Goal: Task Accomplishment & Management: Manage account settings

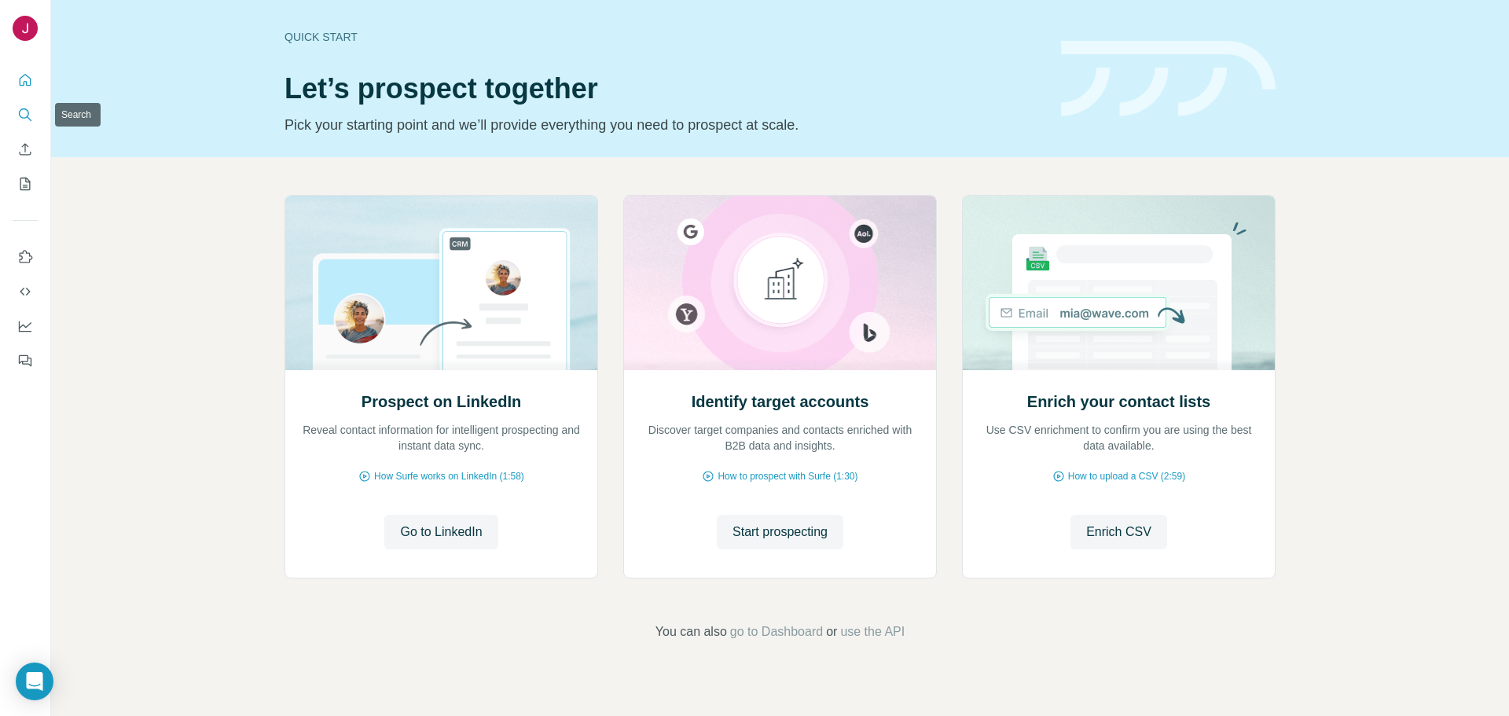
click at [26, 112] on icon "Search" at bounding box center [25, 115] width 16 height 16
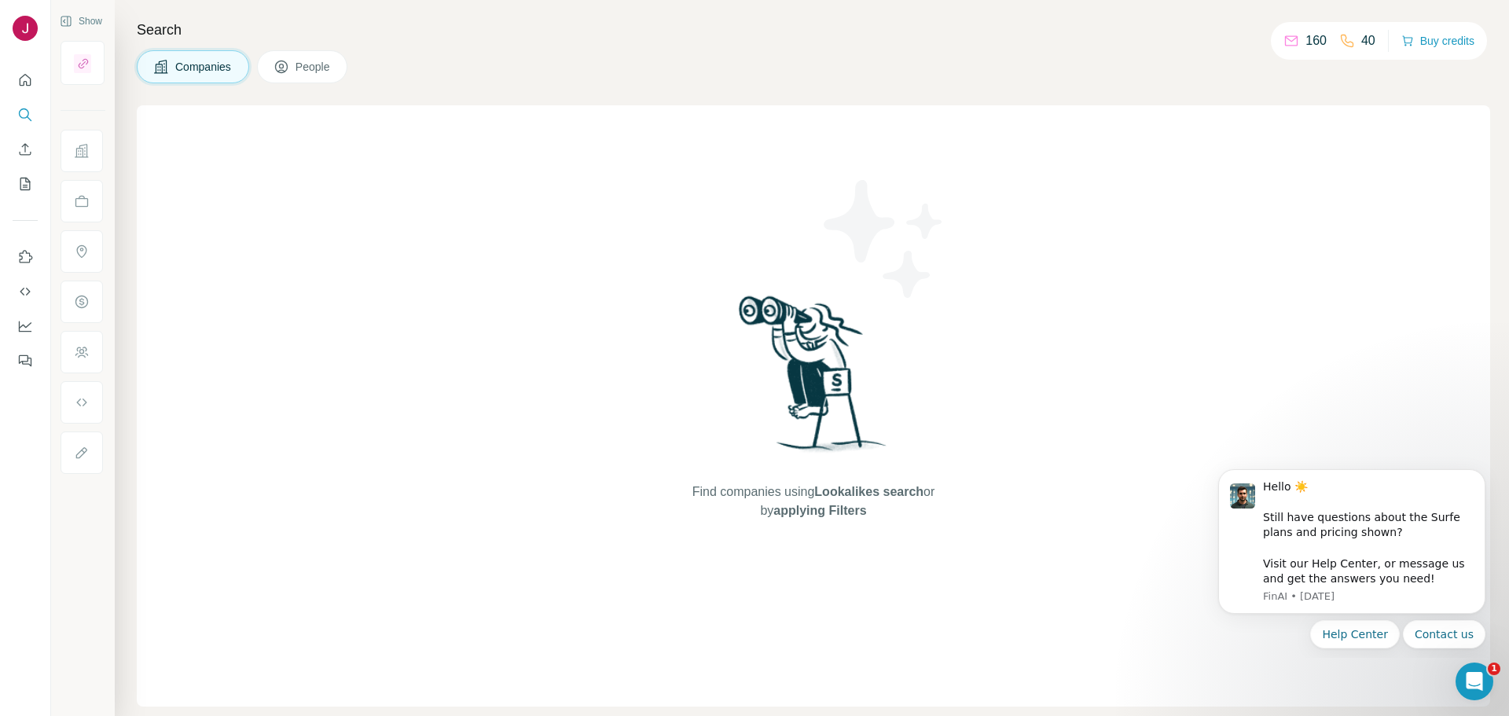
click at [327, 68] on span "People" at bounding box center [314, 67] width 36 height 16
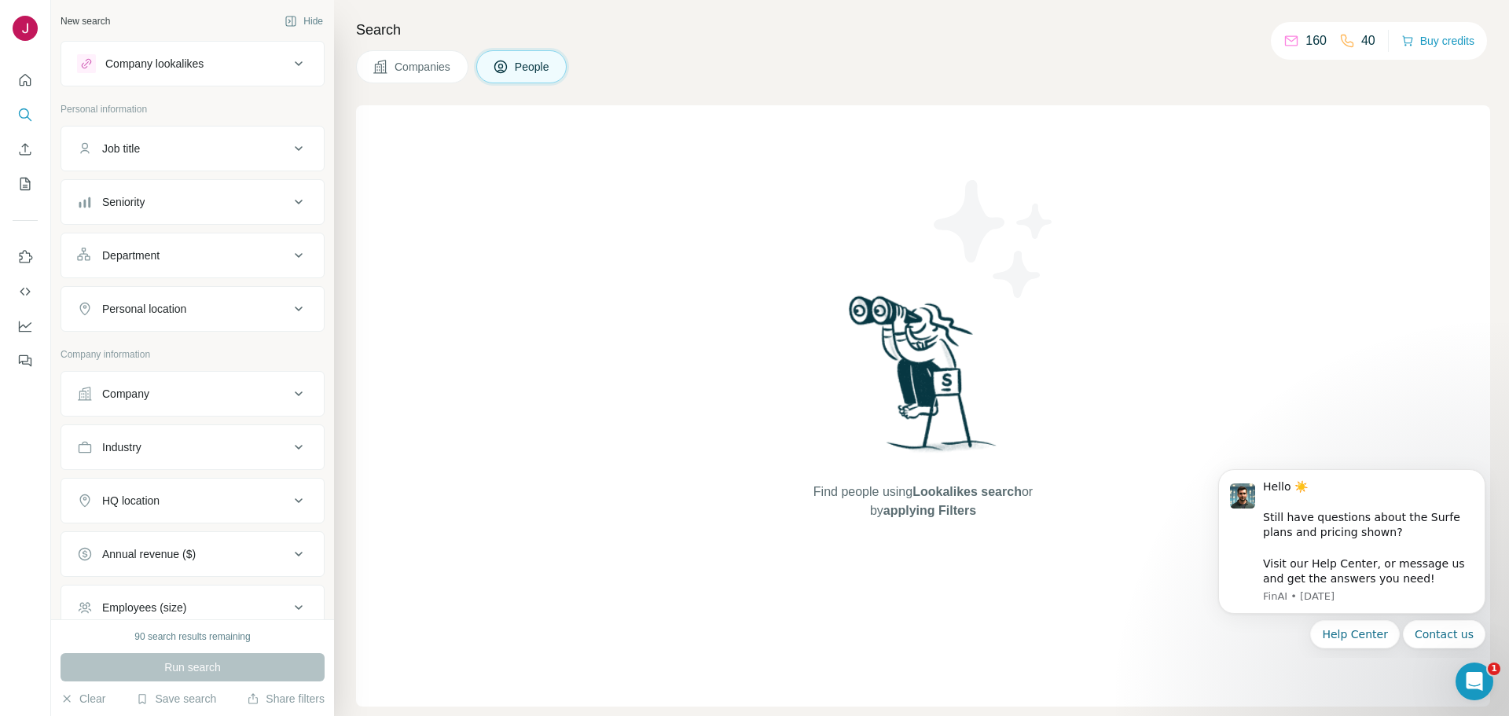
click at [520, 72] on span "People" at bounding box center [533, 67] width 36 height 16
click at [481, 150] on div "Find people using Lookalikes search or by applying Filters" at bounding box center [923, 405] width 1134 height 601
click at [193, 61] on div "Company lookalikes" at bounding box center [154, 64] width 98 height 16
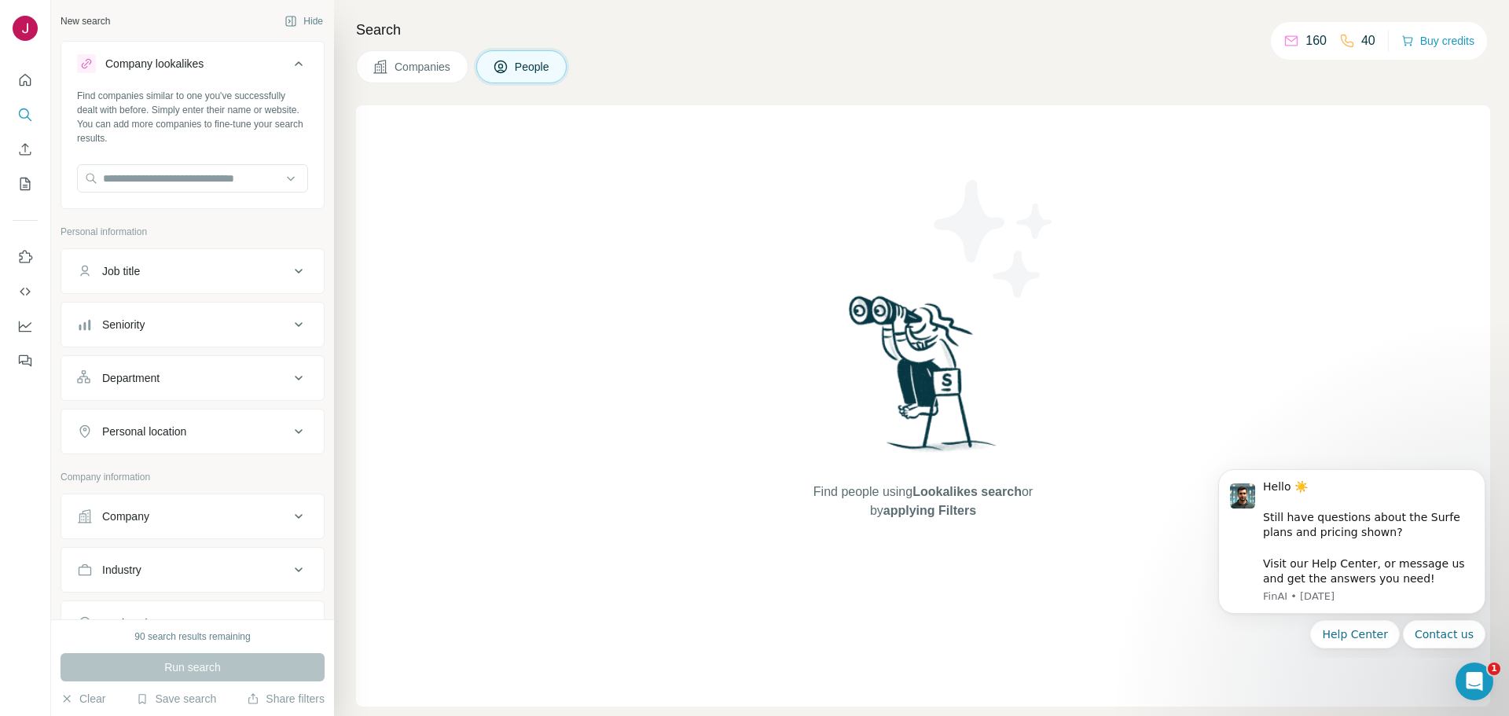
click at [289, 64] on icon at bounding box center [298, 63] width 19 height 19
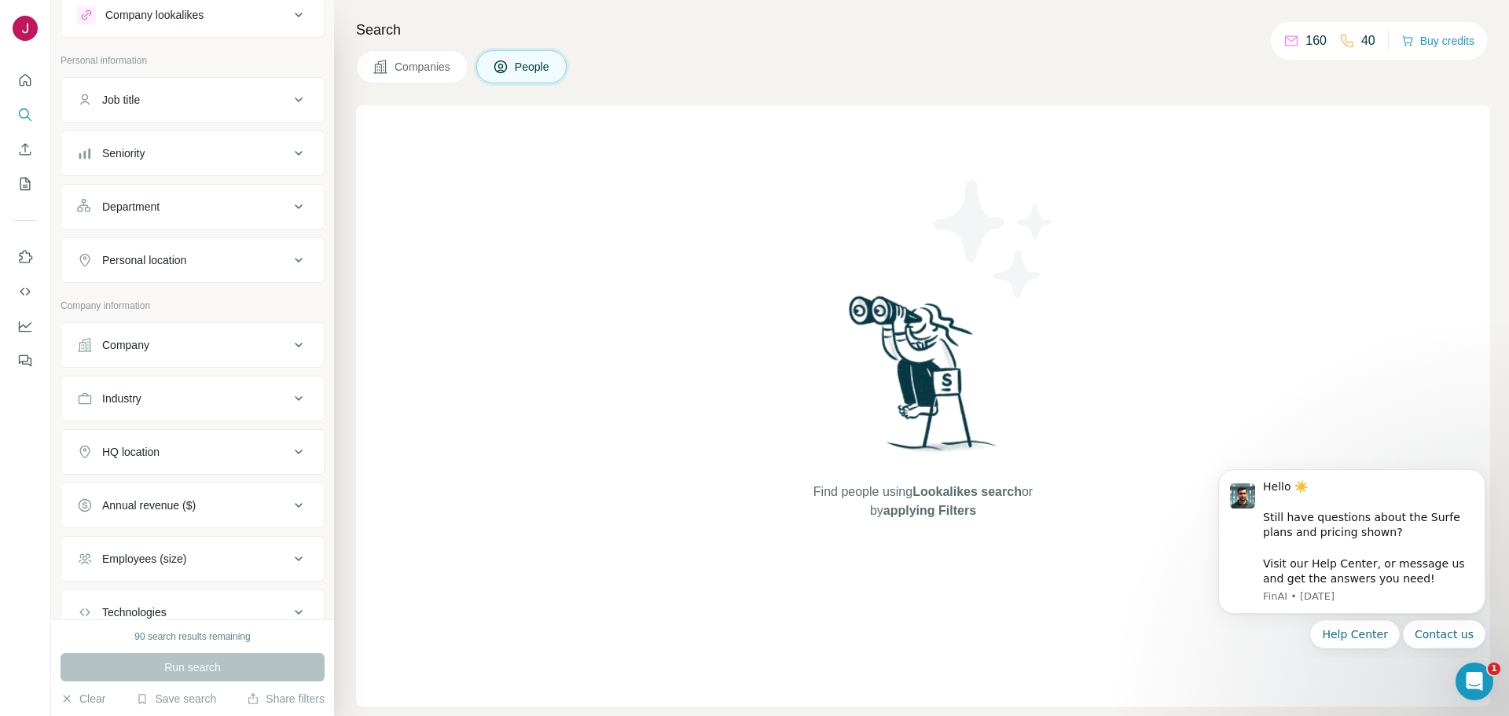
scroll to position [162, 0]
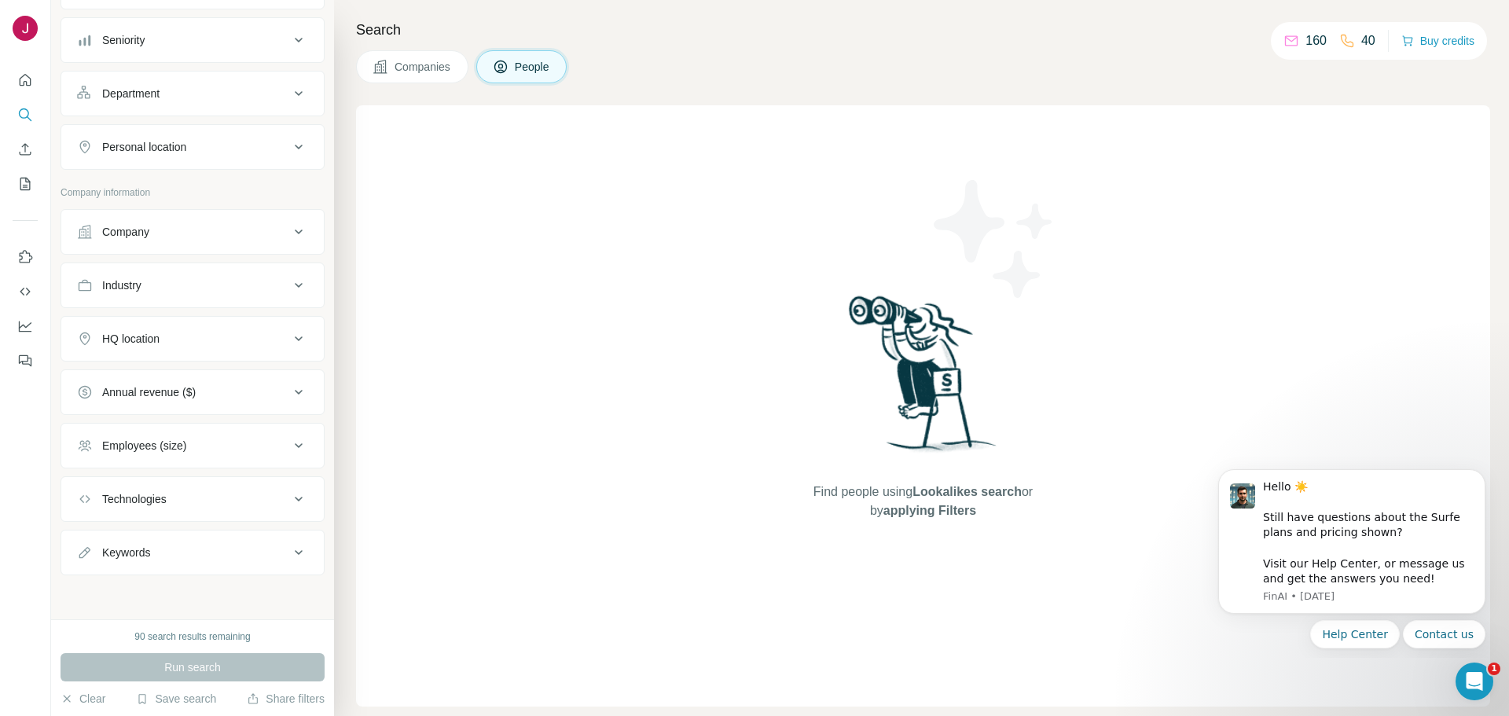
click at [433, 69] on span "Companies" at bounding box center [423, 67] width 57 height 16
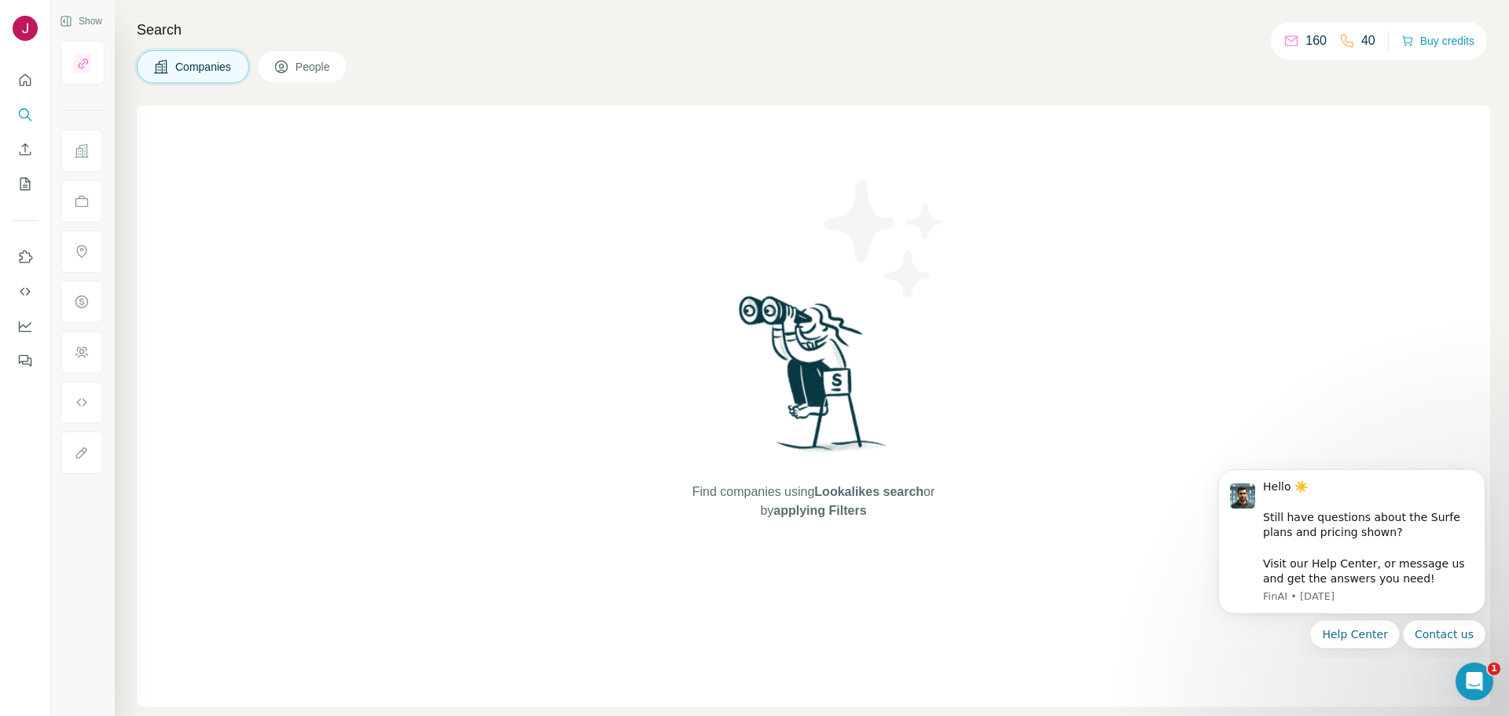
click at [308, 72] on span "People" at bounding box center [314, 67] width 36 height 16
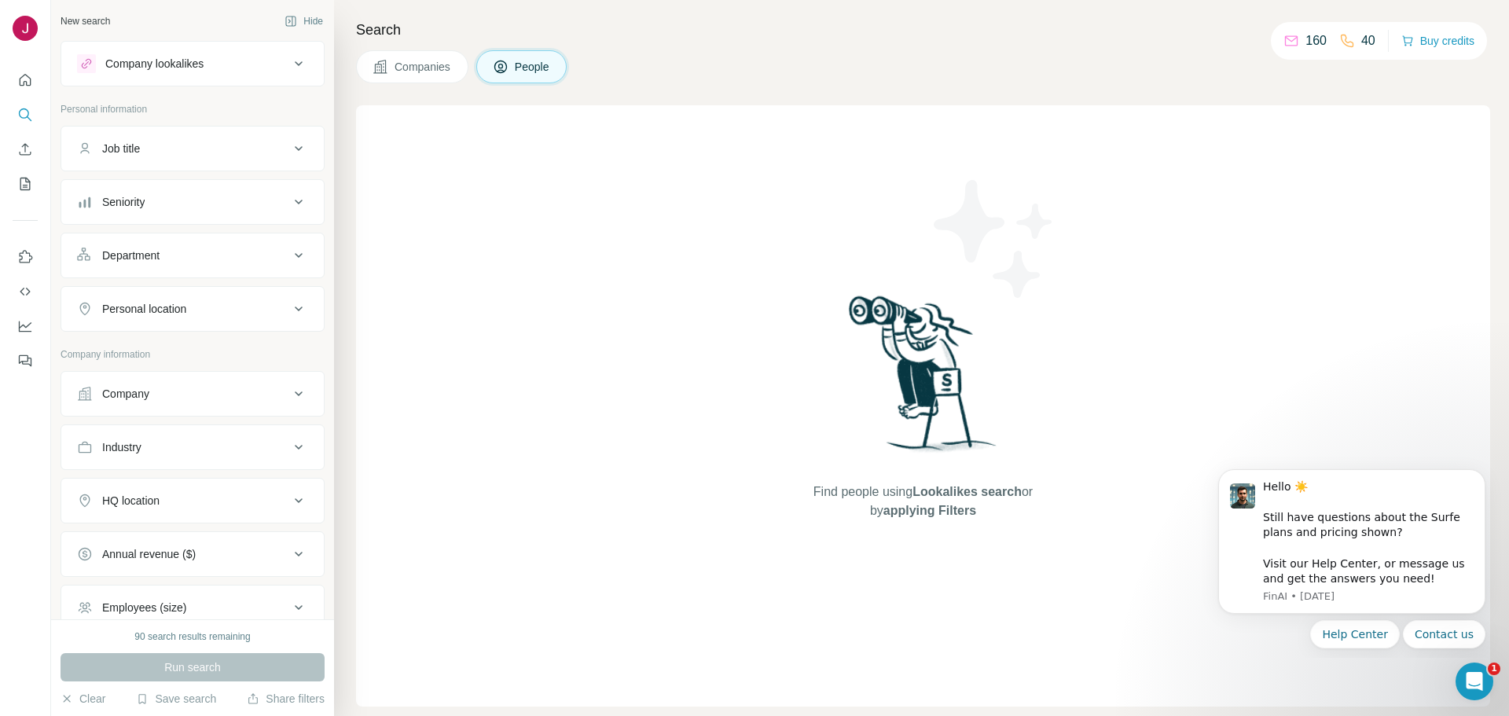
click at [425, 65] on span "Companies" at bounding box center [423, 67] width 57 height 16
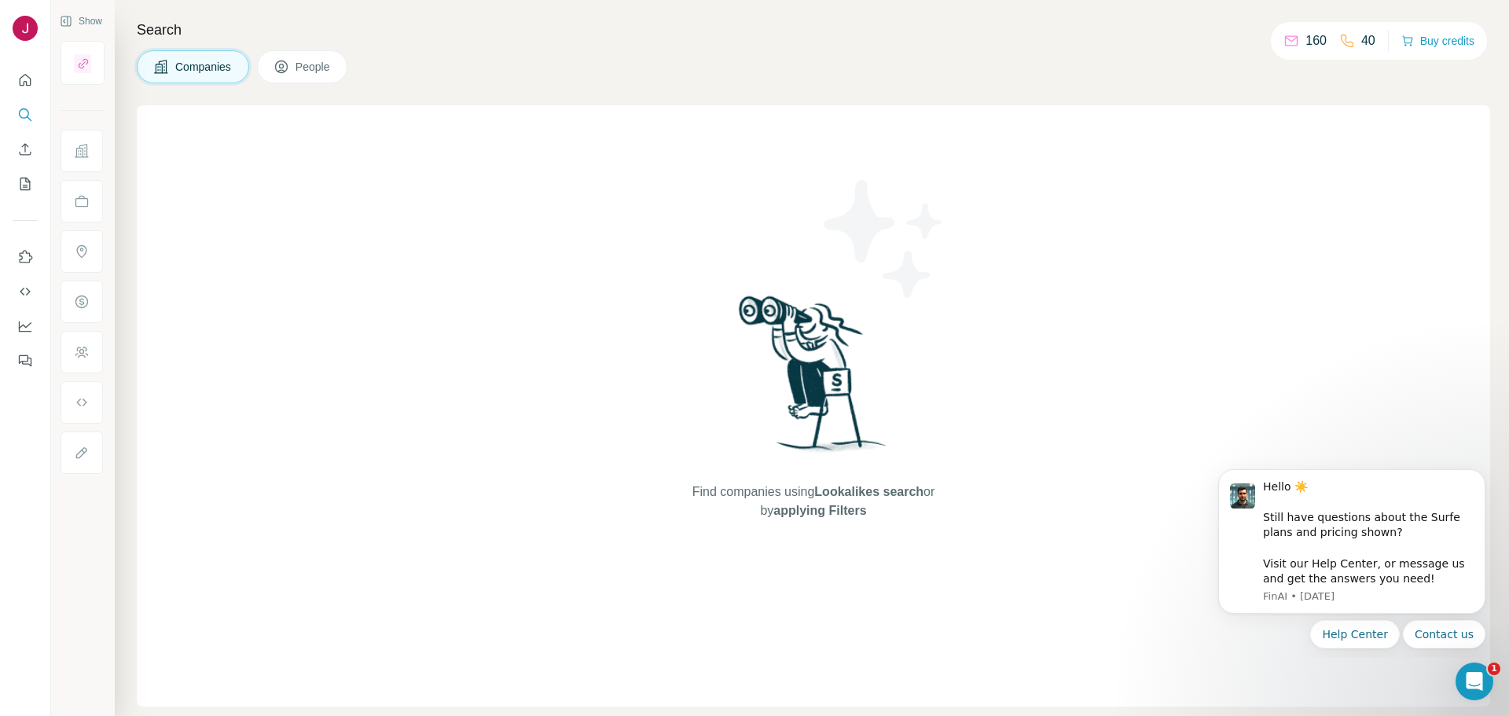
click at [316, 67] on span "People" at bounding box center [314, 67] width 36 height 16
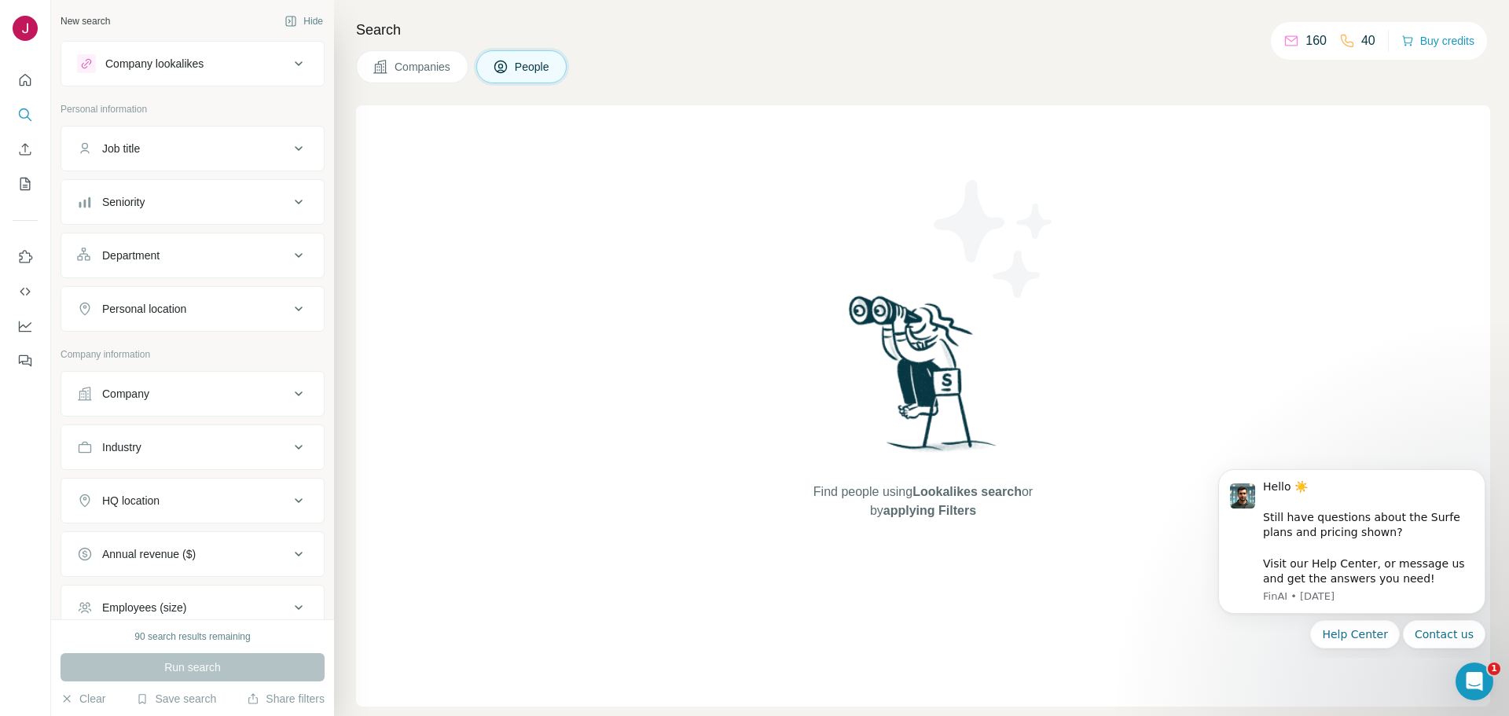
click at [914, 402] on img at bounding box center [923, 379] width 163 height 175
click at [26, 112] on icon "Search" at bounding box center [25, 115] width 16 height 16
click at [486, 237] on div "Find people using Lookalikes search or by applying Filters" at bounding box center [923, 405] width 1134 height 601
click at [253, 153] on div "Job title" at bounding box center [183, 149] width 212 height 16
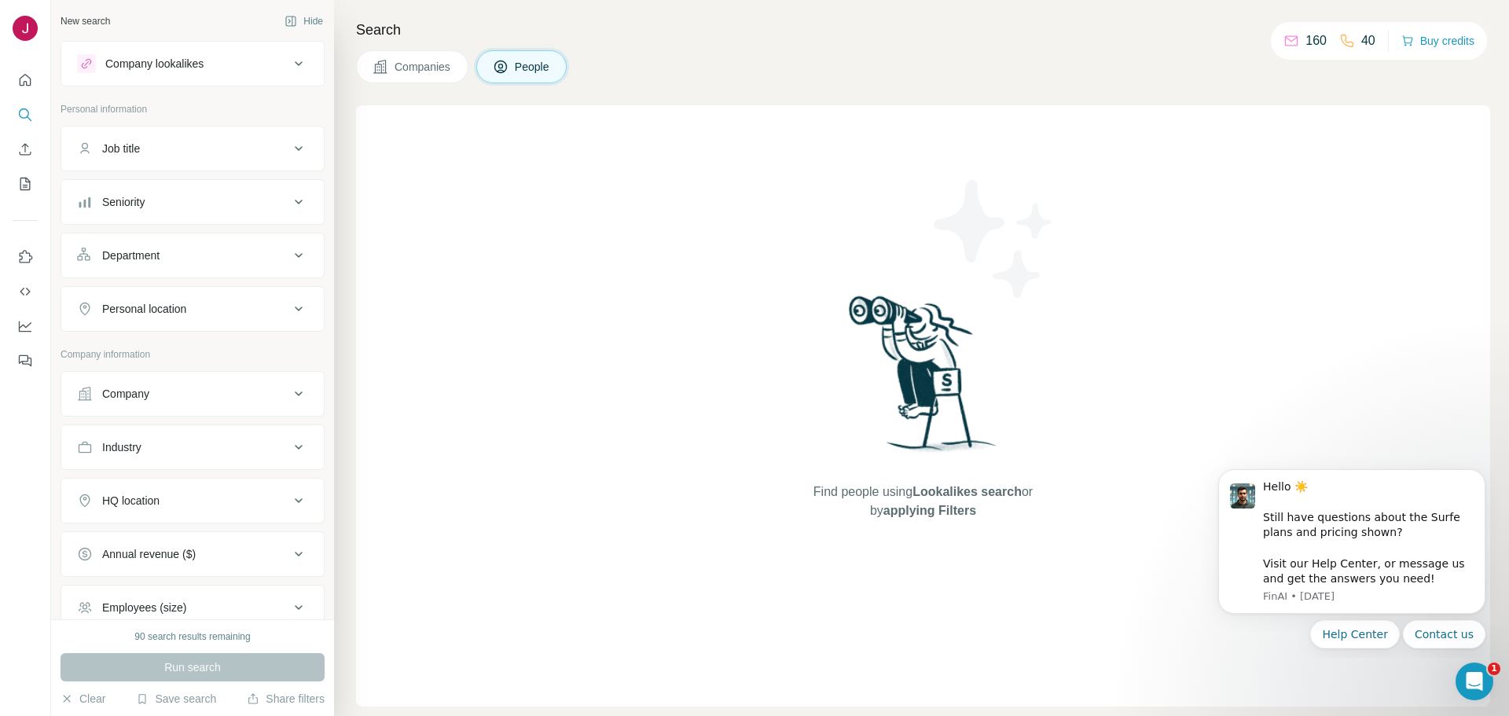
click at [264, 68] on div "Company lookalikes" at bounding box center [183, 63] width 212 height 19
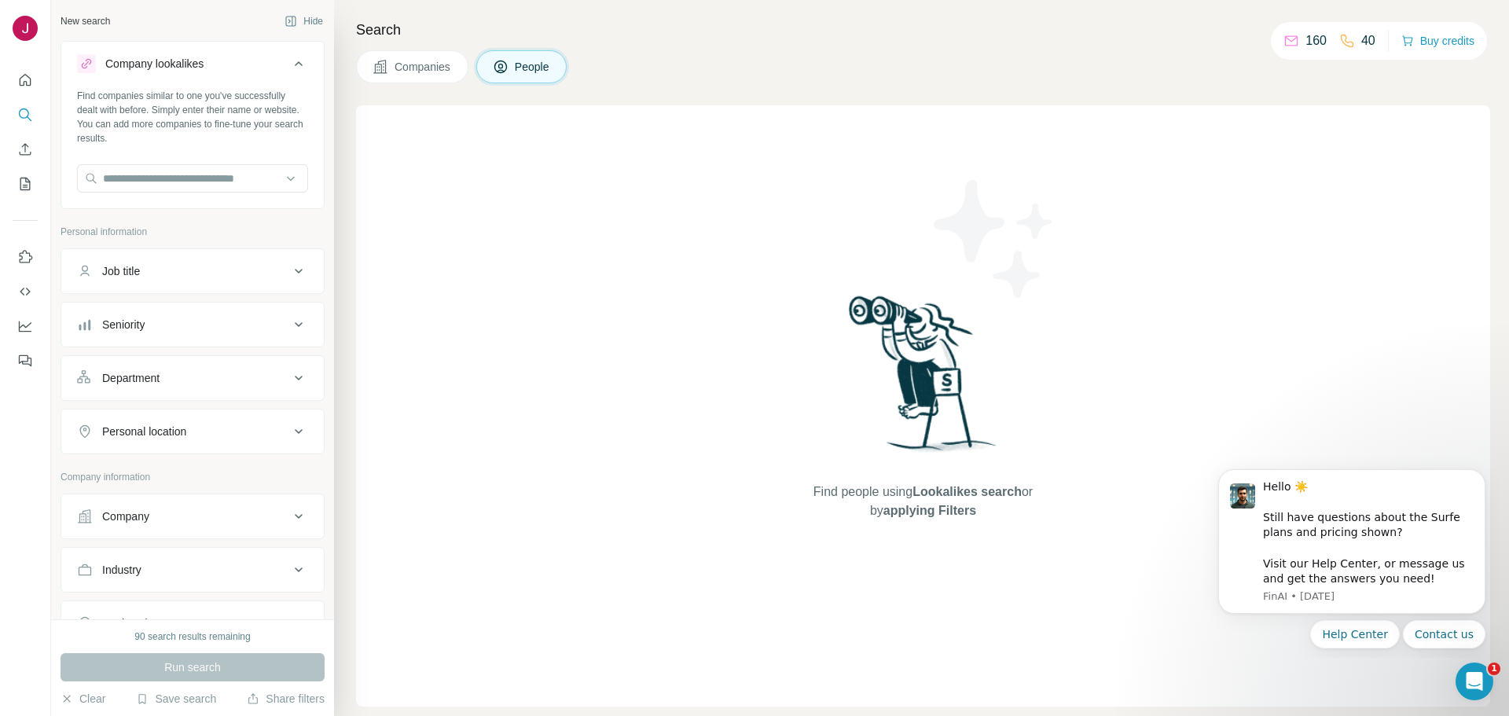
click at [264, 68] on div "Company lookalikes" at bounding box center [183, 63] width 212 height 19
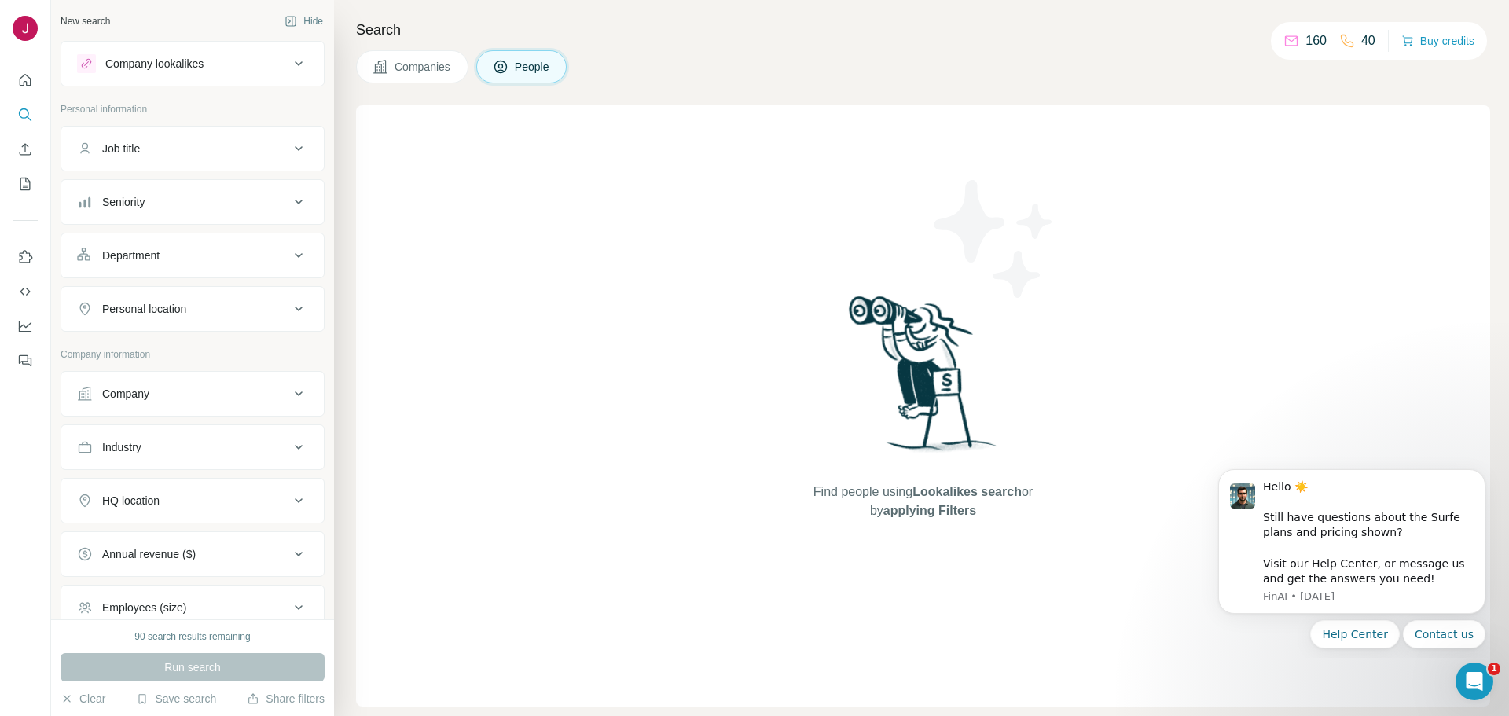
click at [271, 311] on div "Personal location" at bounding box center [183, 309] width 212 height 16
click at [429, 71] on span "Companies" at bounding box center [423, 67] width 57 height 16
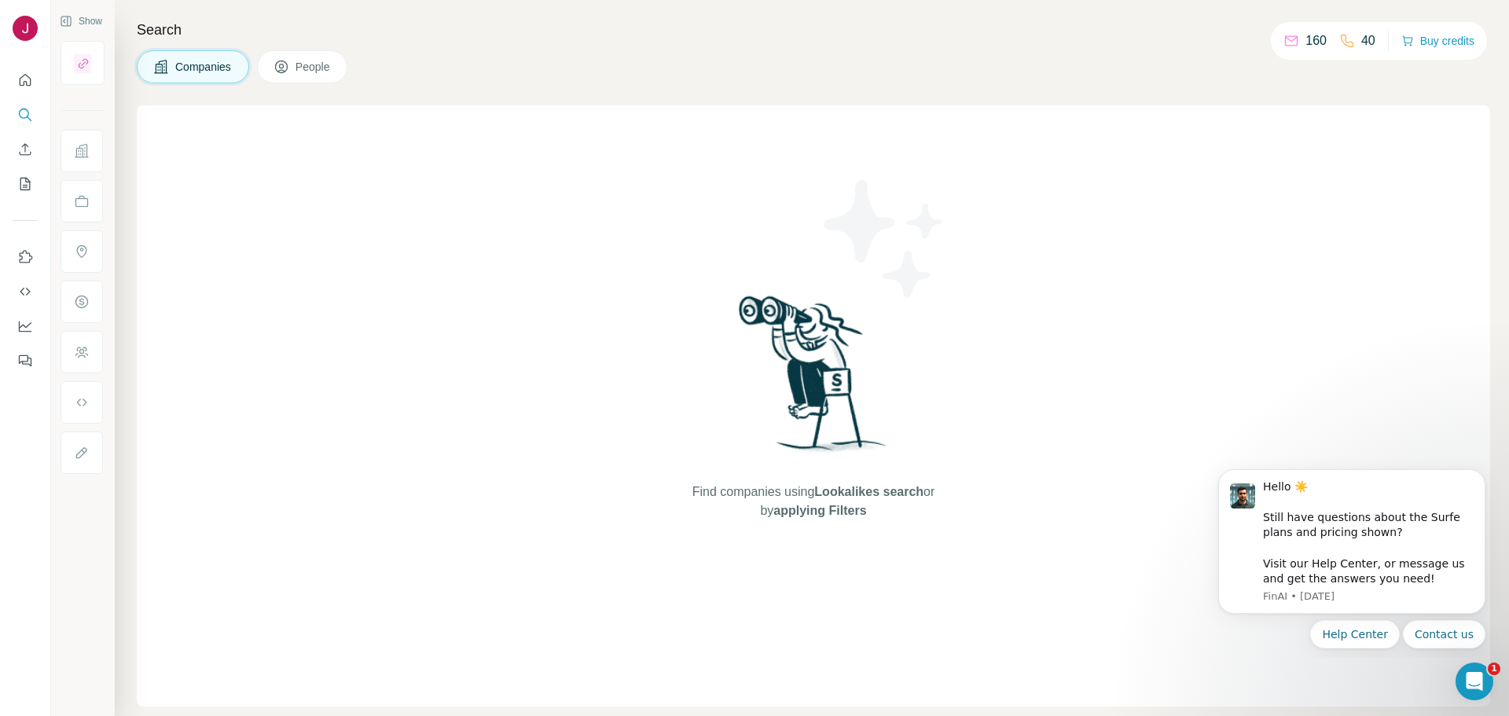
click at [232, 72] on span "Companies" at bounding box center [203, 67] width 57 height 16
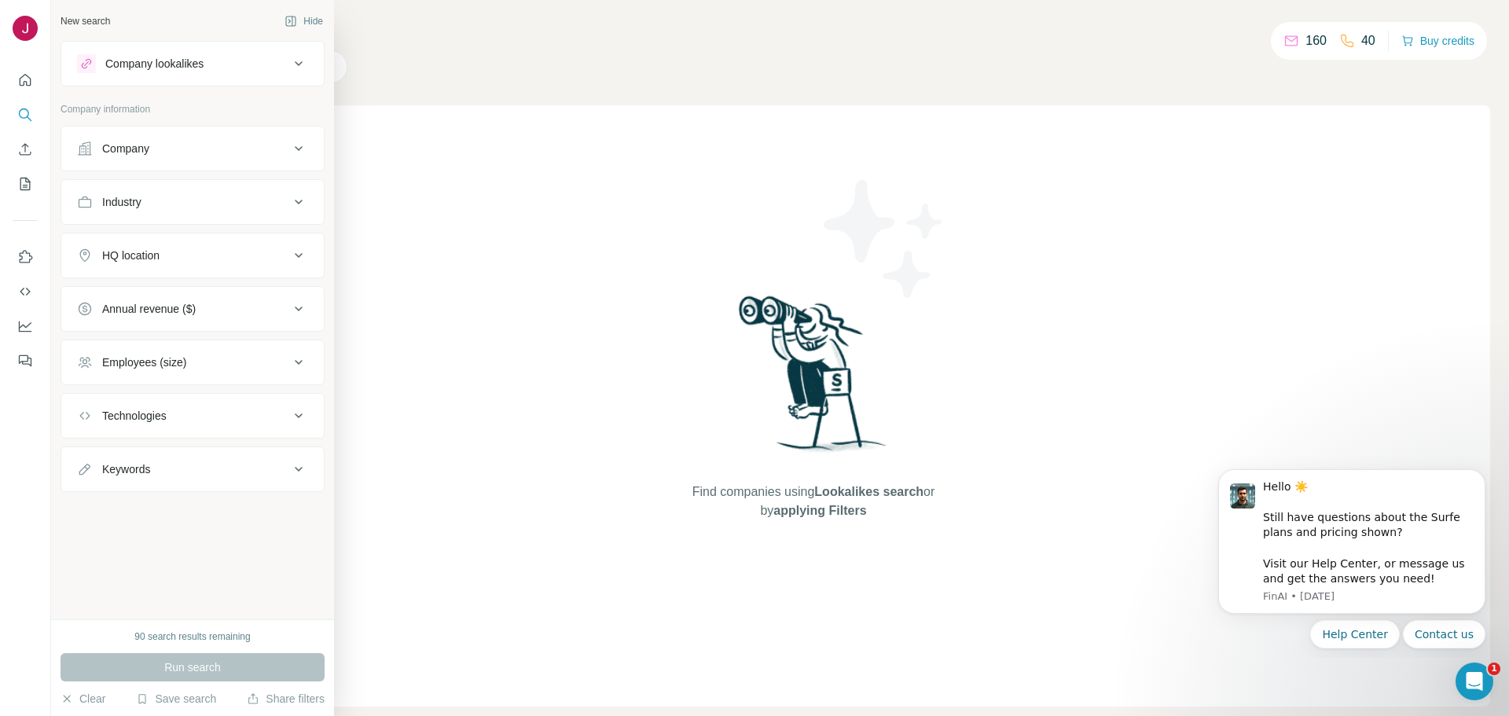
click at [300, 259] on icon at bounding box center [298, 255] width 19 height 19
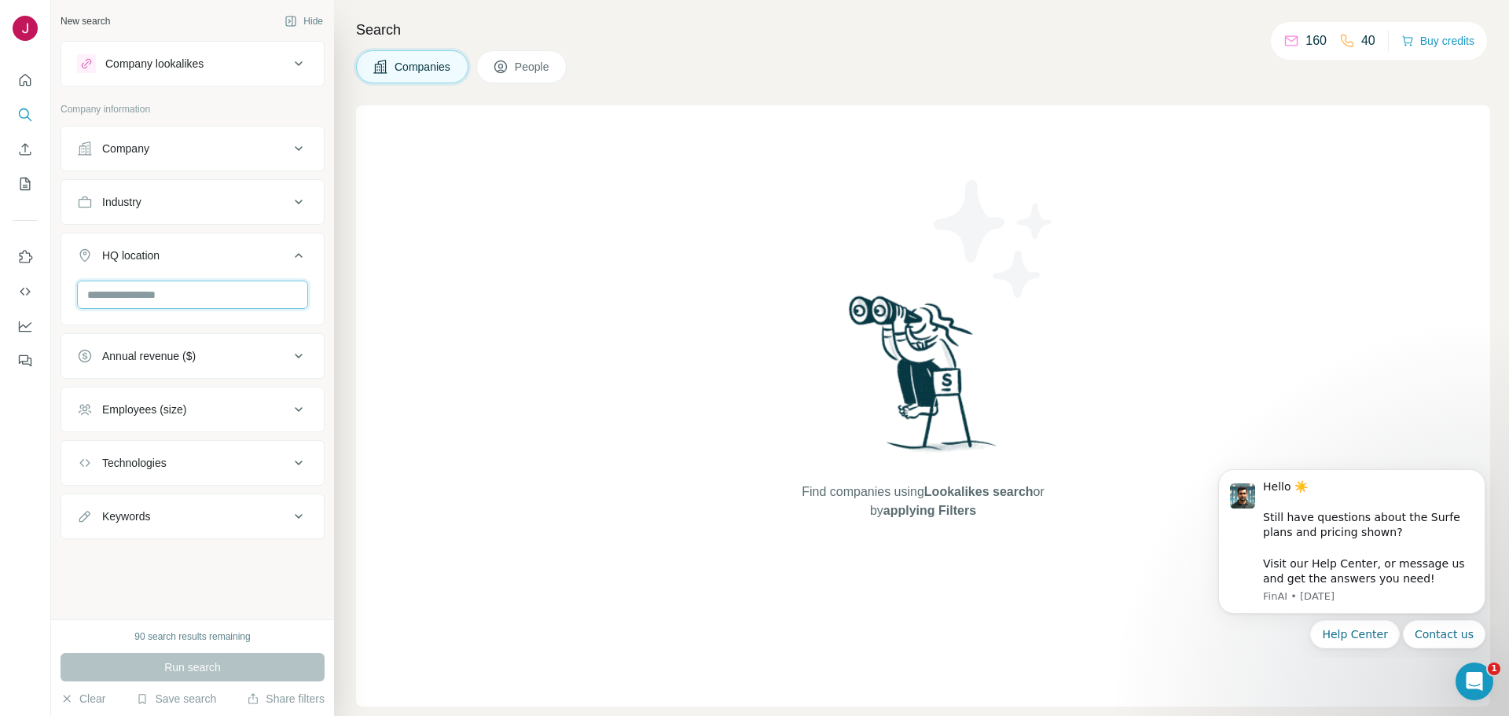
click at [242, 299] on input "text" at bounding box center [192, 295] width 231 height 28
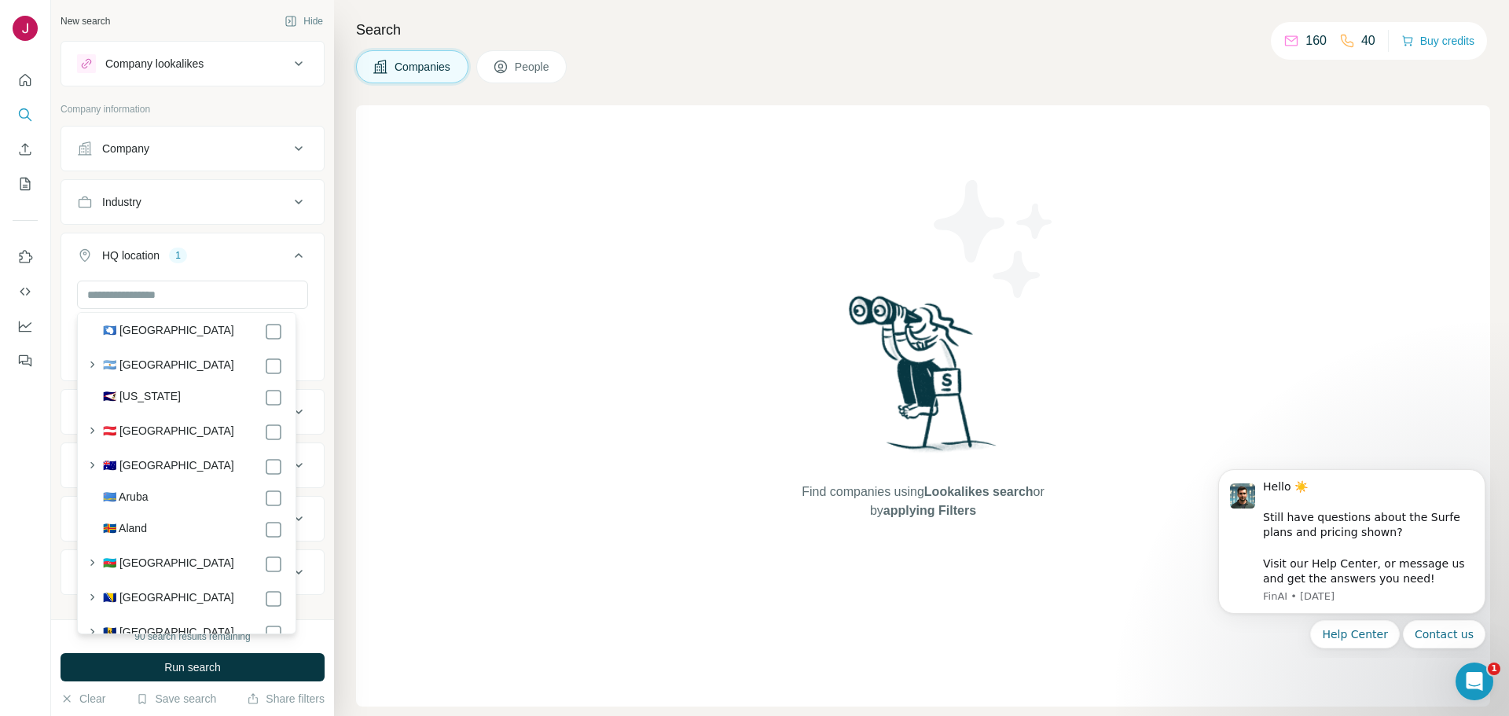
scroll to position [314, 0]
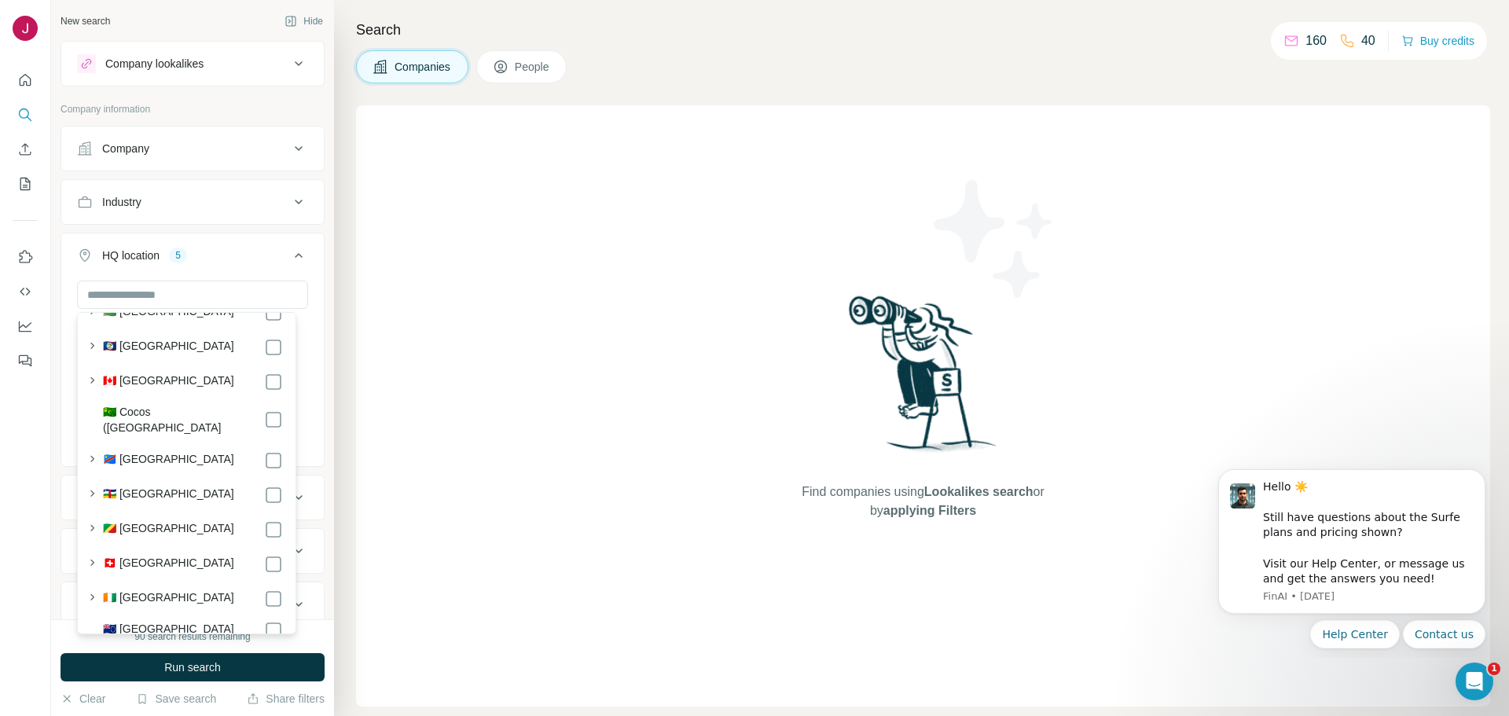
scroll to position [1336, 0]
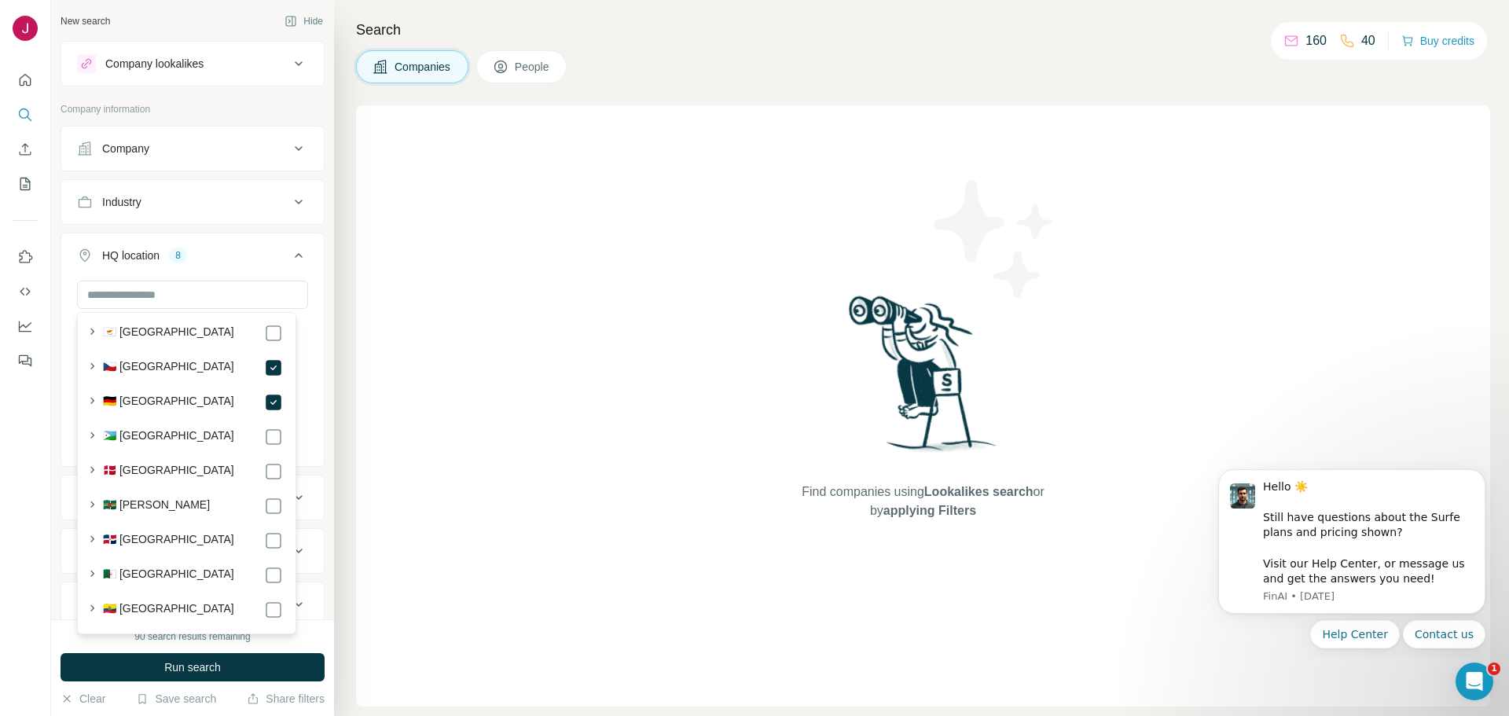
scroll to position [1808, 0]
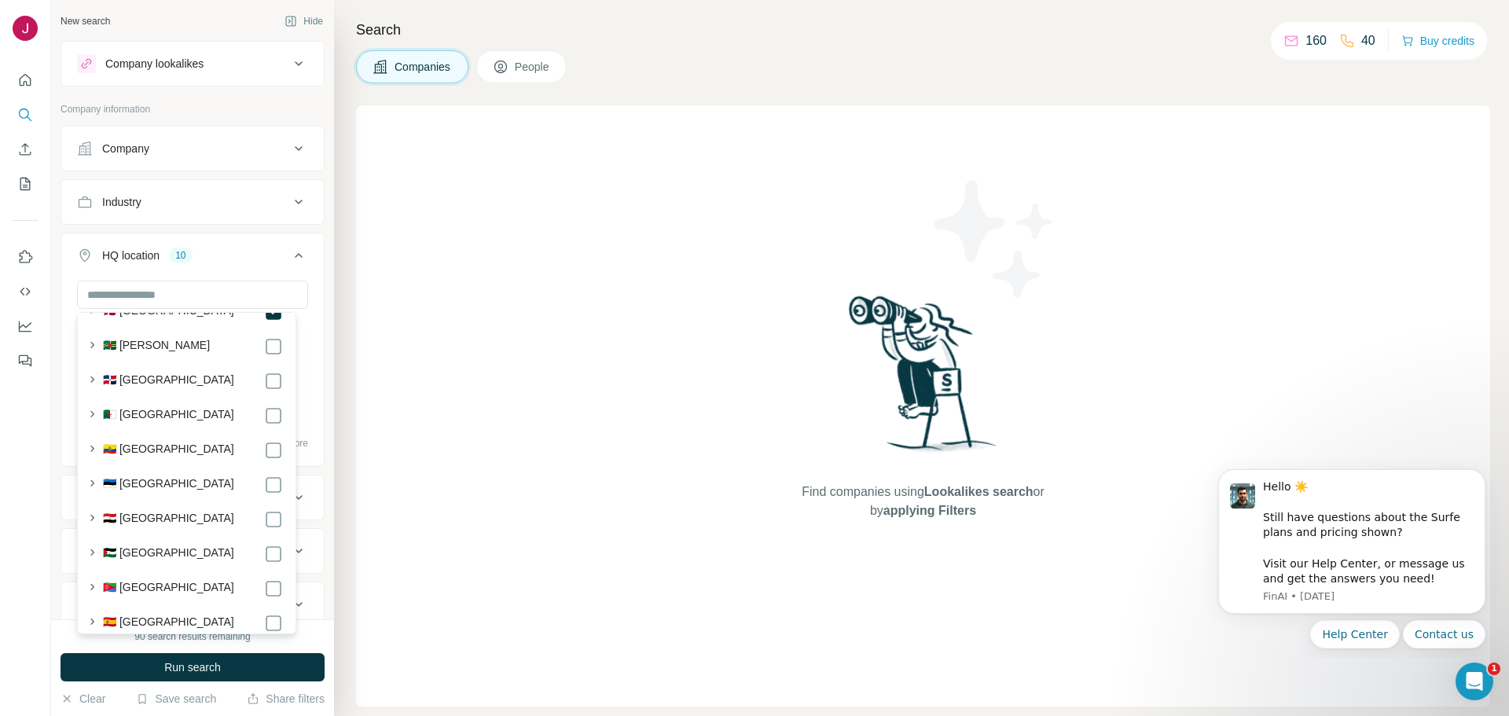
scroll to position [2043, 0]
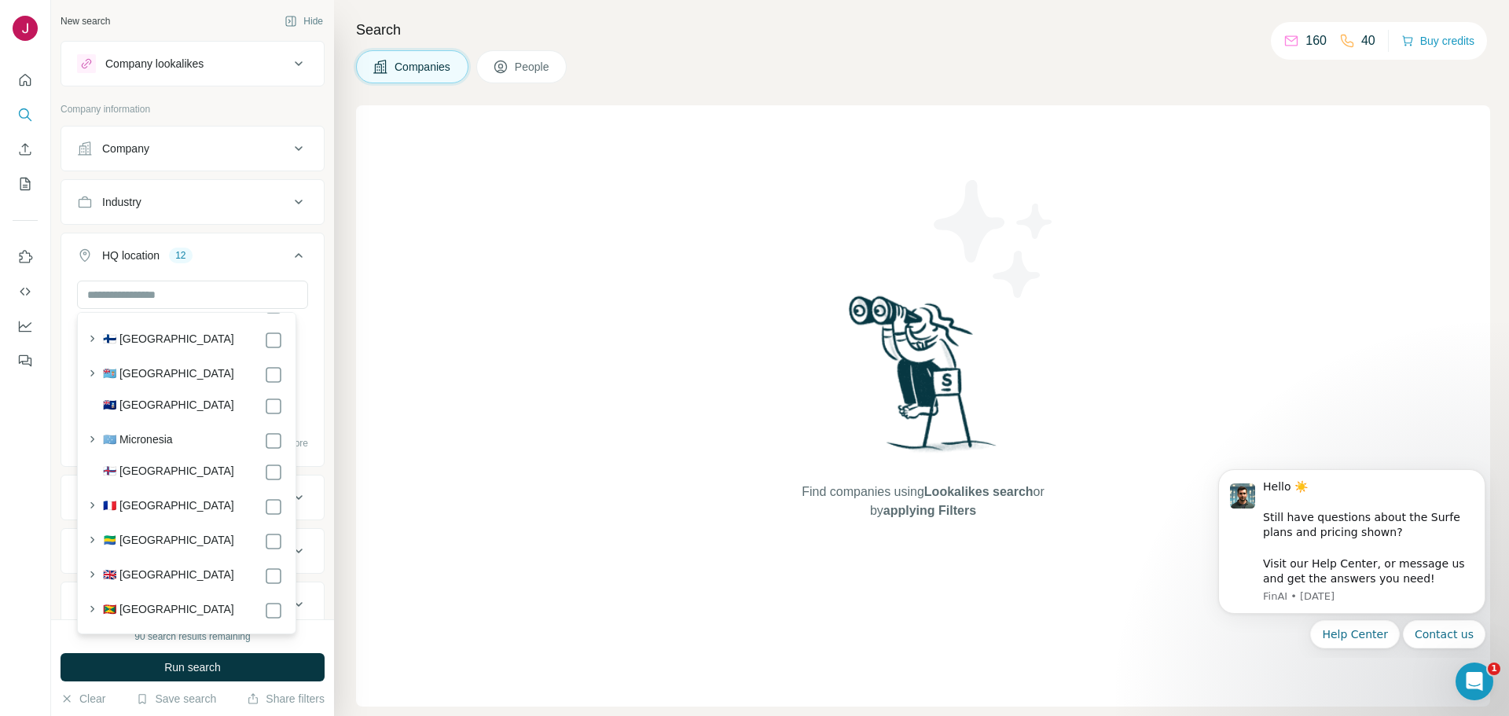
scroll to position [2358, 0]
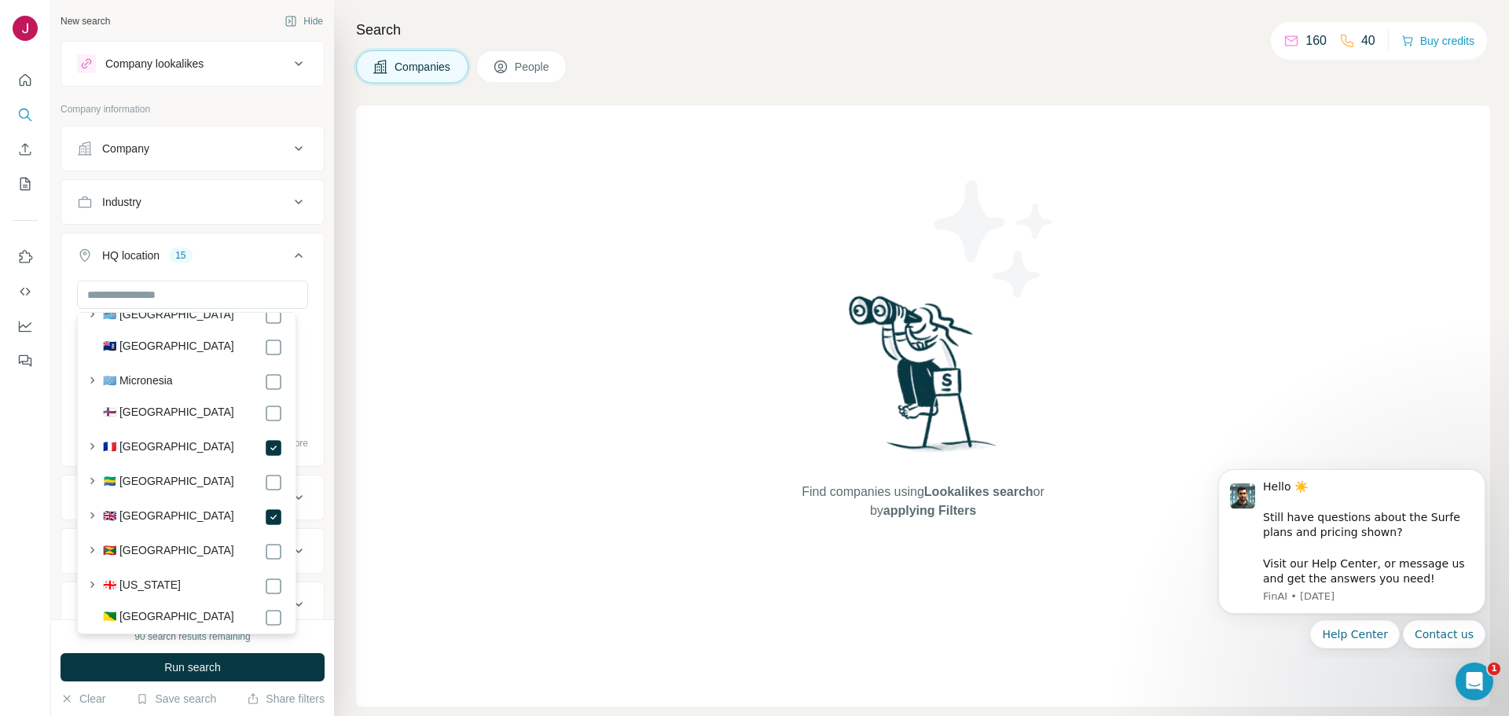
scroll to position [2594, 0]
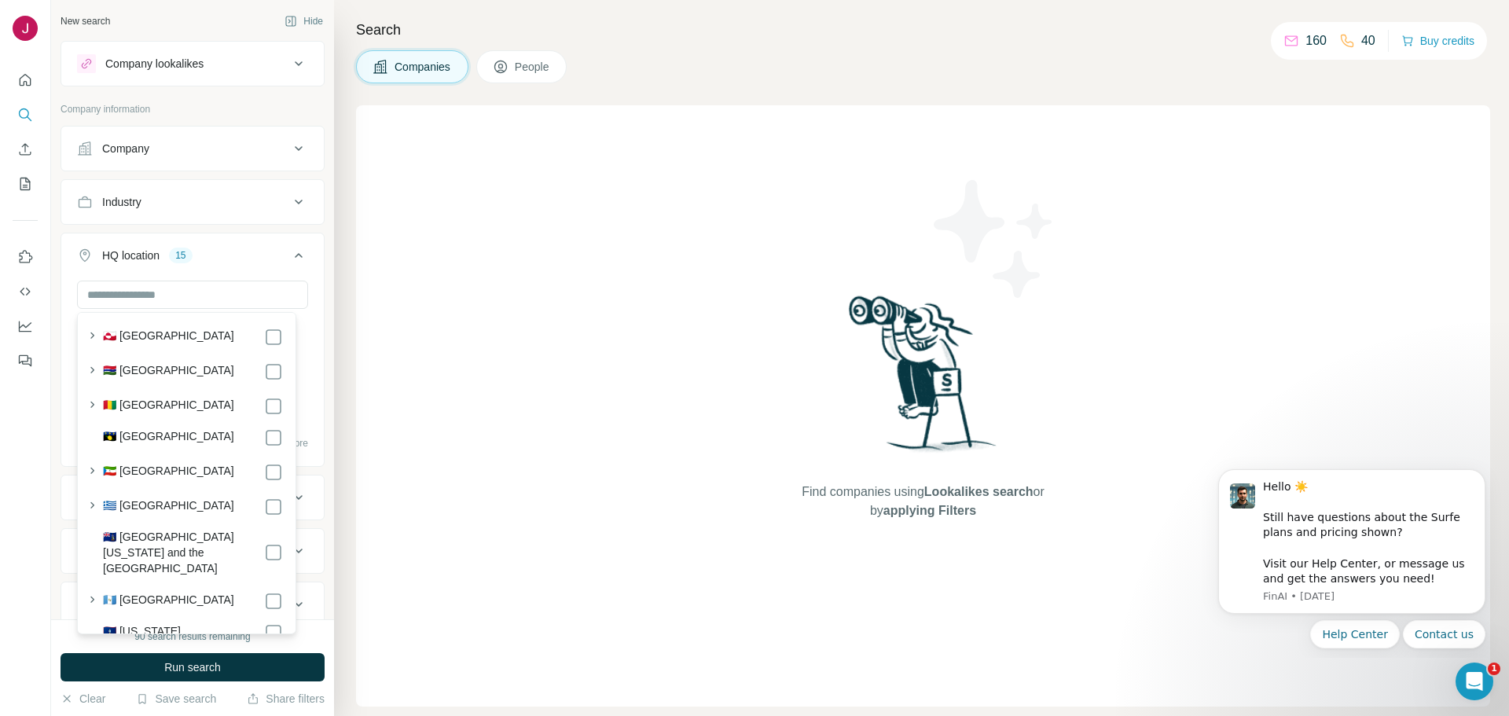
scroll to position [2829, 0]
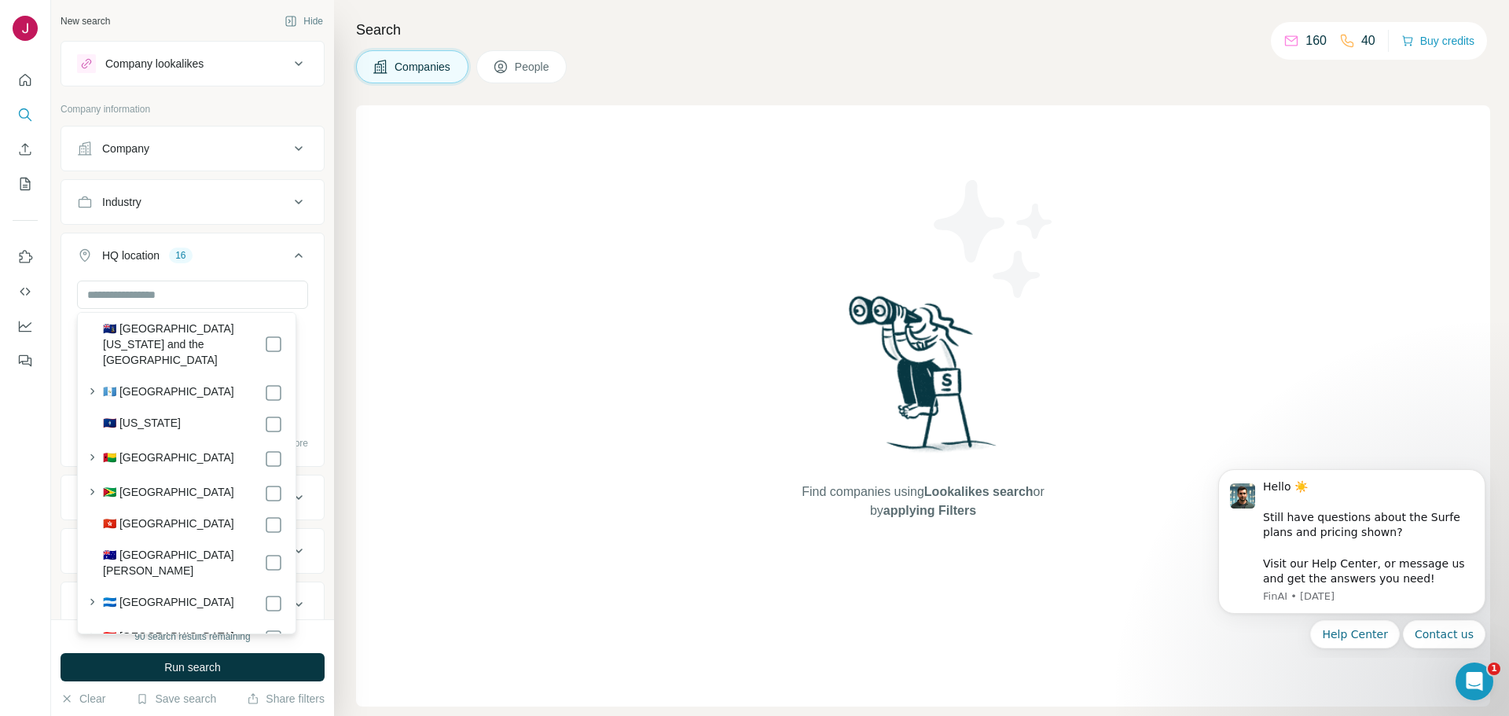
scroll to position [3065, 0]
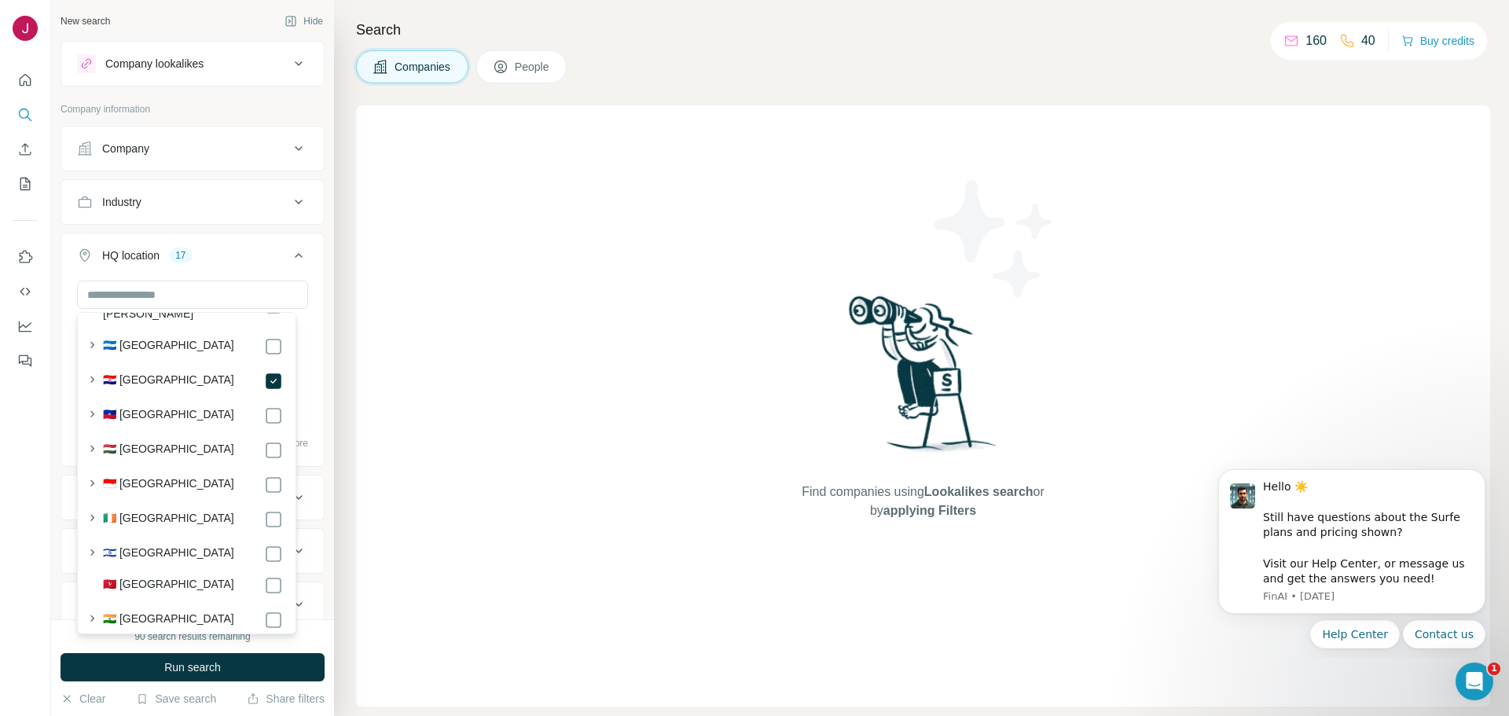
scroll to position [3301, 0]
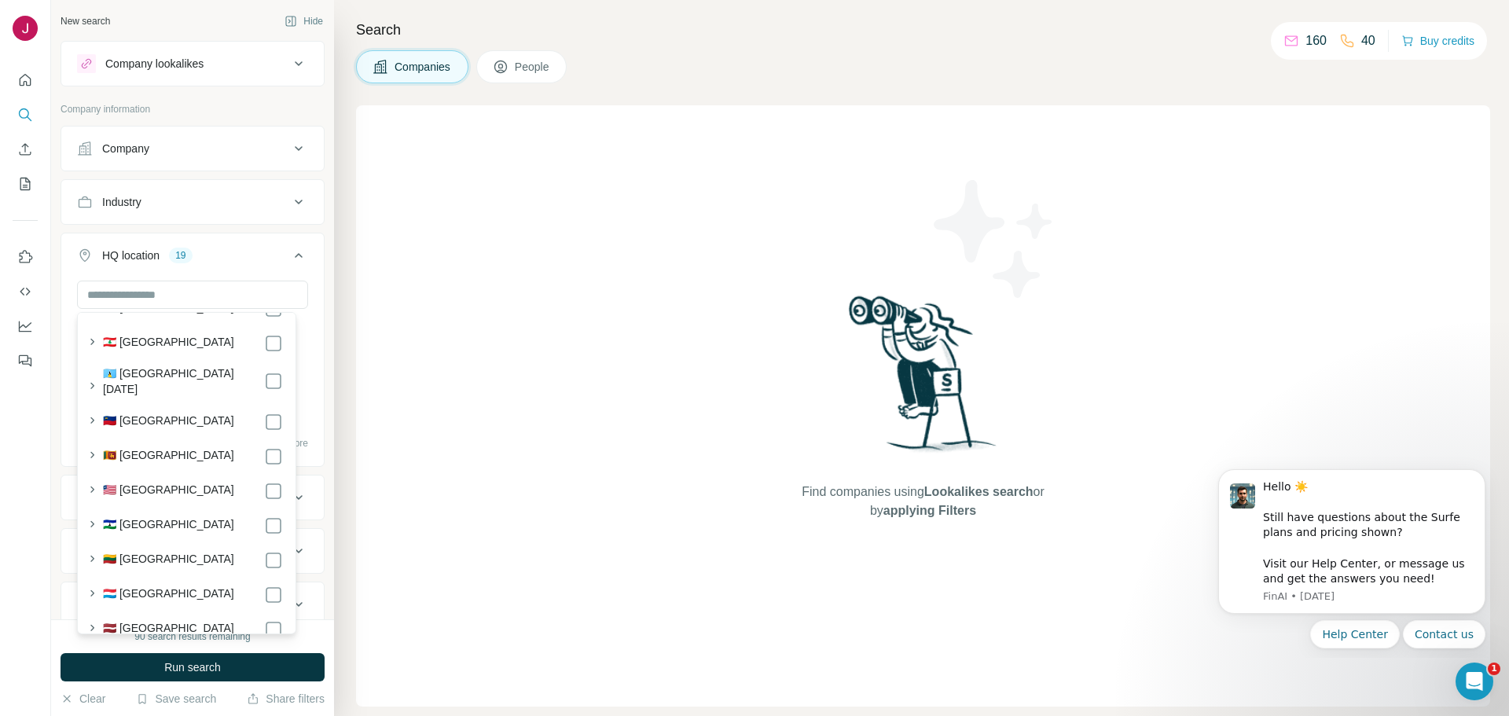
scroll to position [4323, 0]
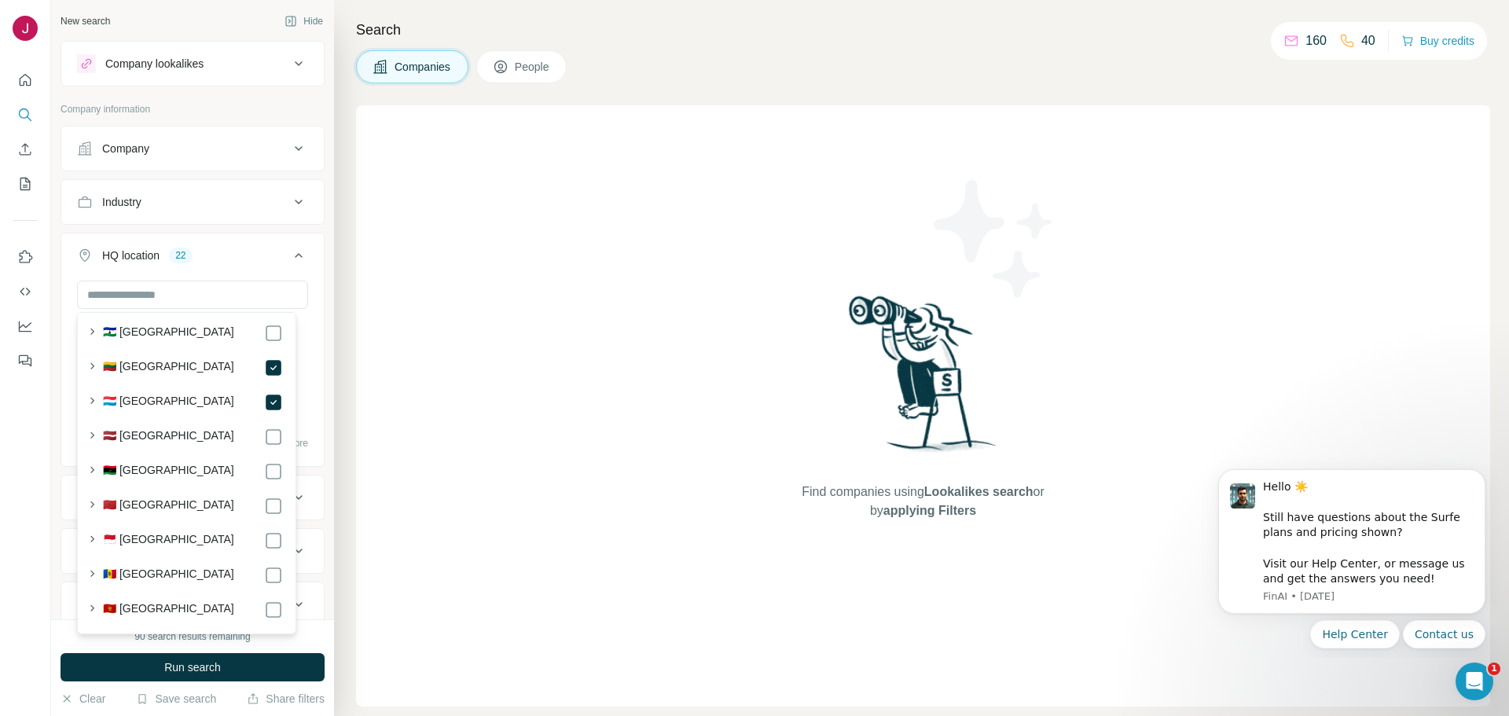
scroll to position [4558, 0]
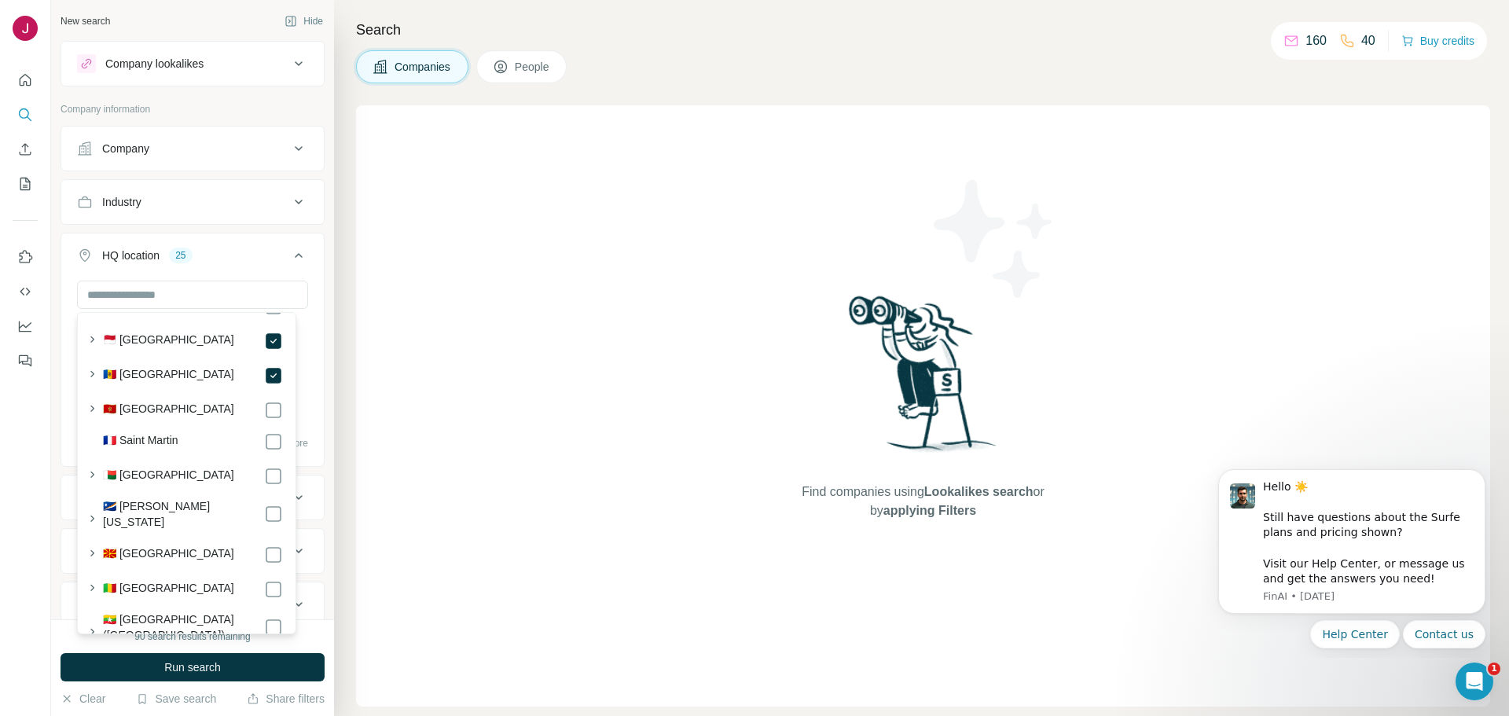
scroll to position [4715, 0]
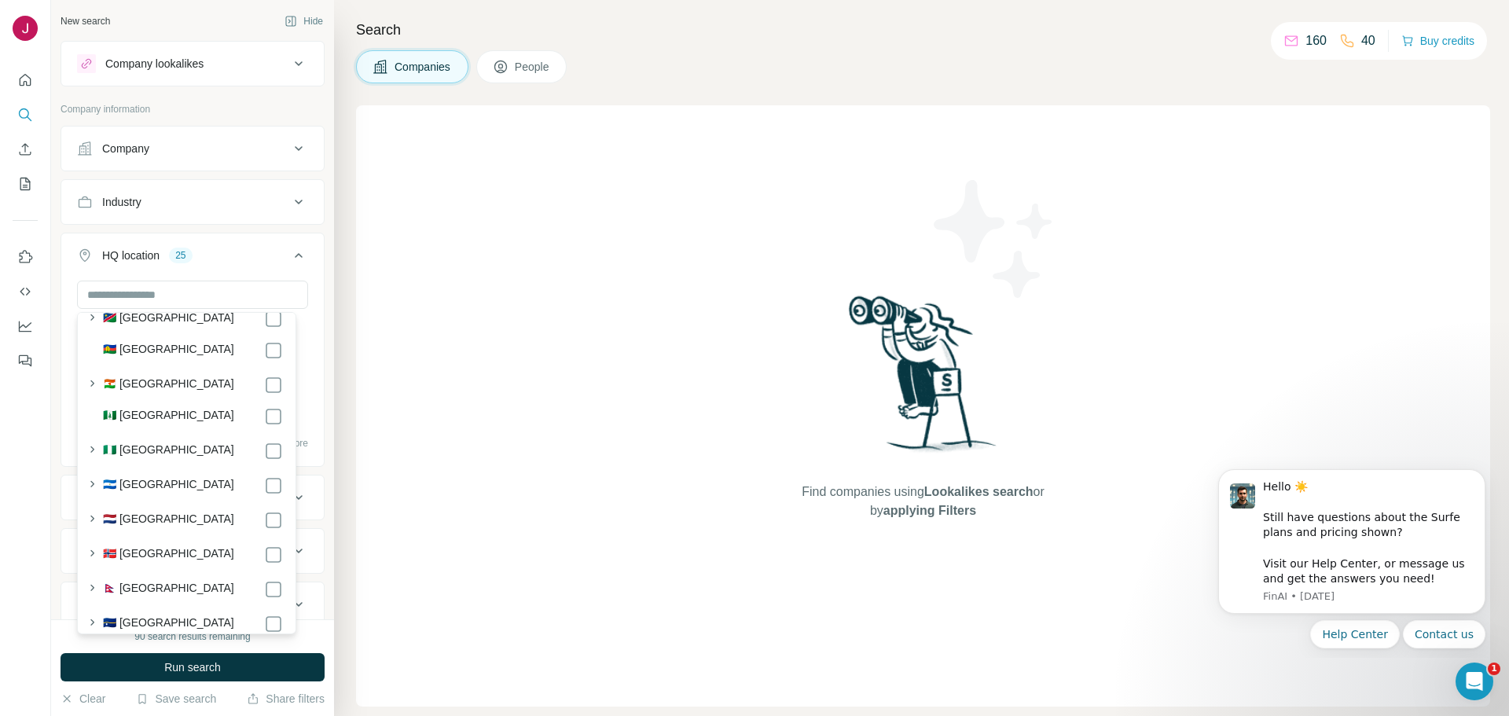
scroll to position [5501, 0]
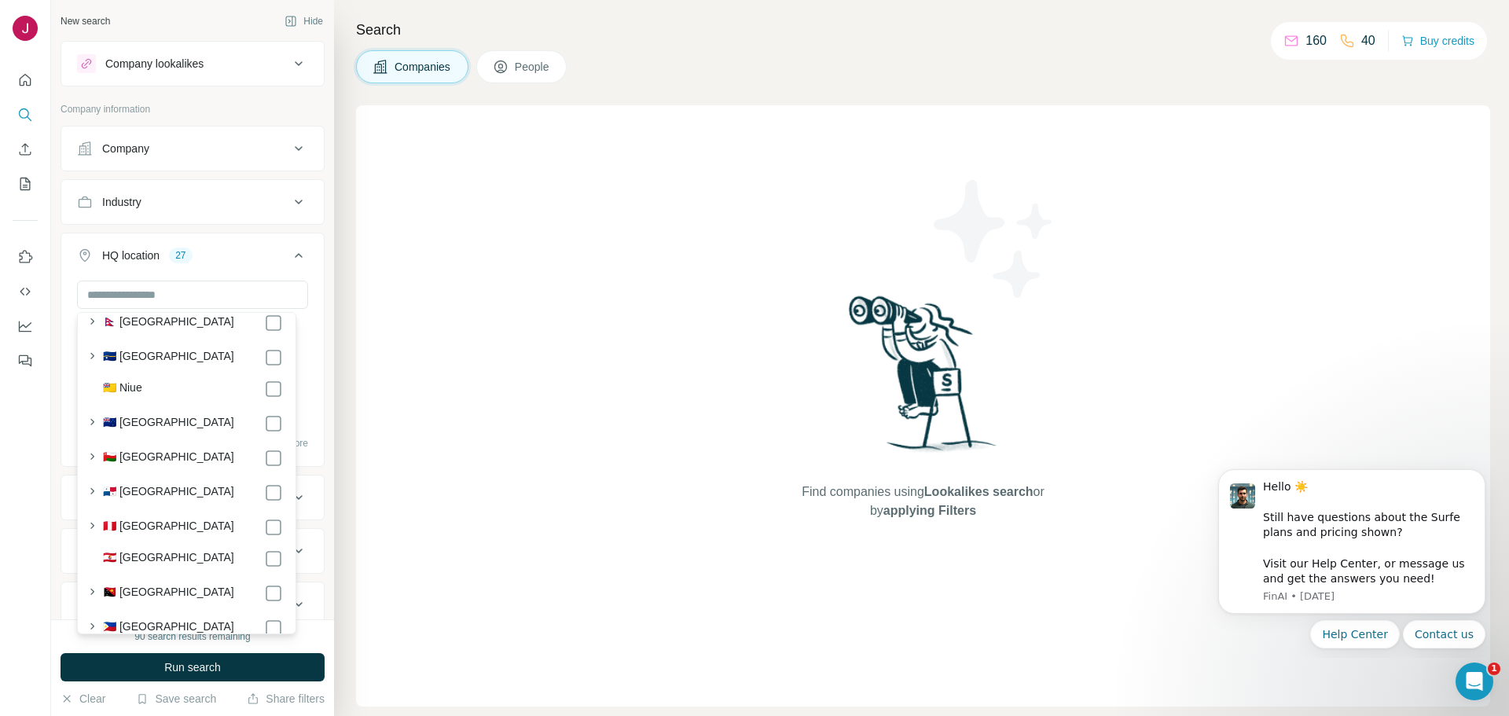
scroll to position [5816, 0]
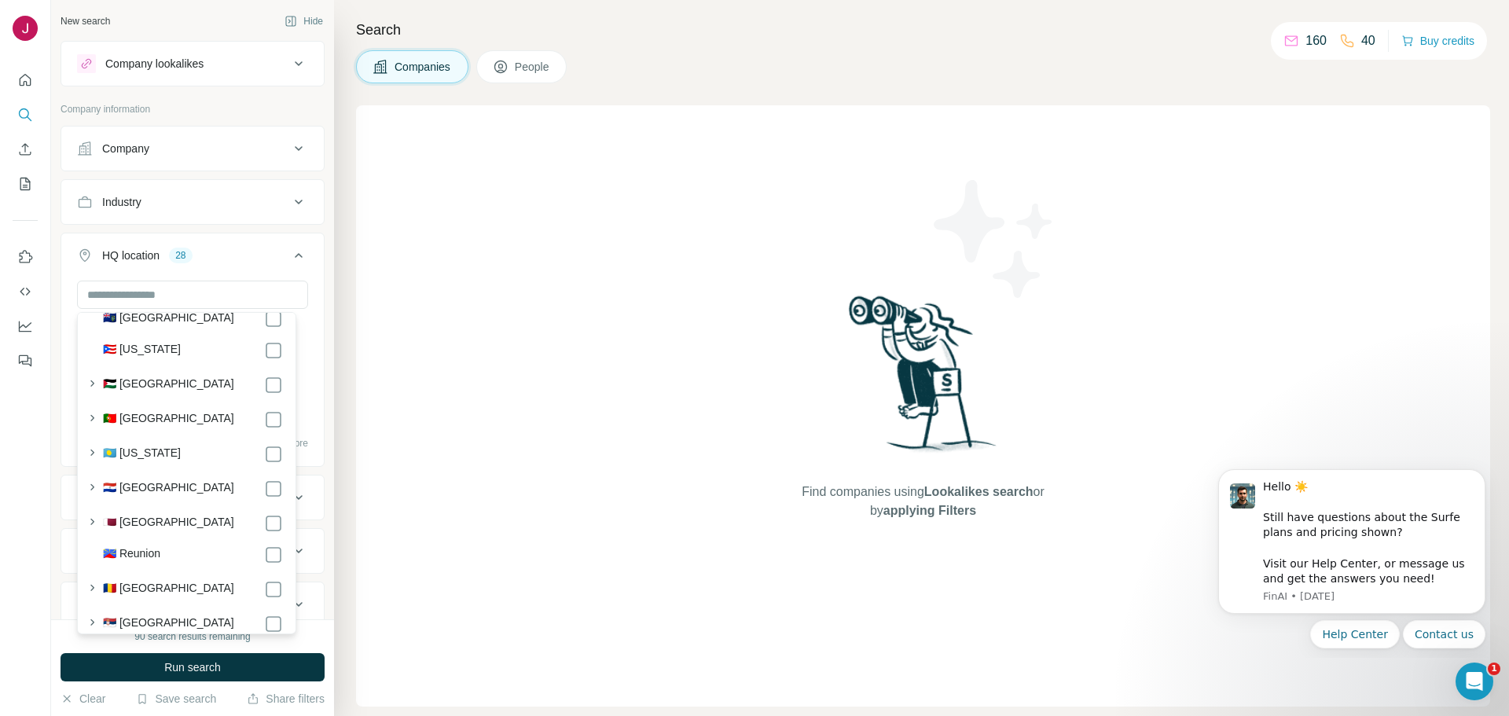
scroll to position [6209, 0]
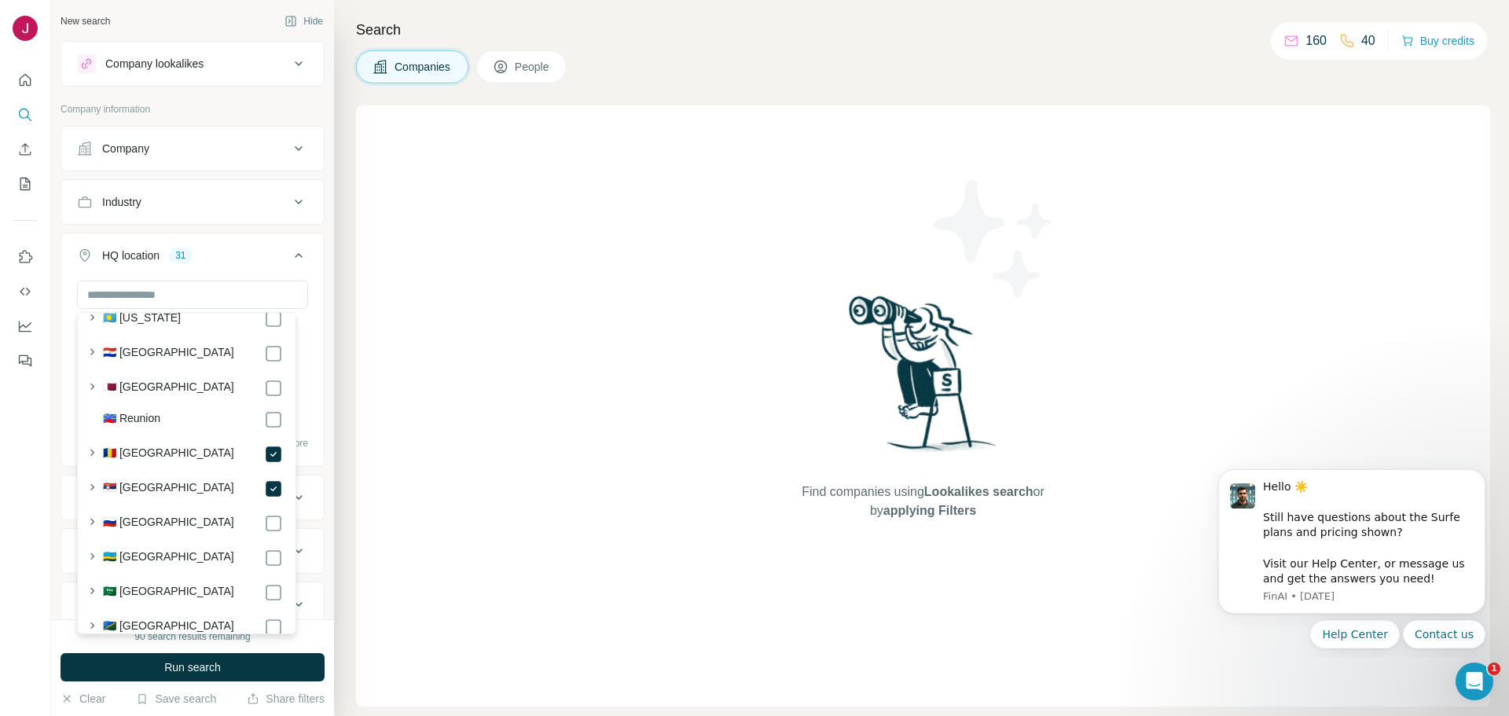
scroll to position [6366, 0]
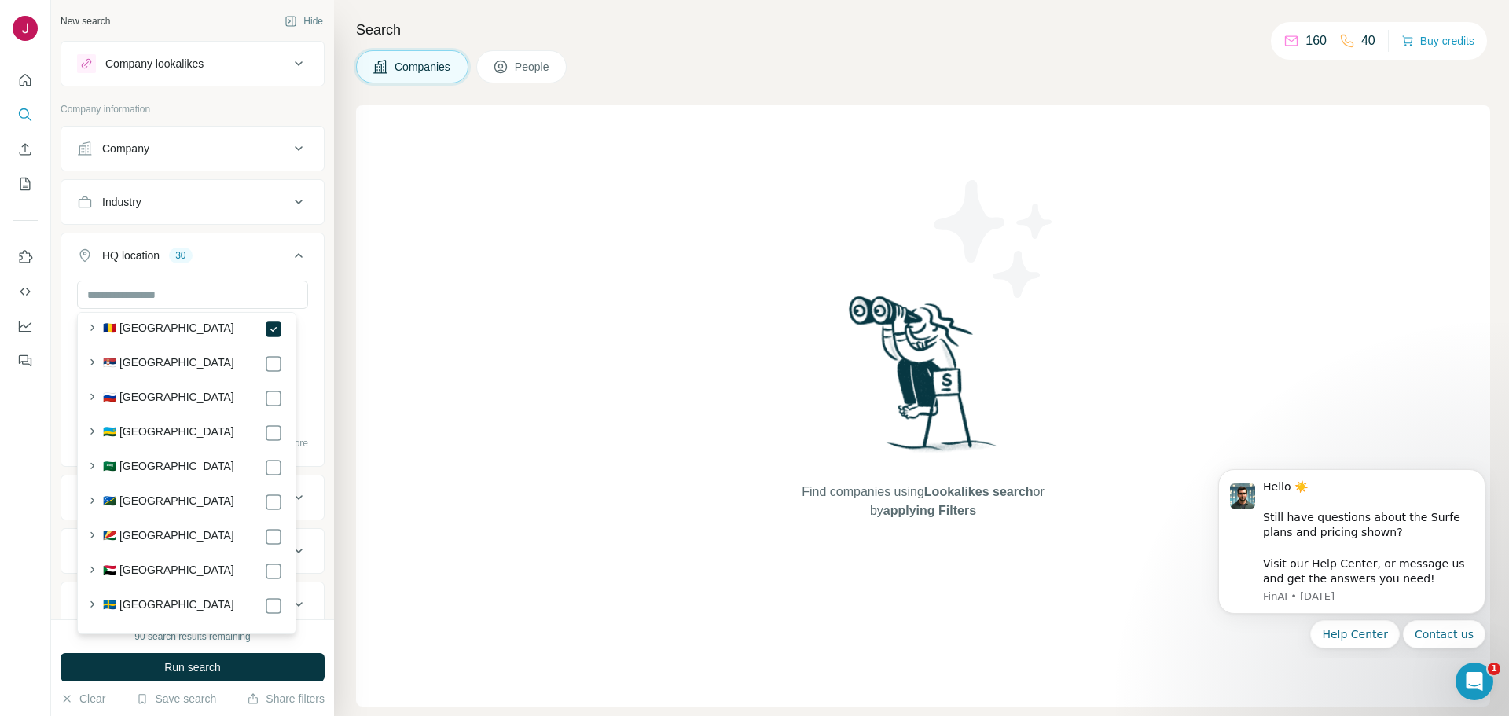
scroll to position [6523, 0]
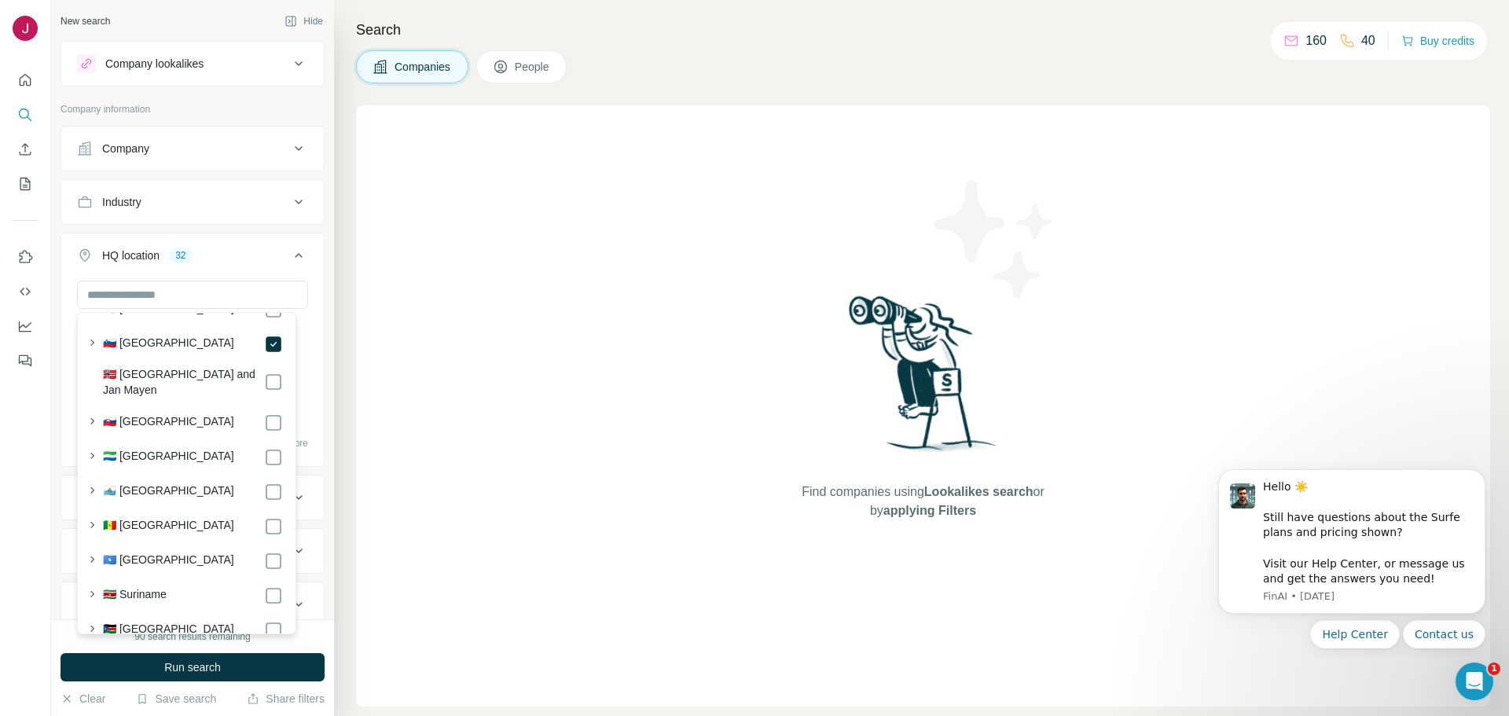
scroll to position [6837, 0]
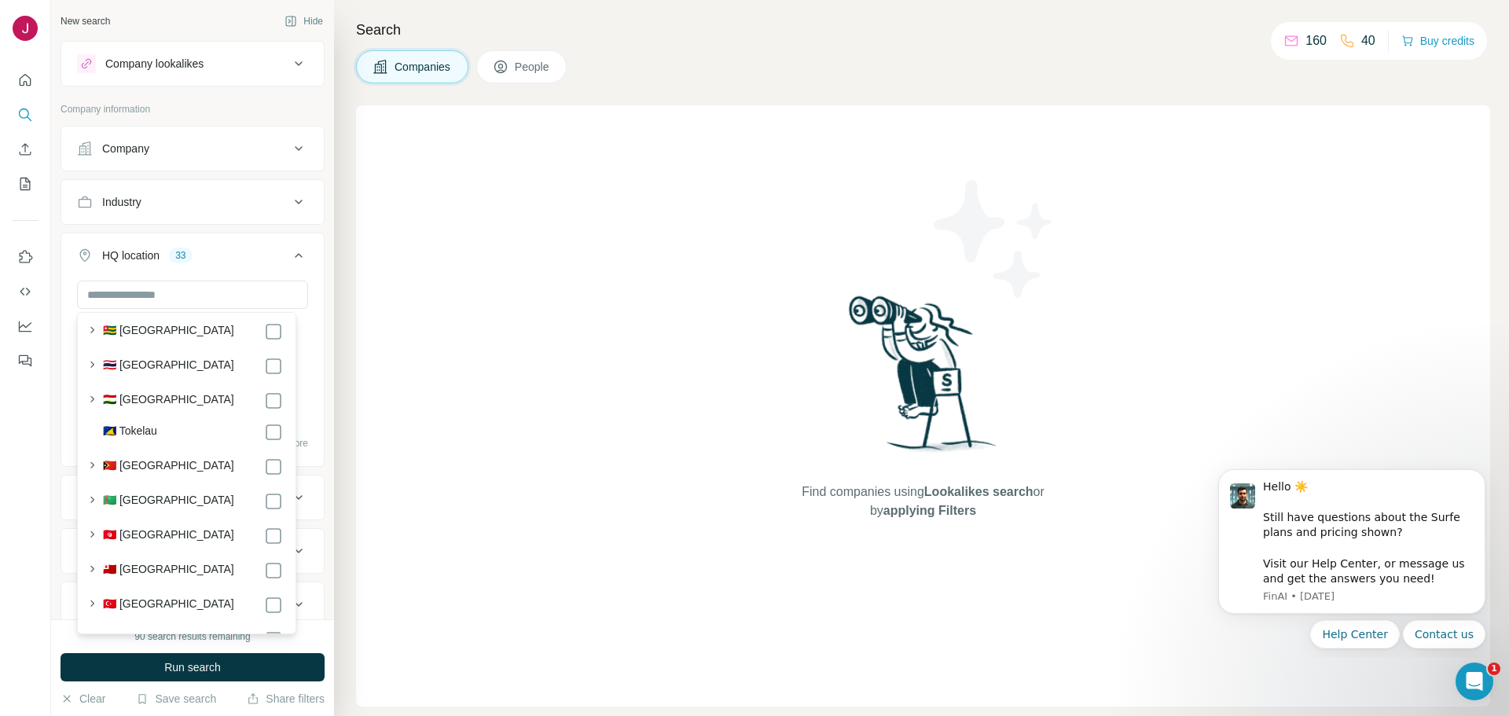
scroll to position [7466, 0]
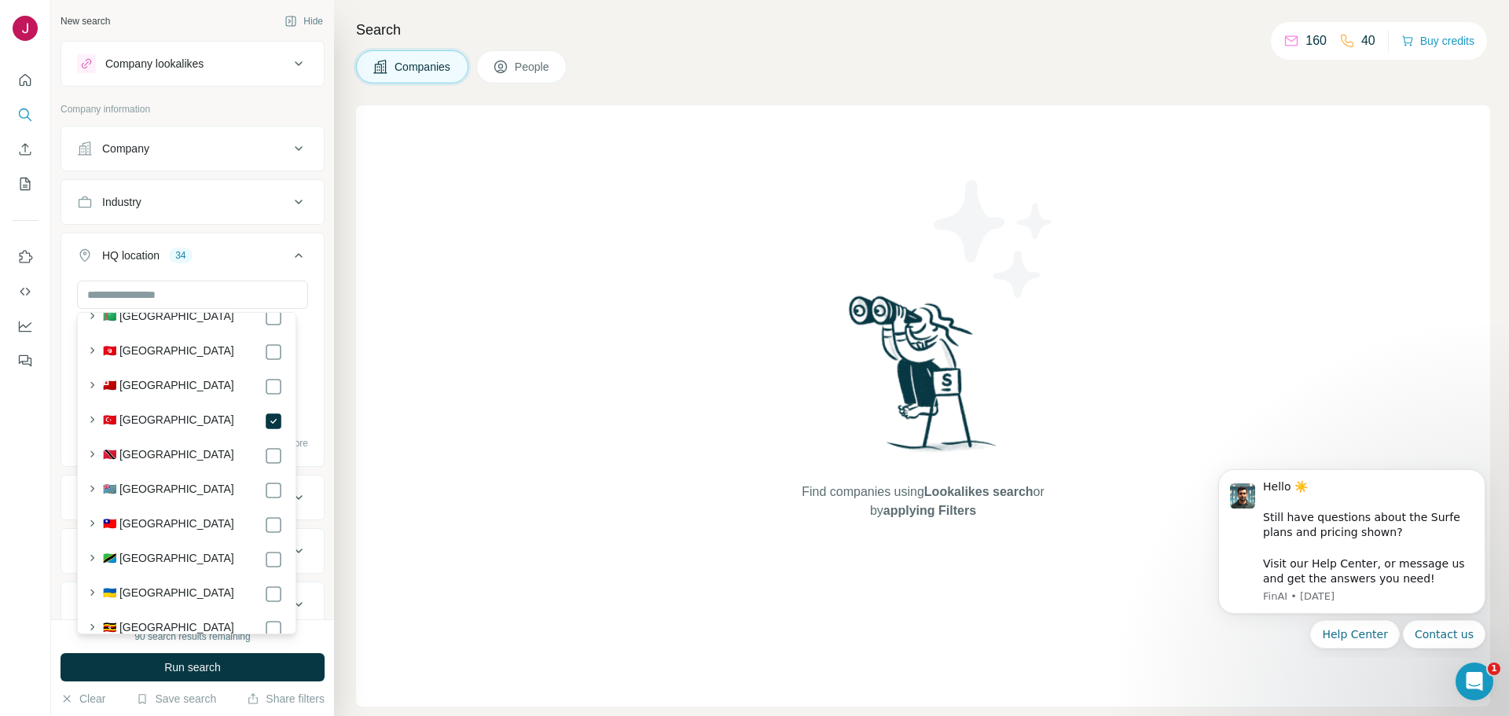
scroll to position [7702, 0]
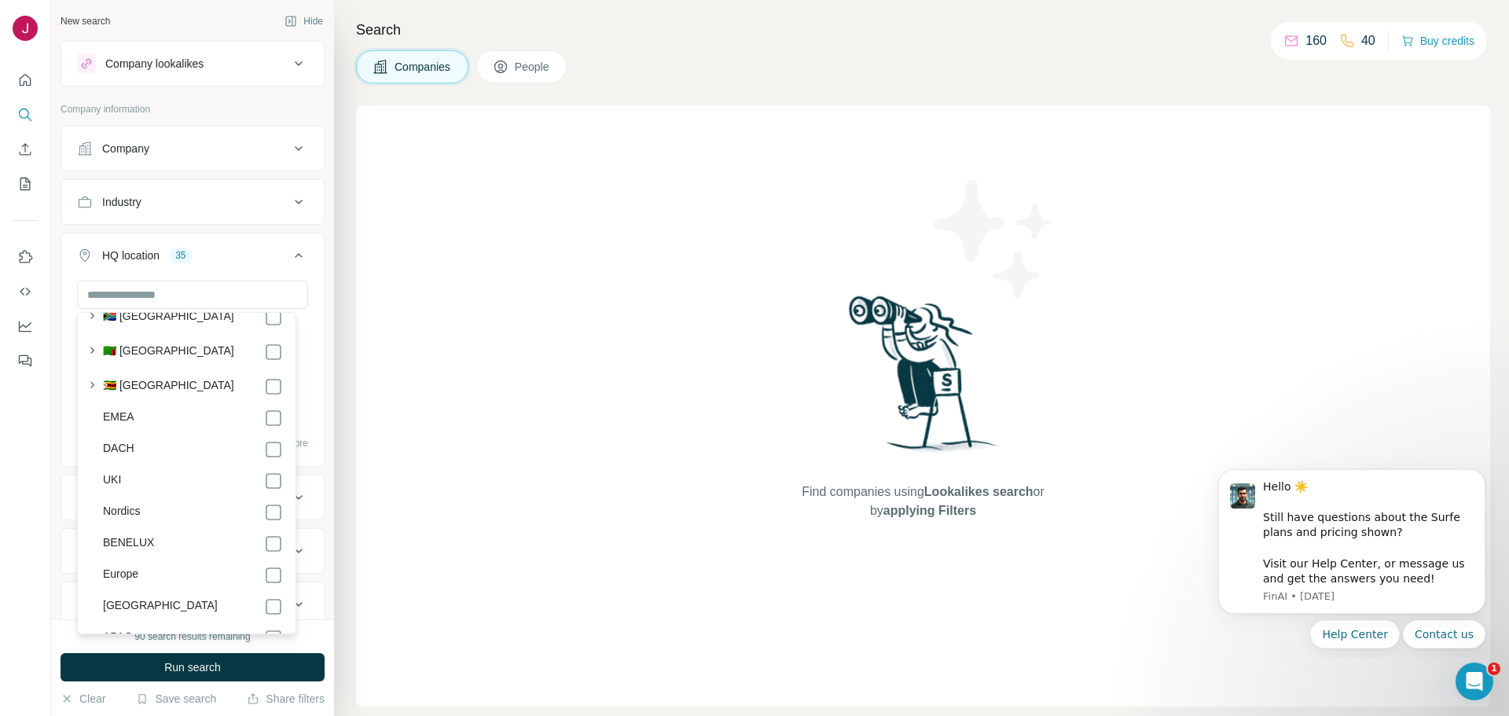
scroll to position [8510, 0]
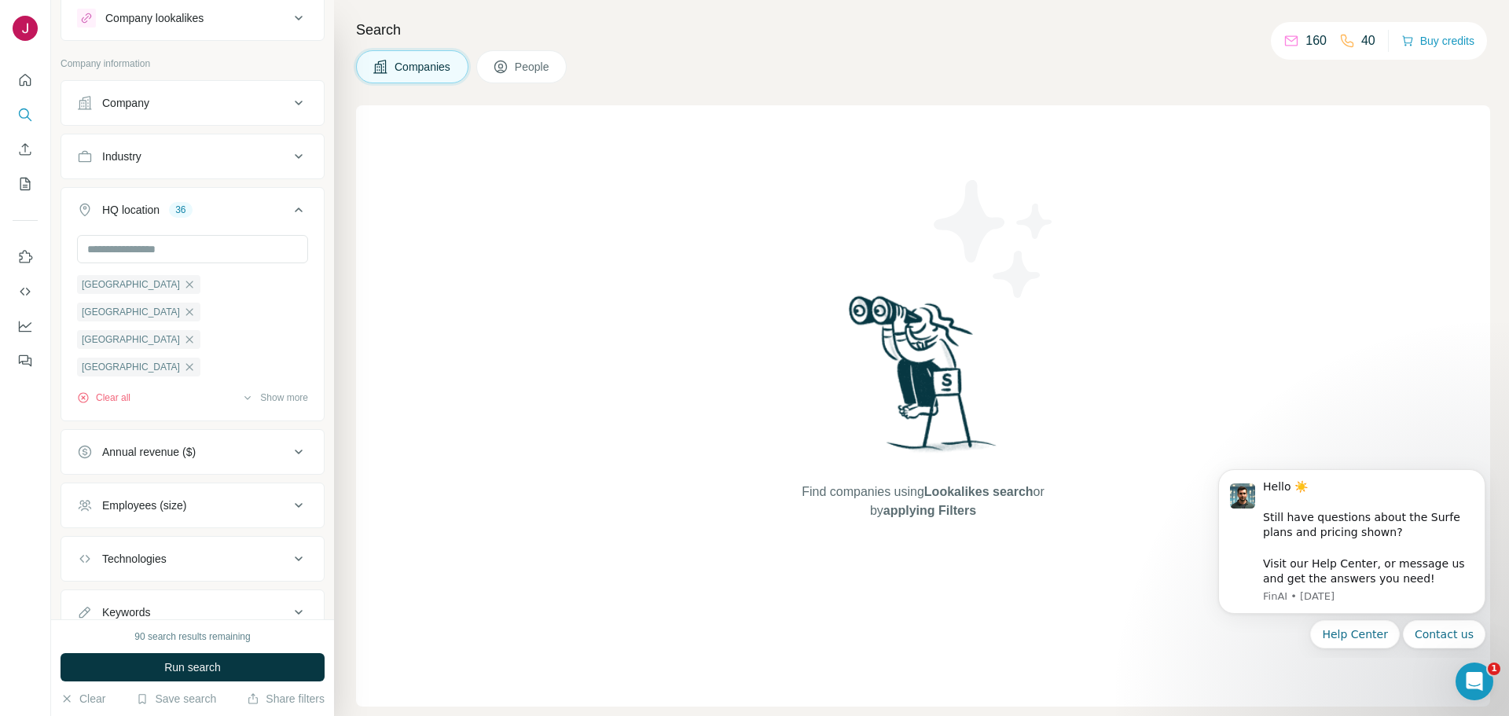
scroll to position [60, 0]
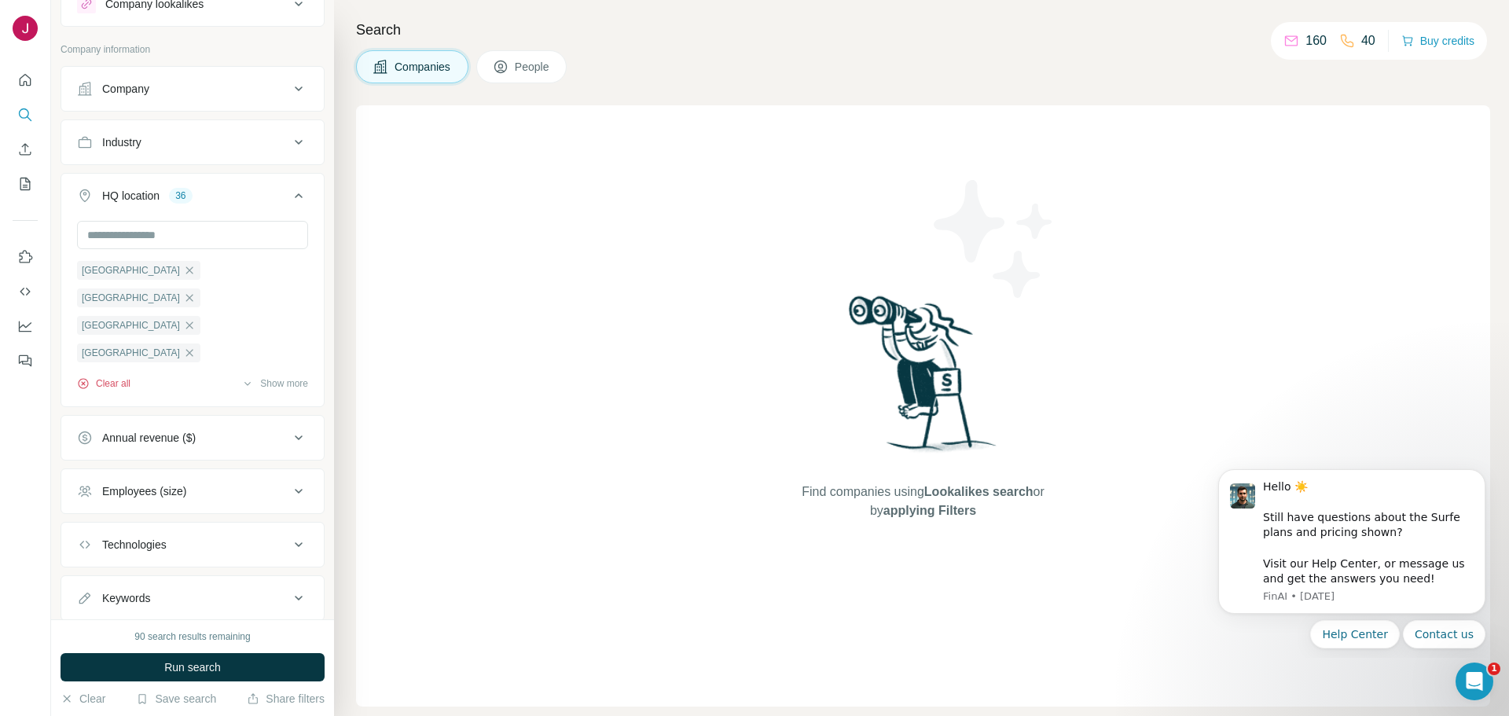
click at [116, 388] on button "Clear all" at bounding box center [103, 383] width 53 height 14
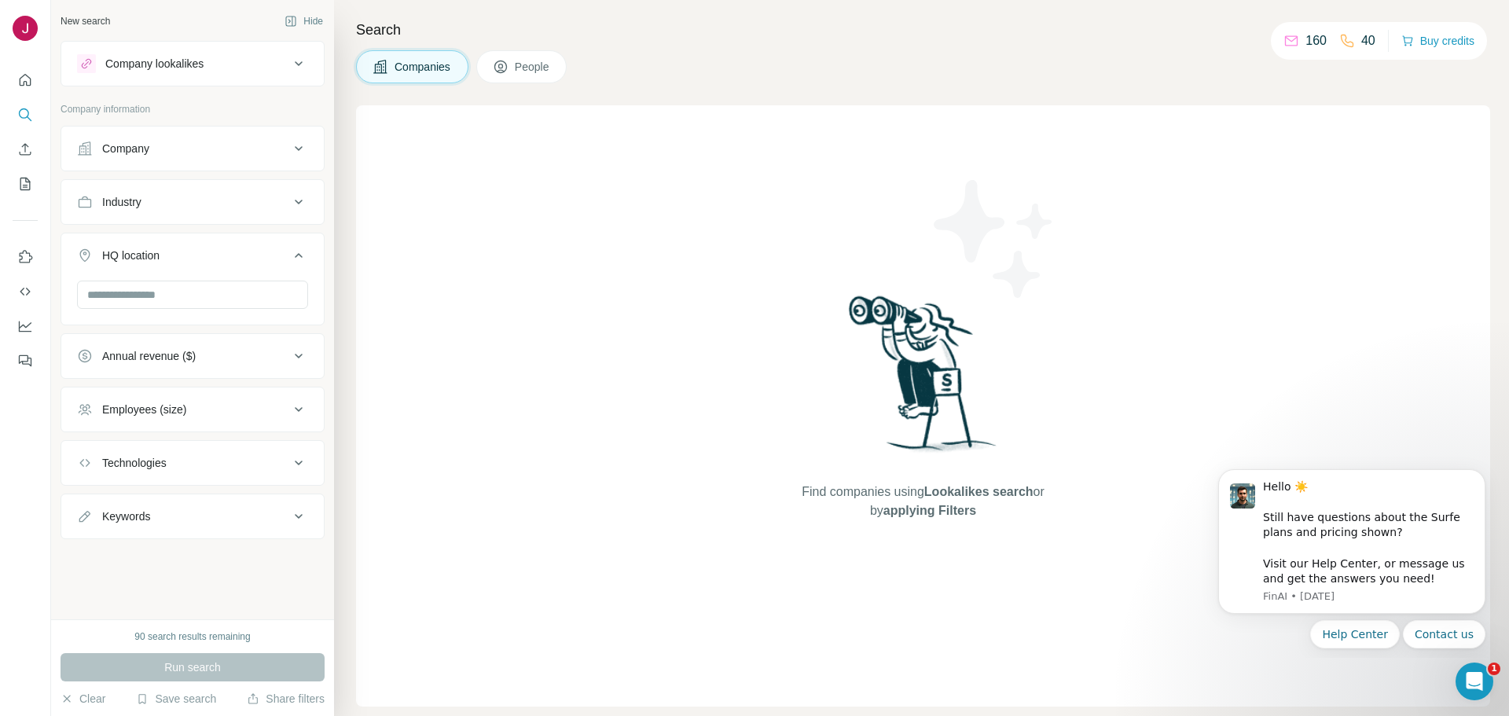
scroll to position [8485, 0]
click at [244, 295] on input "text" at bounding box center [192, 295] width 231 height 28
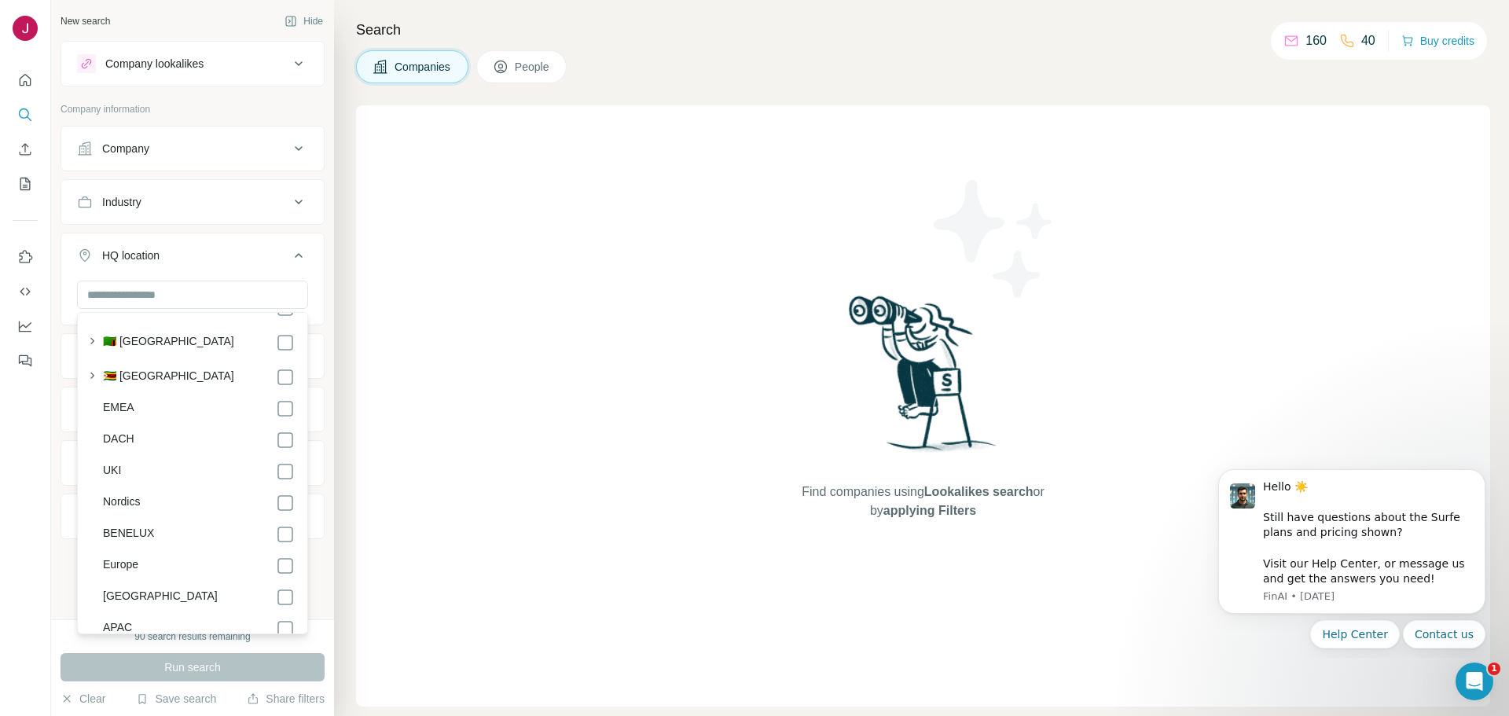
scroll to position [8510, 0]
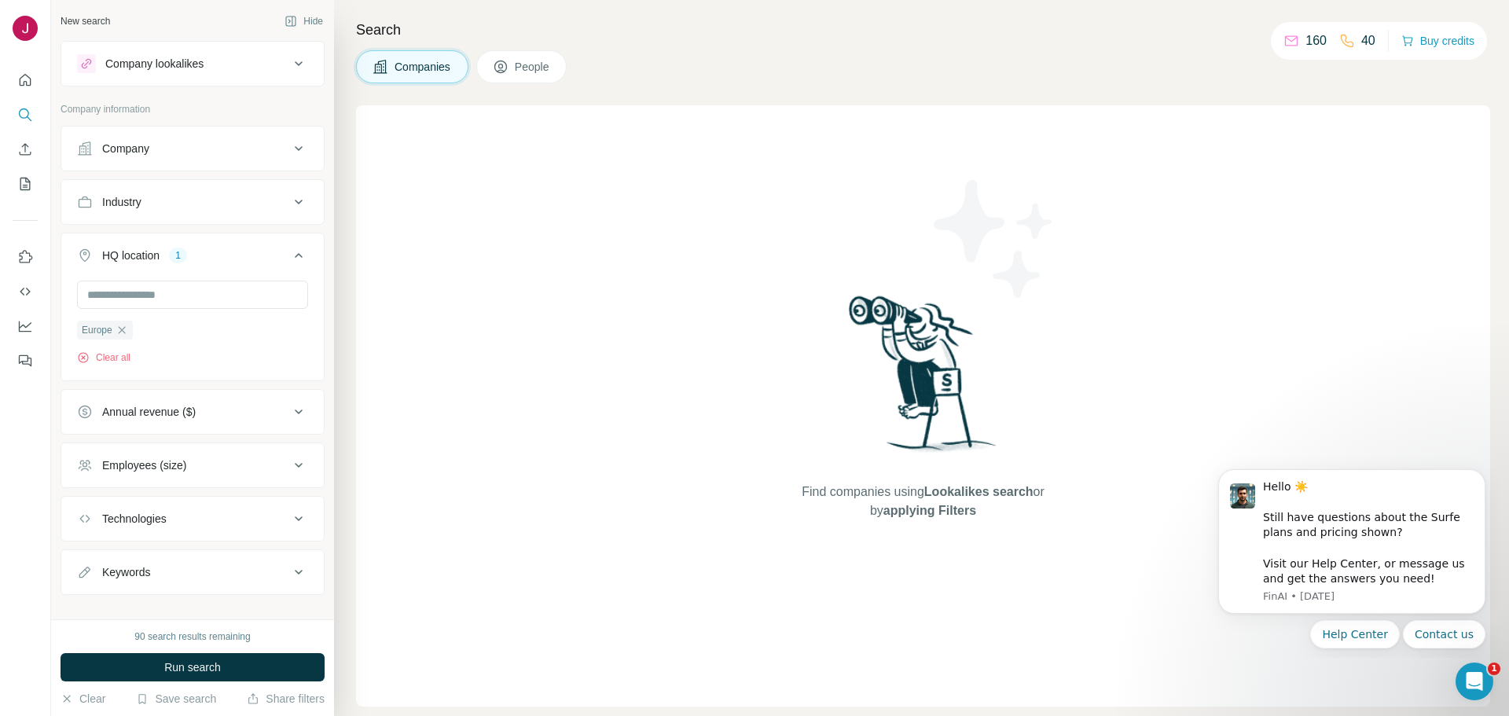
click at [23, 558] on div at bounding box center [25, 358] width 51 height 716
click at [289, 204] on icon at bounding box center [298, 202] width 19 height 19
click at [284, 244] on icon at bounding box center [291, 241] width 16 height 16
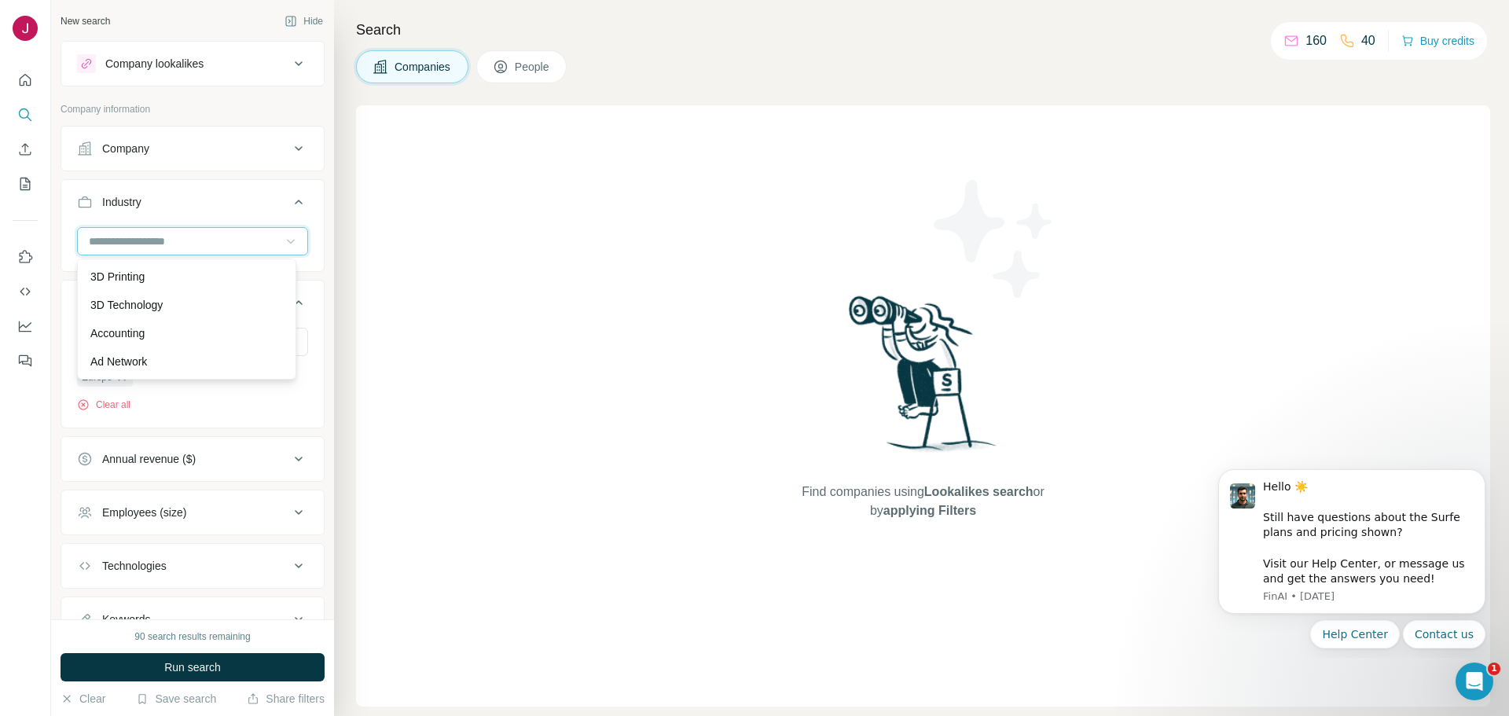
click at [251, 246] on input at bounding box center [184, 241] width 194 height 17
click at [249, 246] on input at bounding box center [184, 241] width 194 height 17
type input "*****"
click at [101, 275] on p "Logistics" at bounding box center [111, 277] width 42 height 16
click at [196, 240] on input at bounding box center [184, 241] width 194 height 17
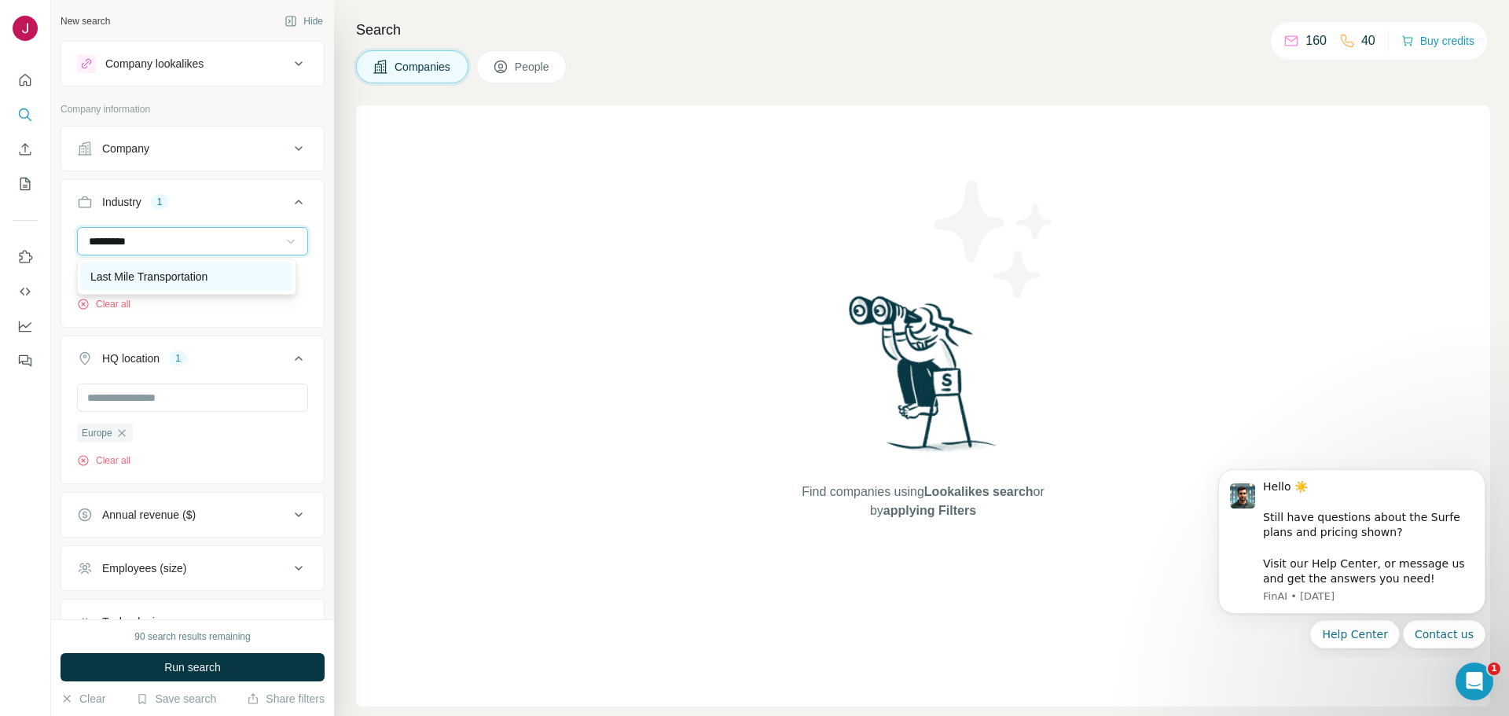
type input "*********"
click at [193, 272] on p "Last Mile Transportation" at bounding box center [148, 277] width 117 height 16
click at [189, 240] on input at bounding box center [184, 241] width 194 height 17
type input "*****"
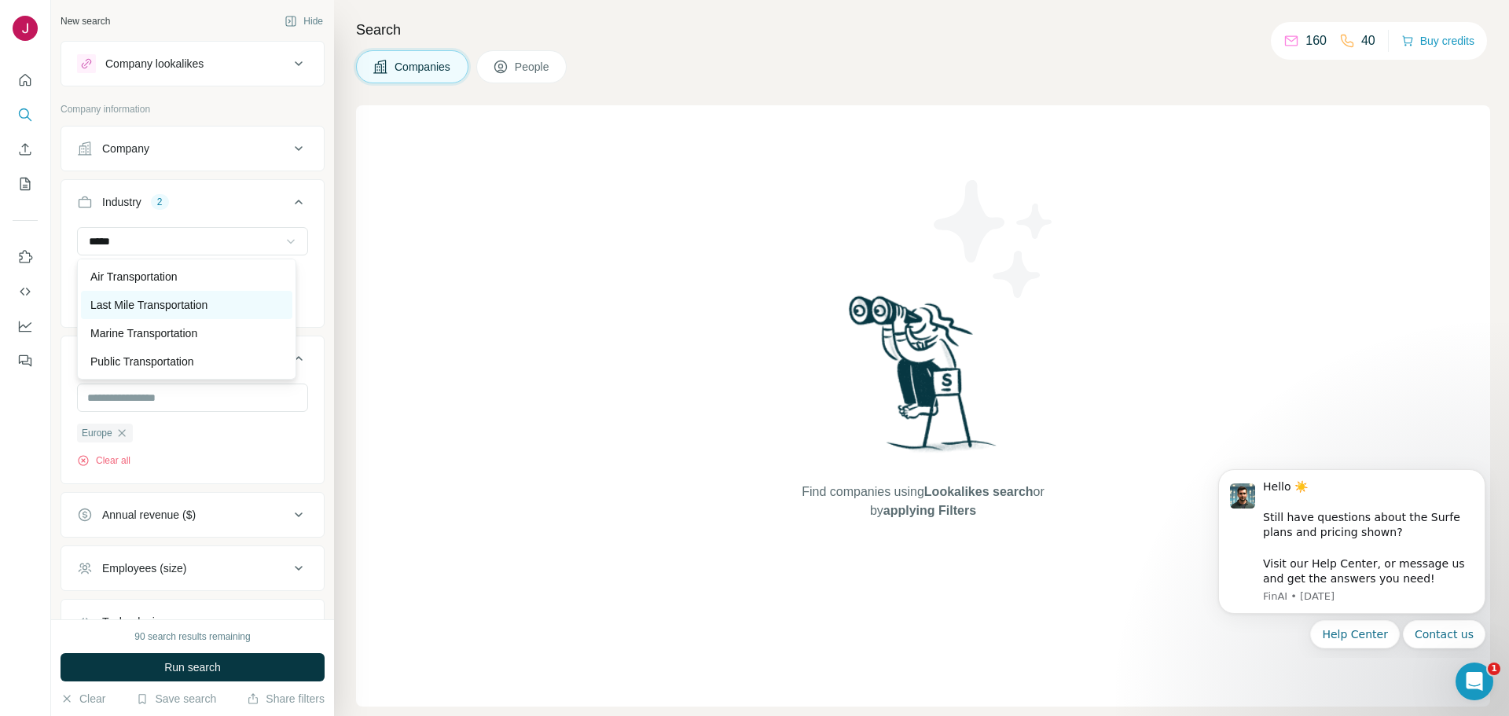
click at [192, 299] on p "Last Mile Transportation" at bounding box center [148, 305] width 117 height 16
click at [272, 516] on div "Annual revenue ($)" at bounding box center [183, 515] width 212 height 16
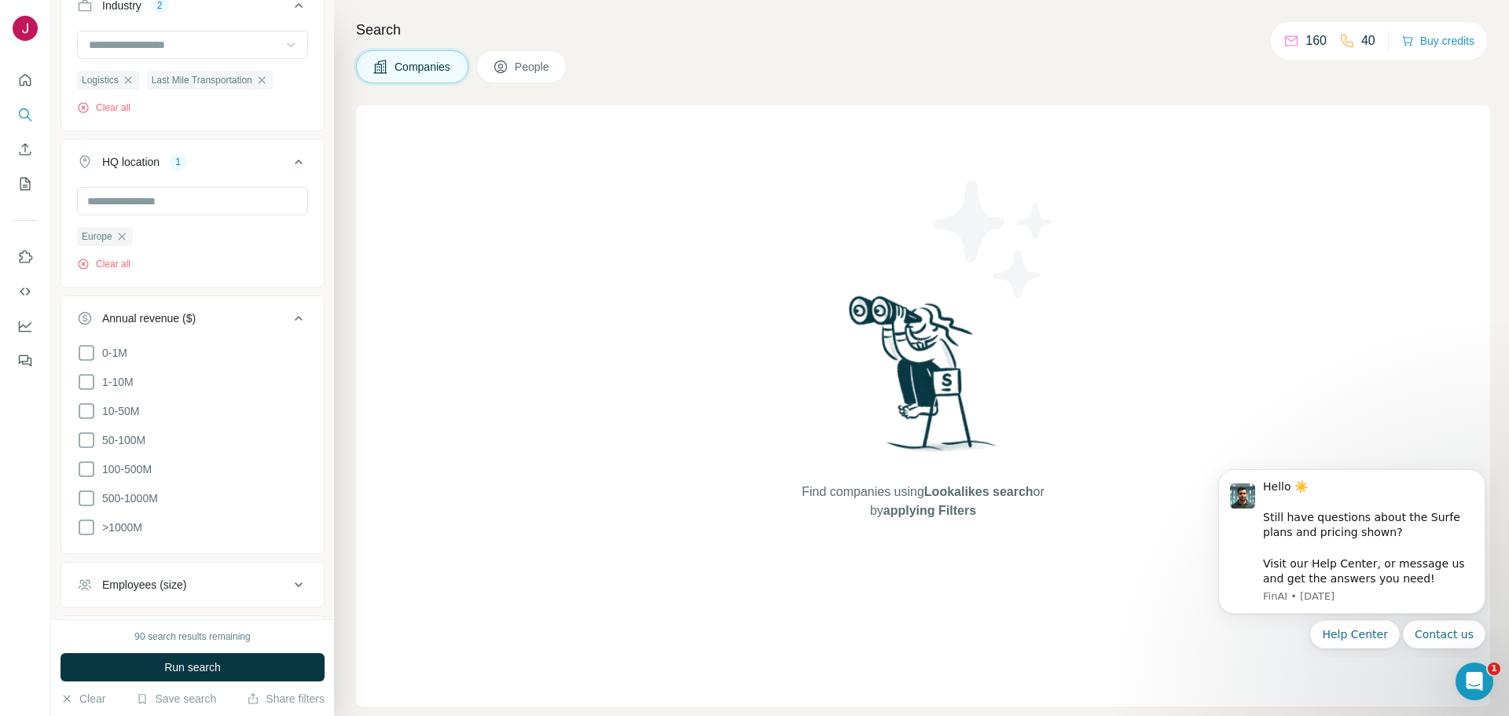
scroll to position [236, 0]
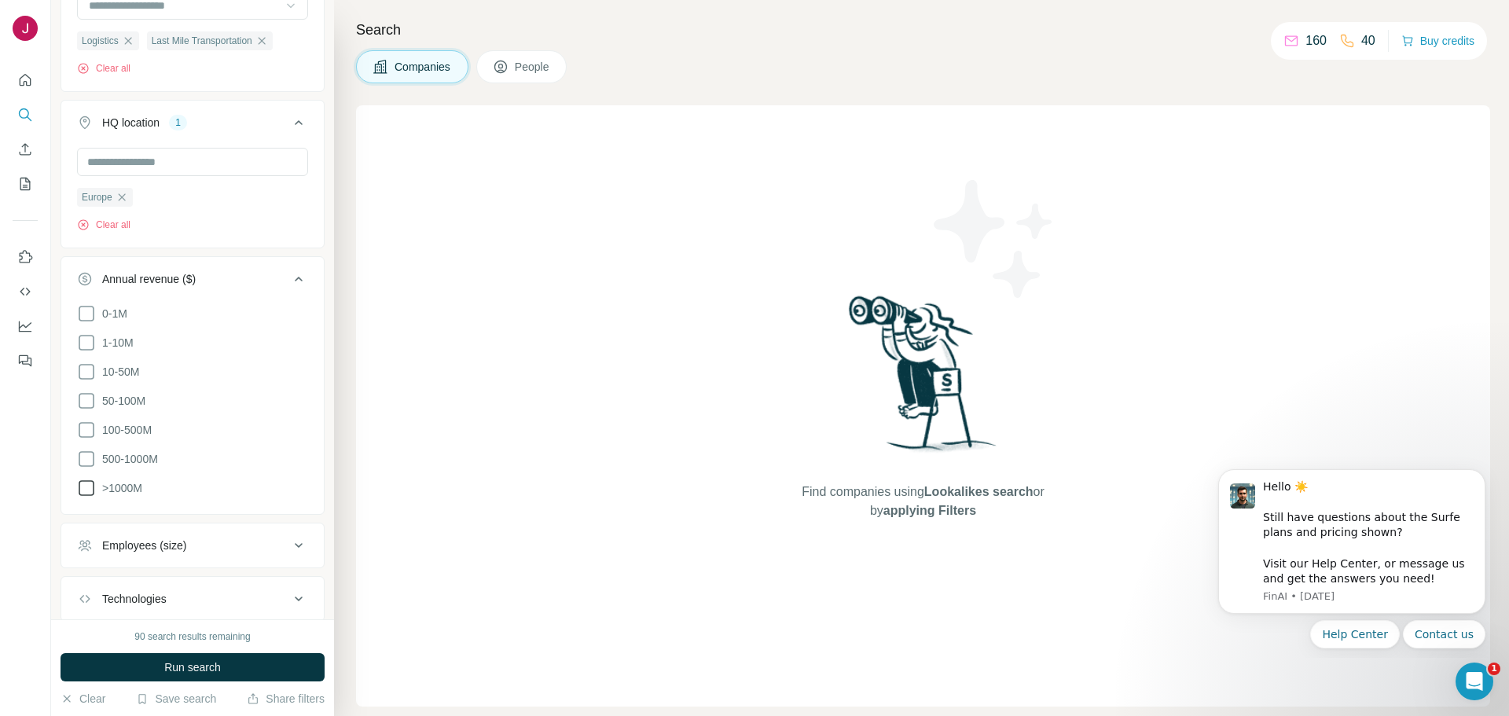
click at [83, 486] on icon at bounding box center [86, 488] width 19 height 19
click at [91, 456] on icon at bounding box center [86, 459] width 19 height 19
click at [90, 427] on icon at bounding box center [86, 429] width 19 height 19
click at [86, 394] on icon at bounding box center [86, 400] width 19 height 19
click at [85, 370] on icon at bounding box center [86, 371] width 19 height 19
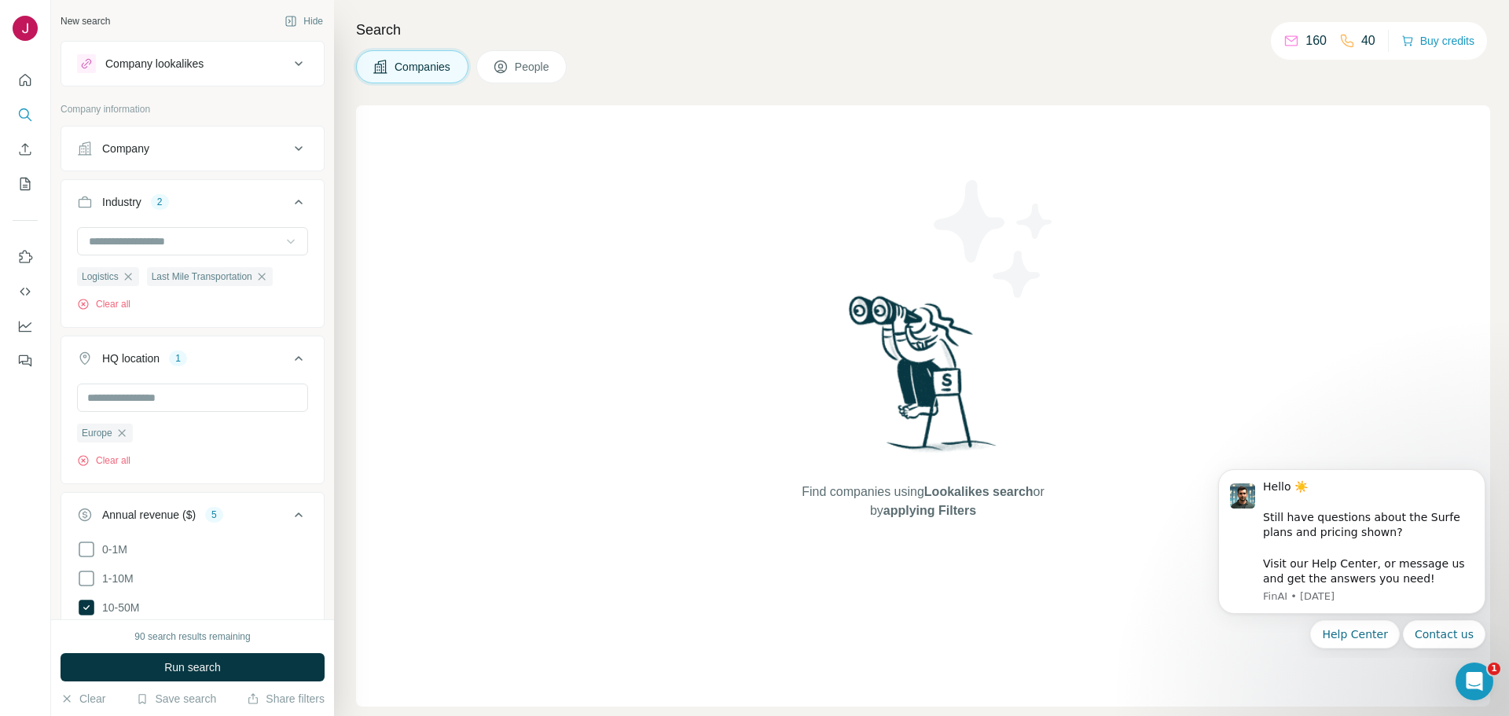
click at [289, 66] on icon at bounding box center [298, 63] width 19 height 19
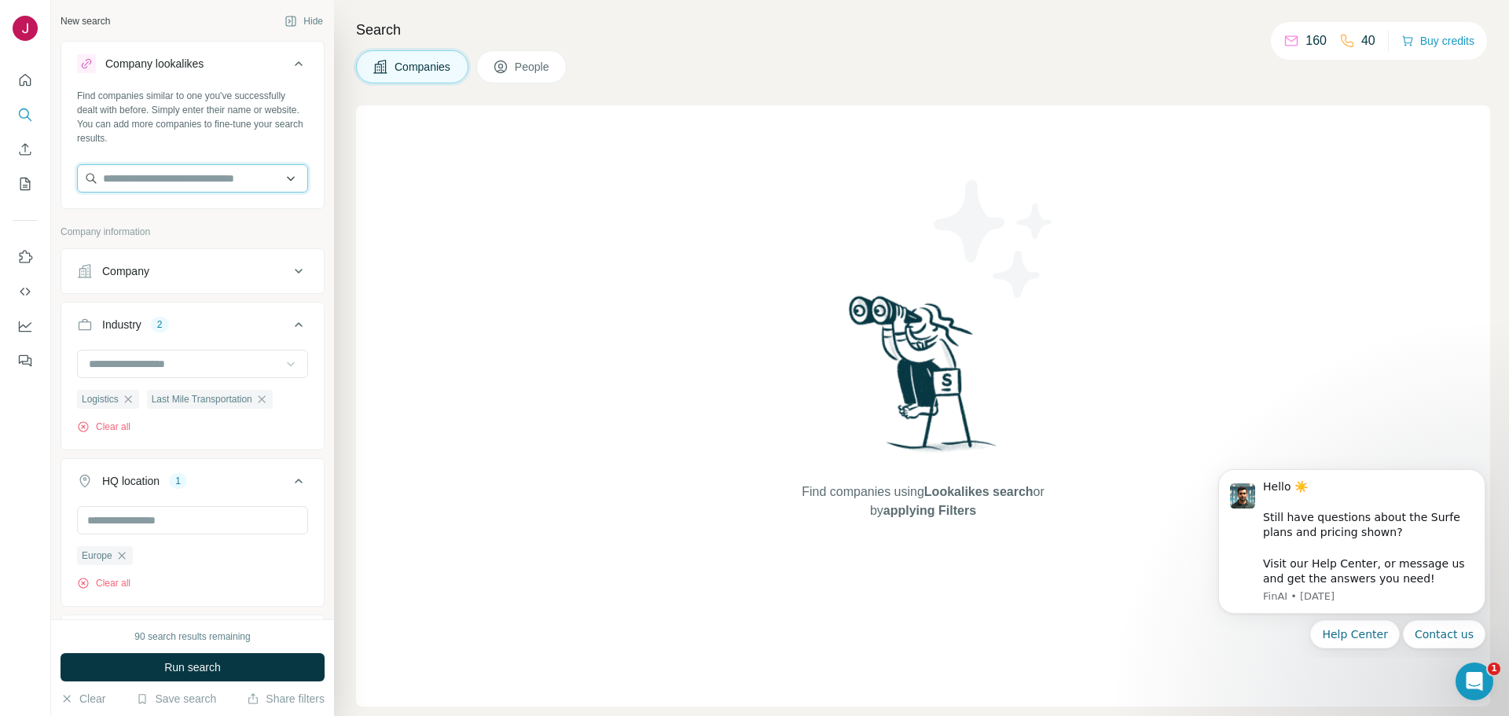
click at [195, 169] on input "text" at bounding box center [192, 178] width 231 height 28
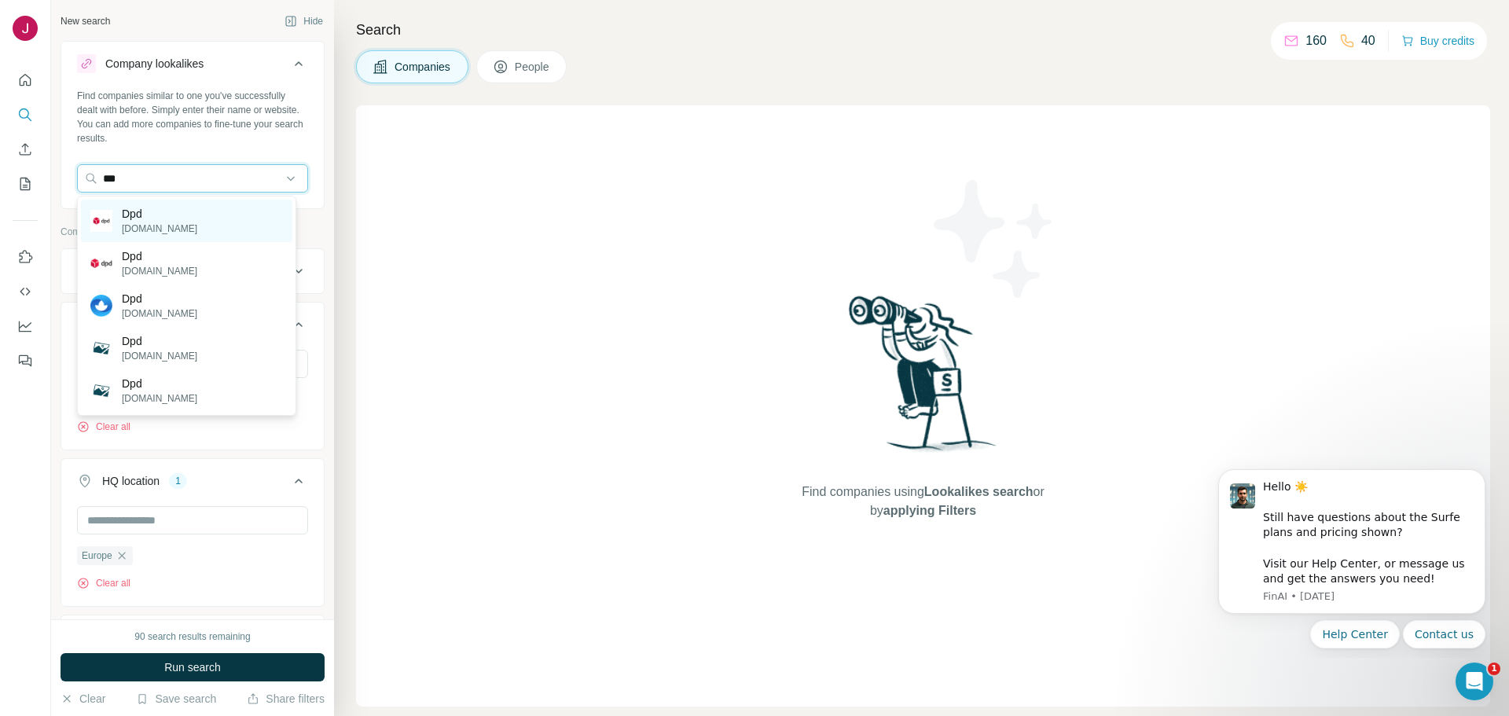
type input "***"
click at [141, 222] on p "[DOMAIN_NAME]" at bounding box center [159, 229] width 75 height 14
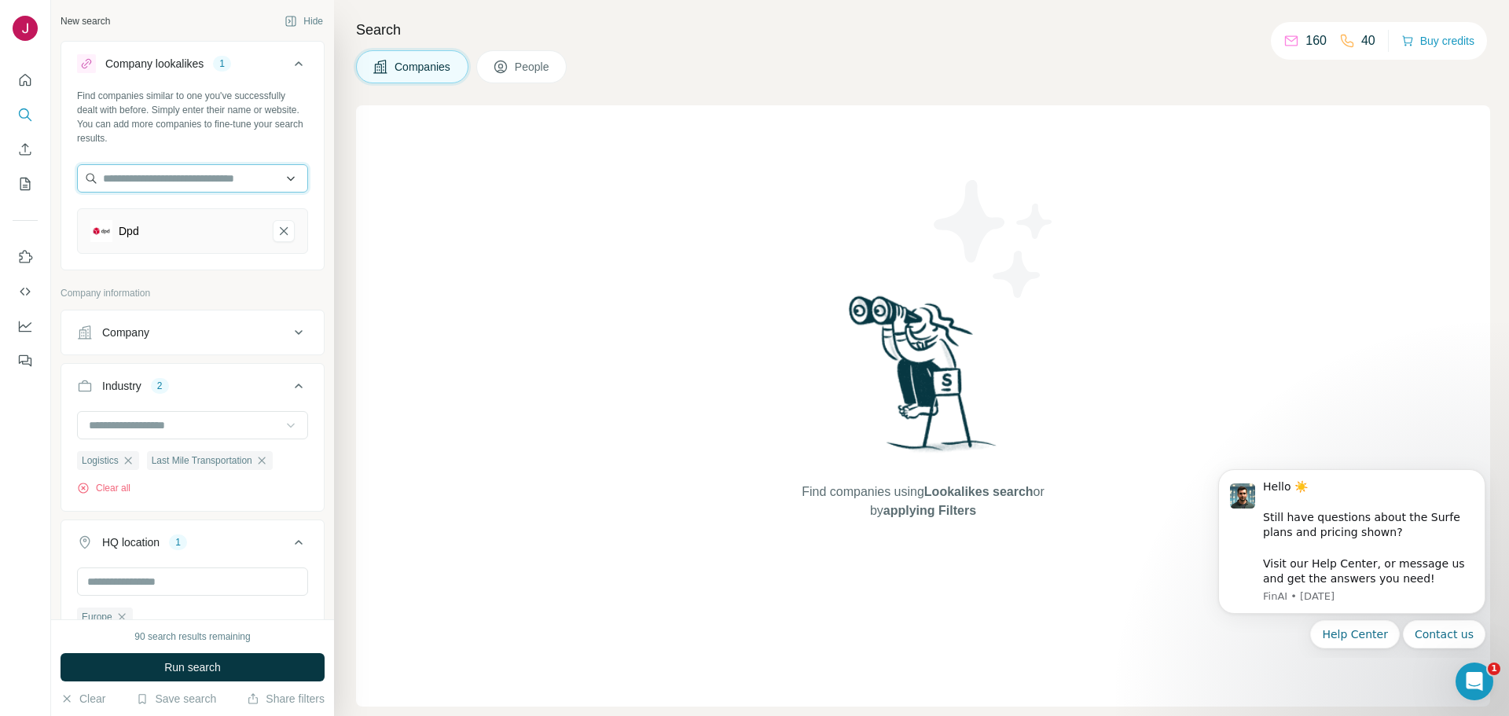
click at [166, 179] on input "text" at bounding box center [192, 178] width 231 height 28
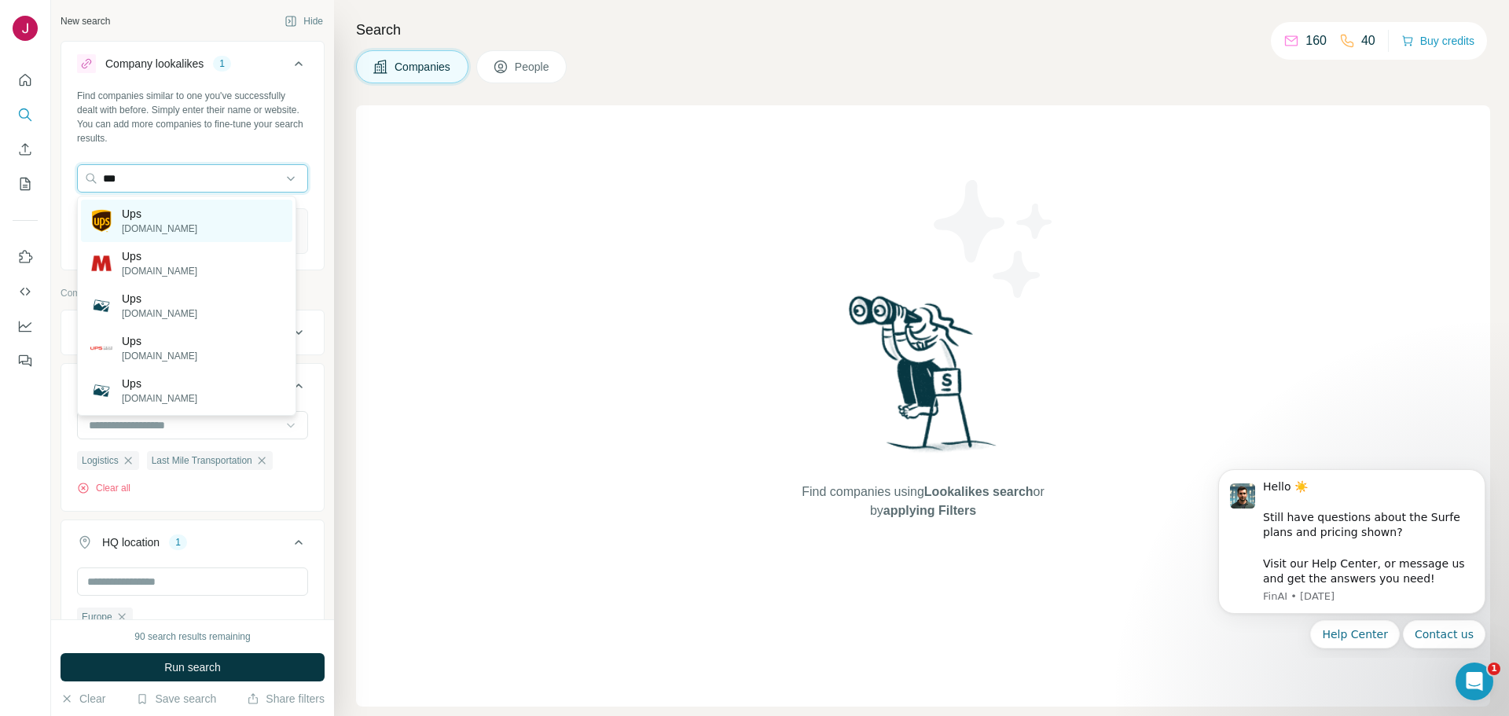
type input "***"
click at [145, 216] on p "Ups" at bounding box center [159, 214] width 75 height 16
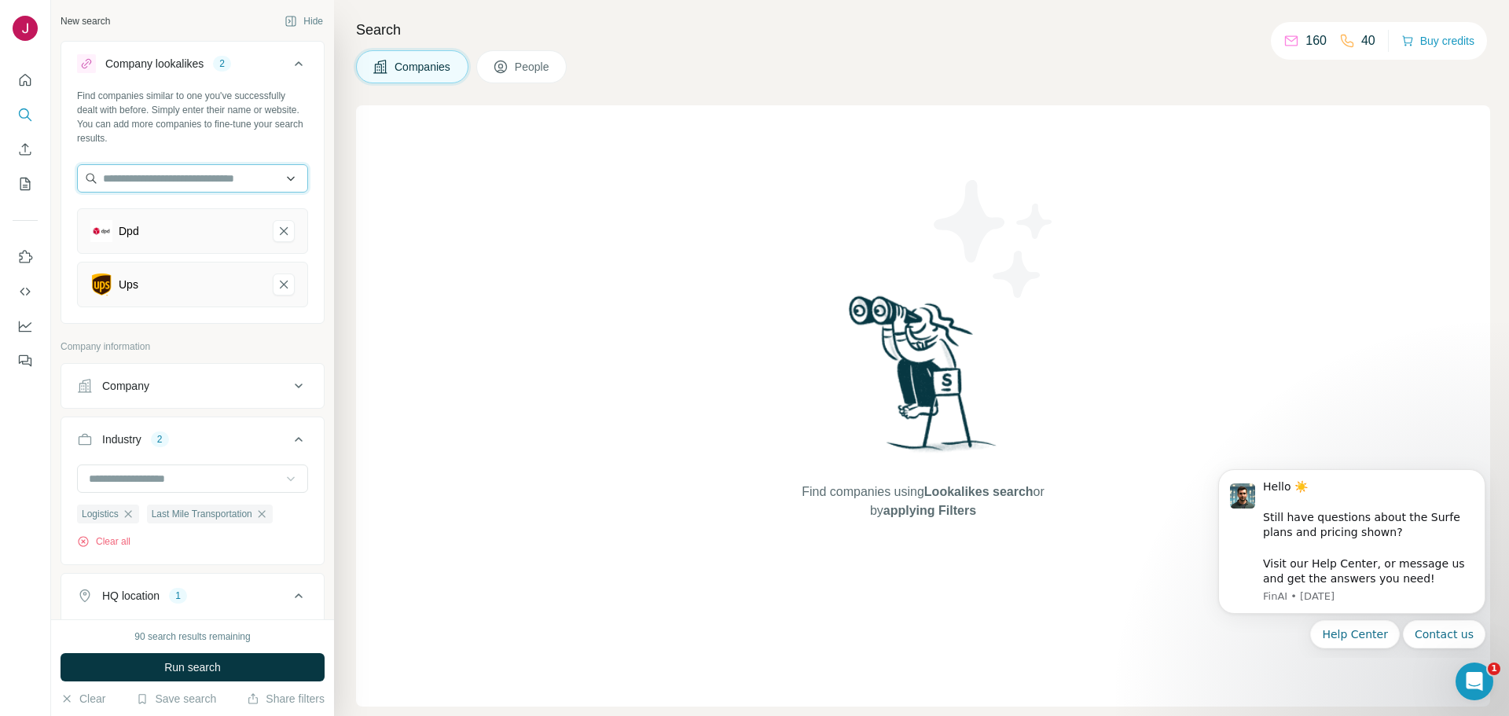
click at [164, 182] on input "text" at bounding box center [192, 178] width 231 height 28
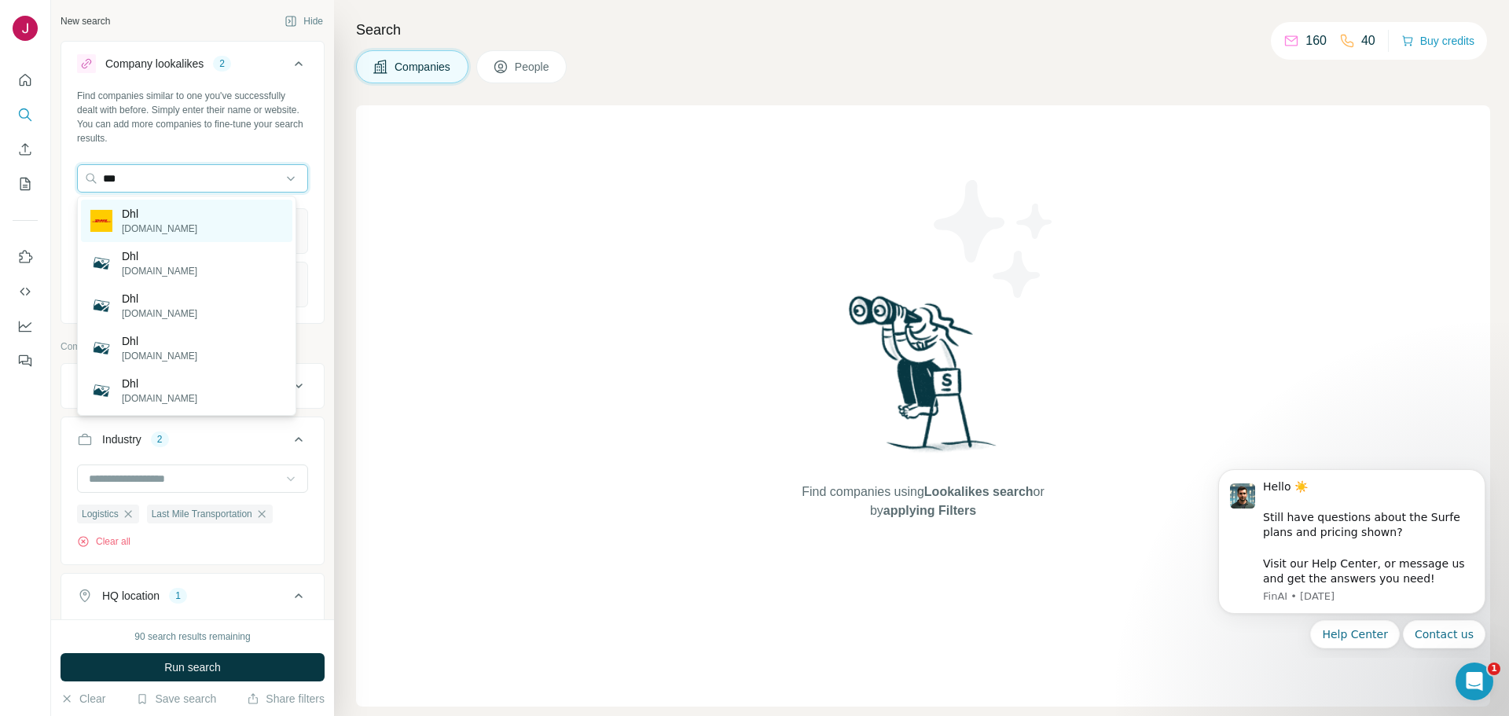
type input "***"
click at [179, 208] on div "Dhl [DOMAIN_NAME]" at bounding box center [186, 221] width 211 height 42
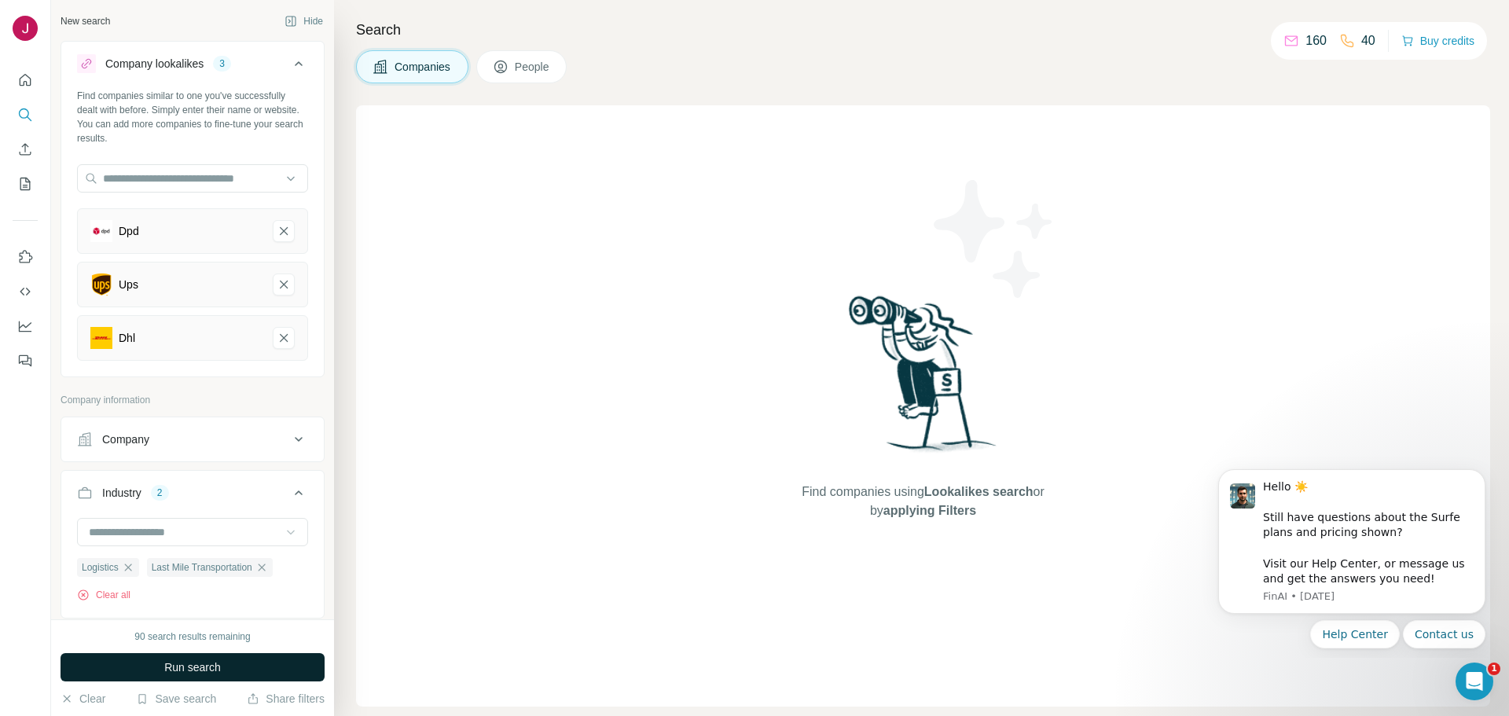
click at [219, 664] on span "Run search" at bounding box center [192, 667] width 57 height 16
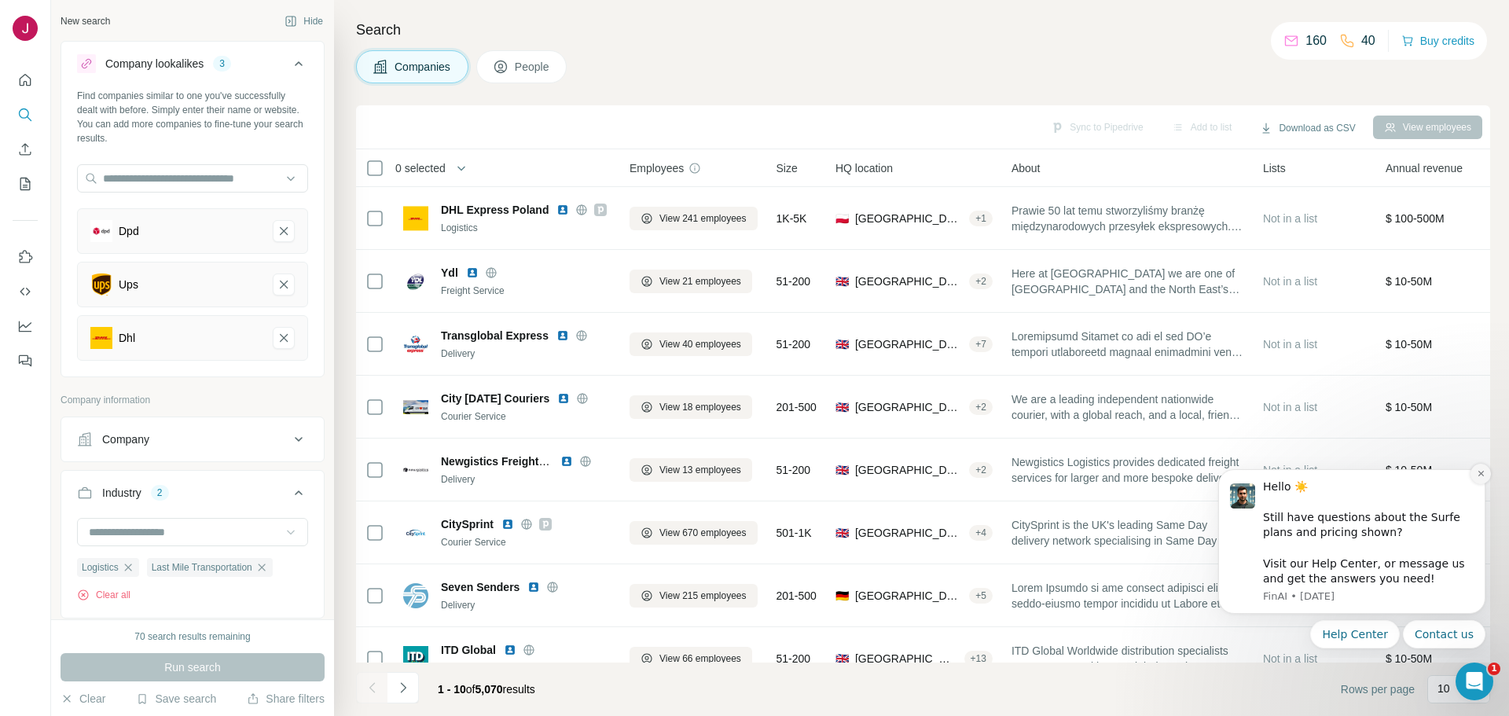
click at [1479, 478] on icon "Dismiss notification" at bounding box center [1481, 473] width 9 height 9
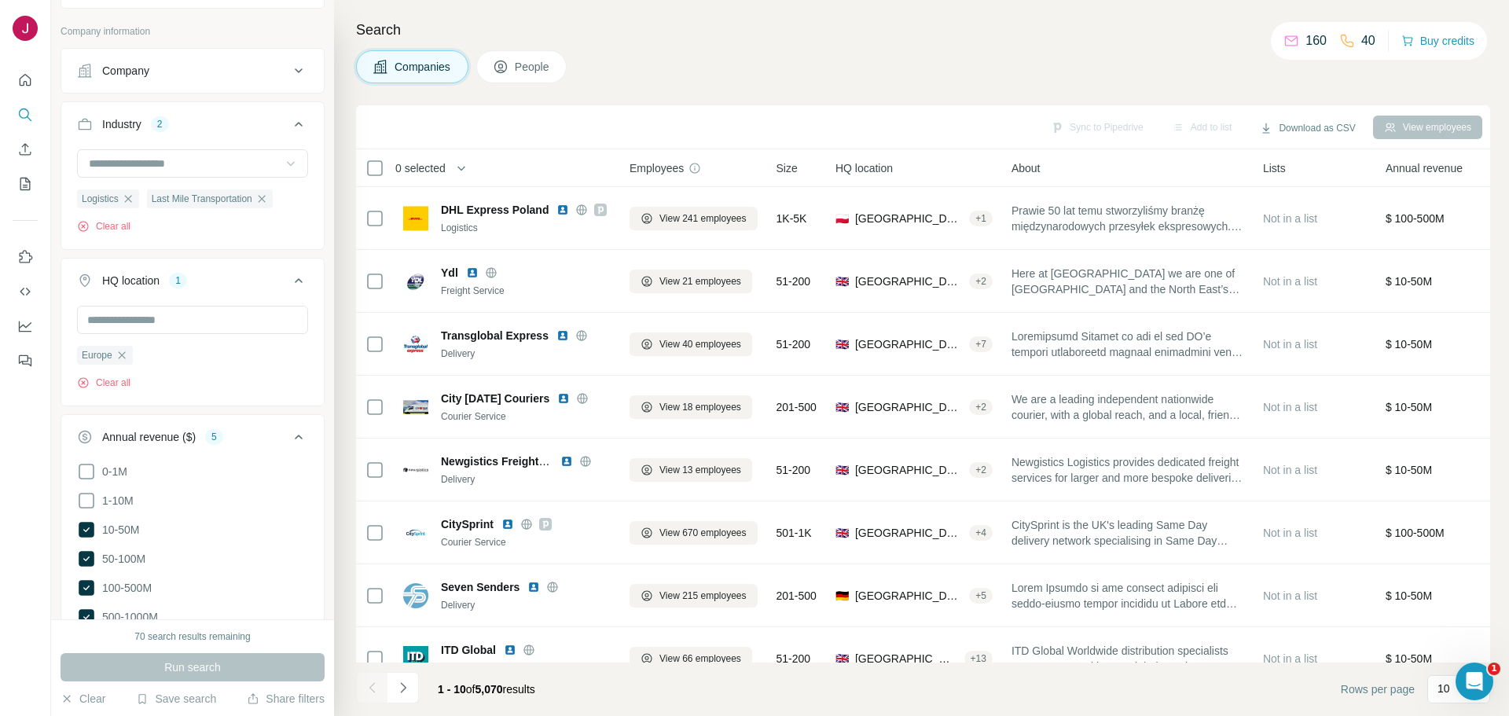
scroll to position [472, 0]
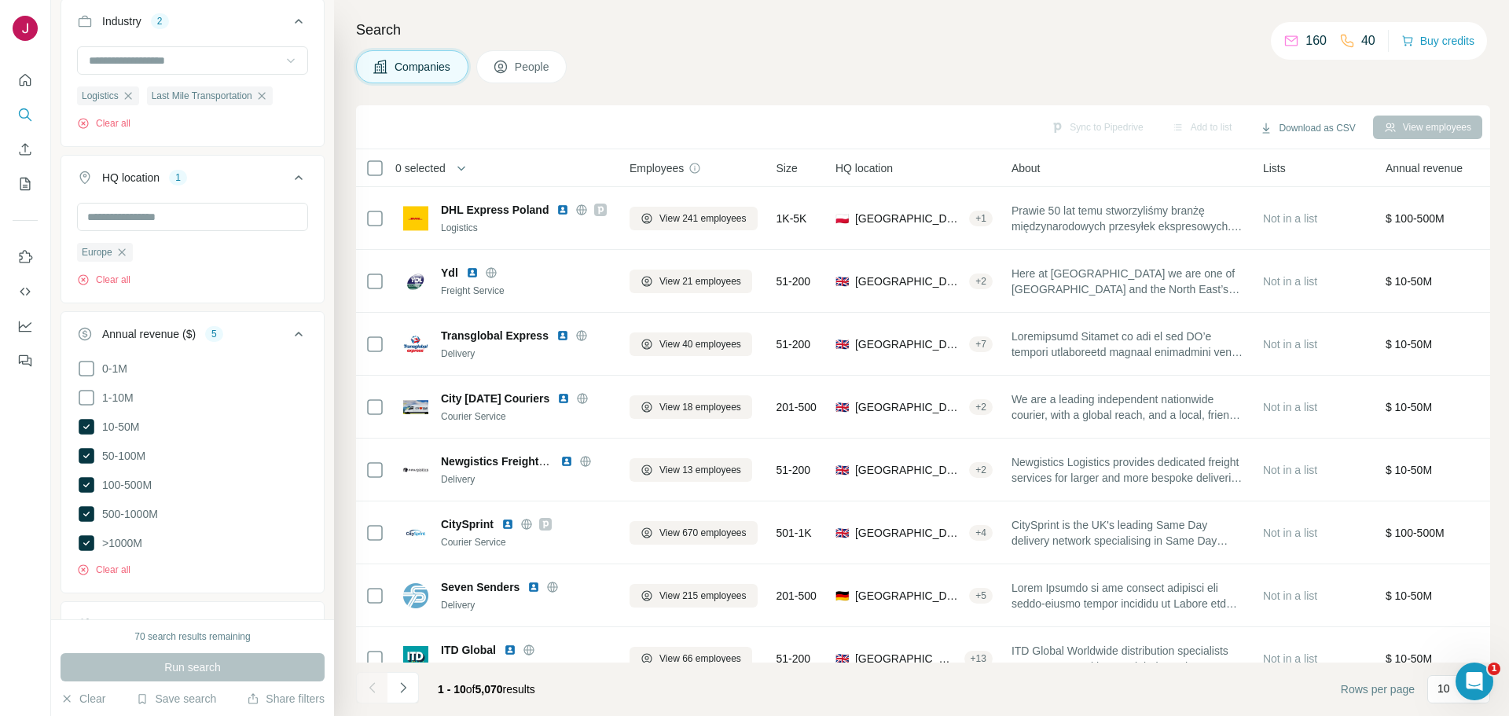
click at [85, 428] on icon at bounding box center [86, 426] width 6 height 5
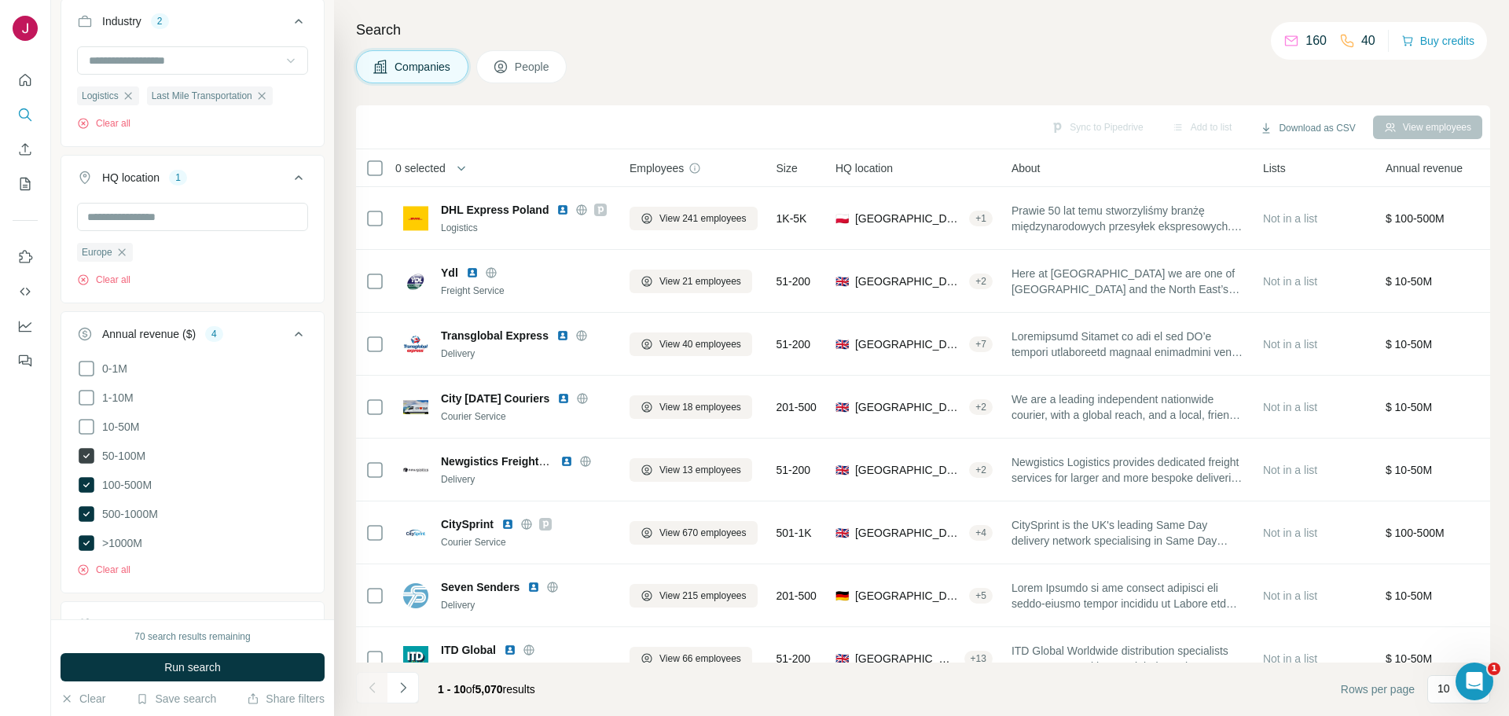
click at [86, 456] on icon at bounding box center [86, 455] width 6 height 5
click at [197, 673] on span "Run search" at bounding box center [192, 667] width 57 height 16
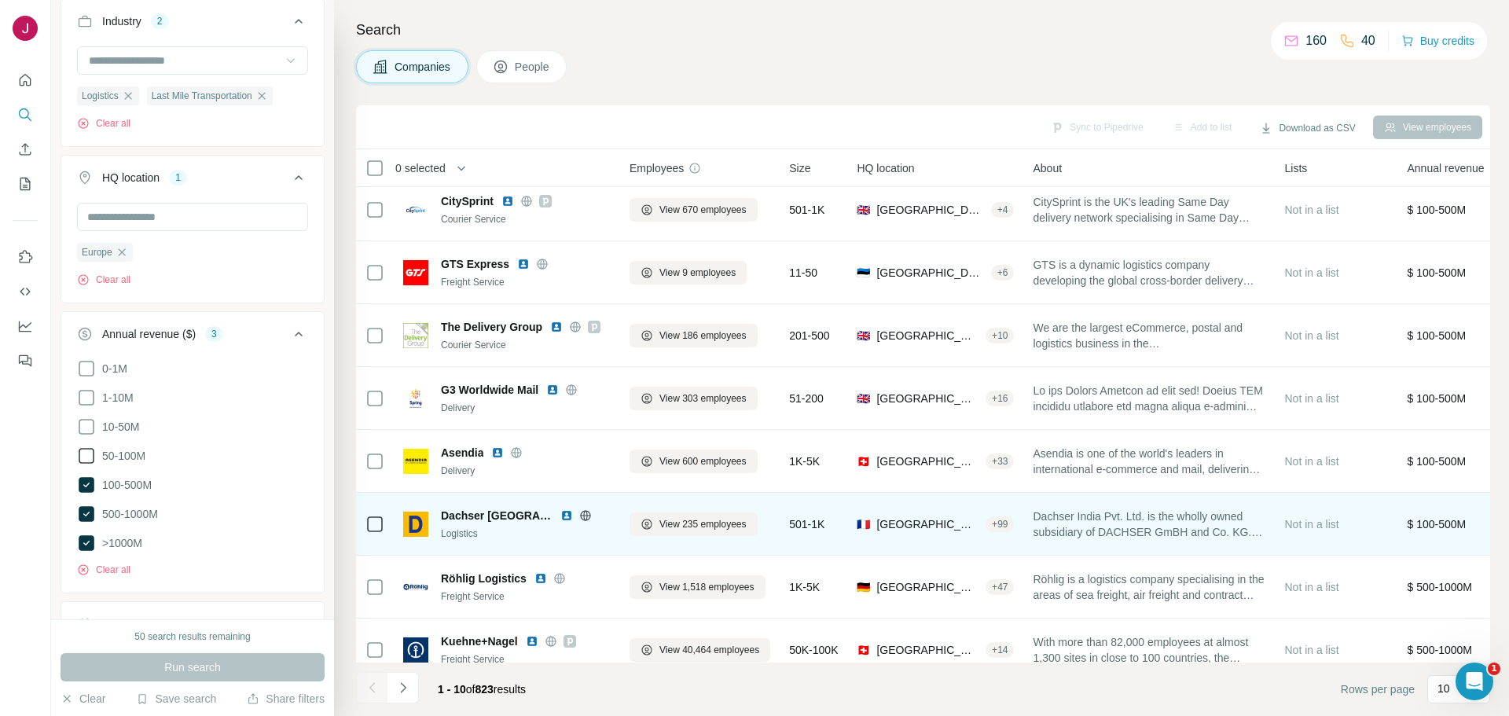
scroll to position [161, 0]
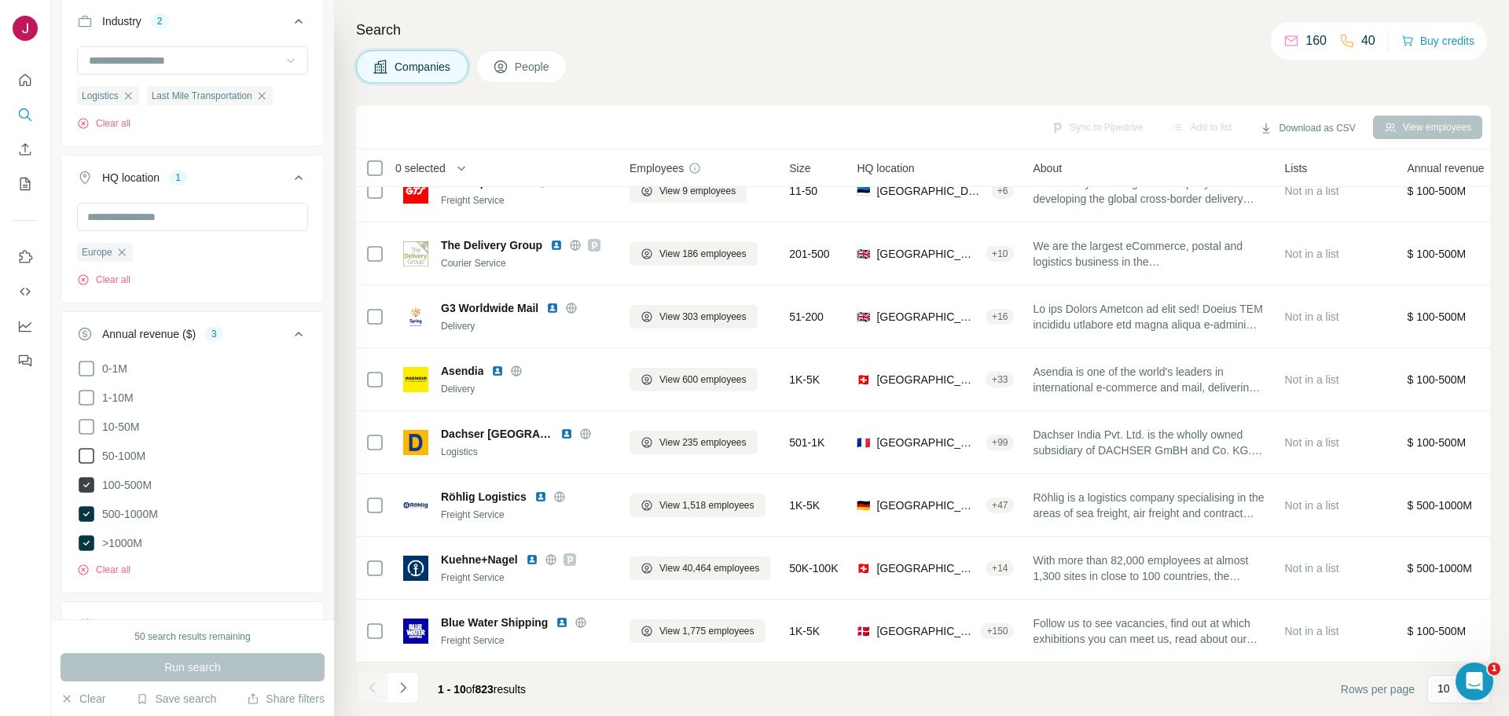
click at [88, 482] on icon at bounding box center [87, 485] width 16 height 16
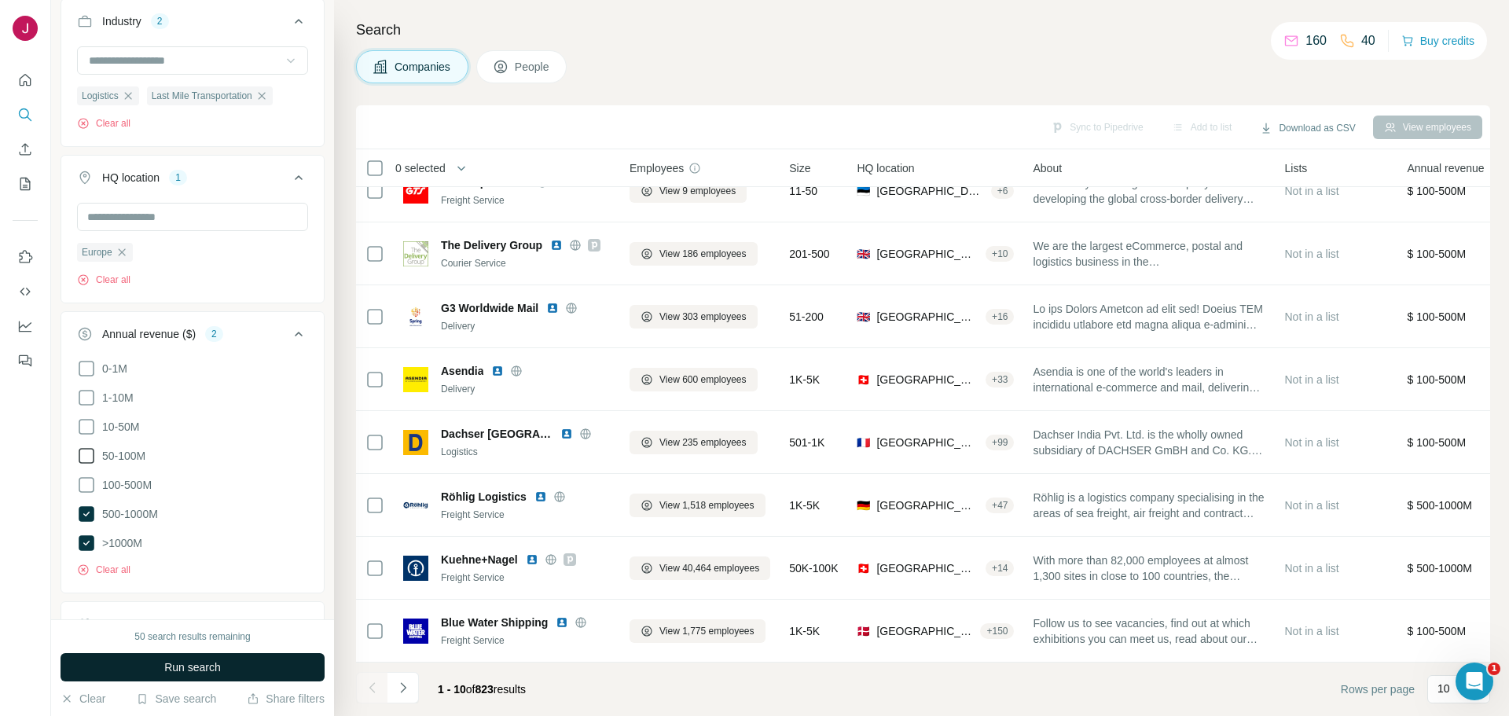
click at [277, 673] on button "Run search" at bounding box center [193, 667] width 264 height 28
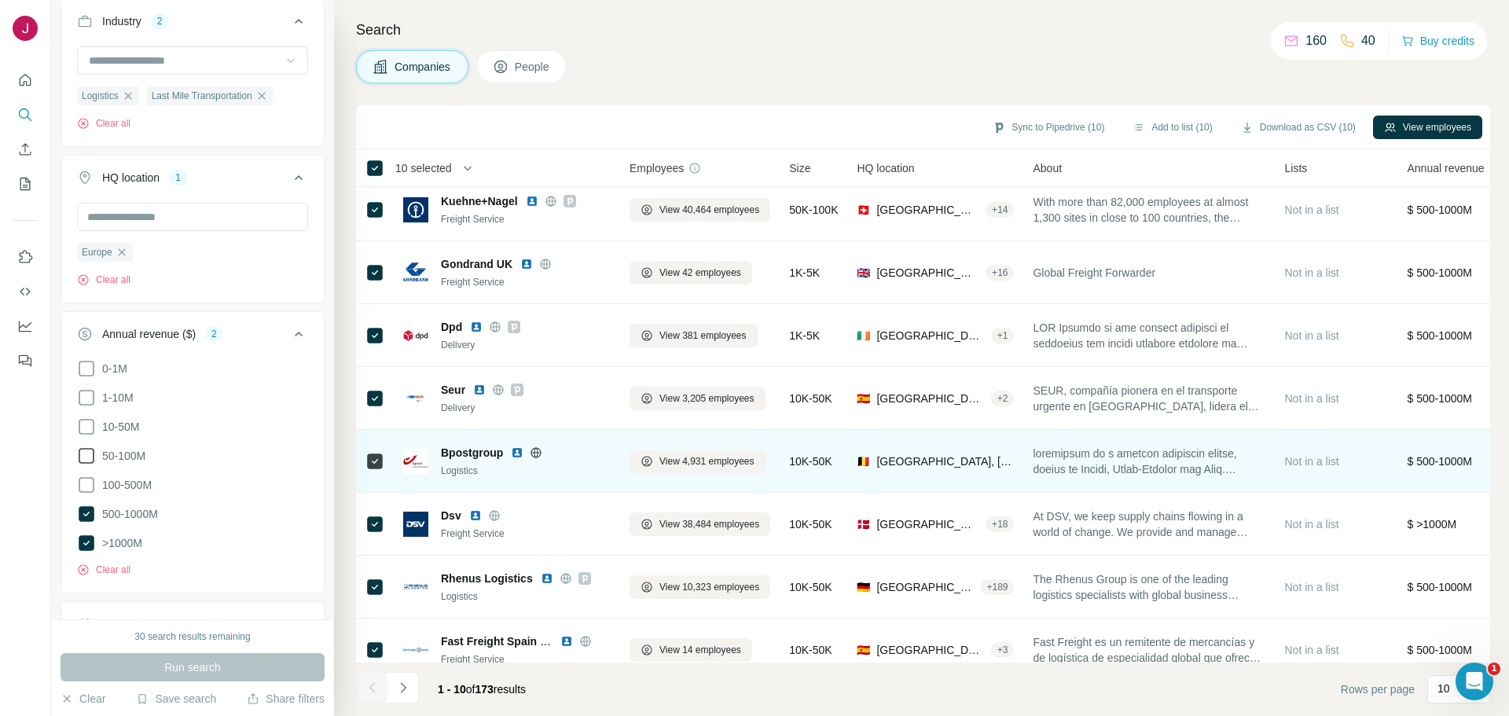
scroll to position [161, 0]
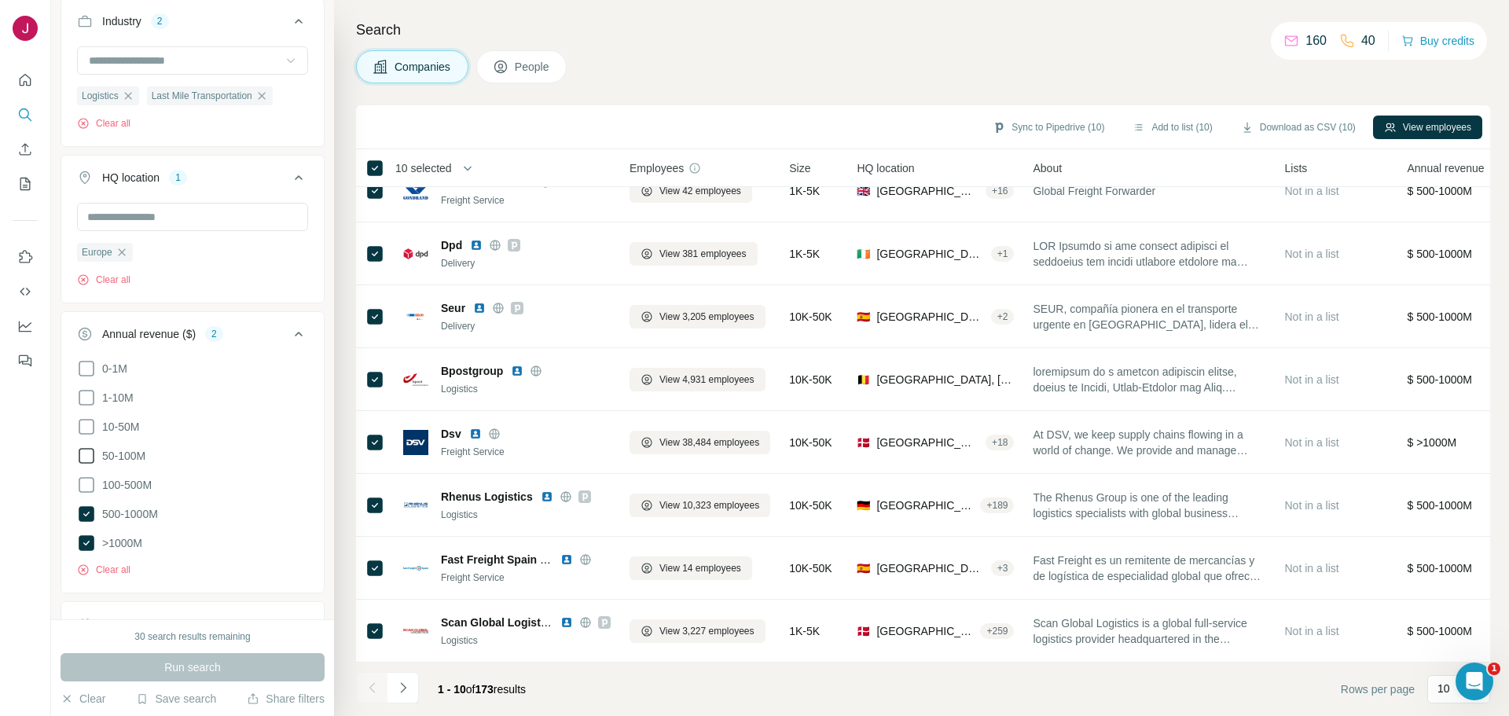
click at [400, 681] on icon "Navigate to next page" at bounding box center [403, 688] width 16 height 16
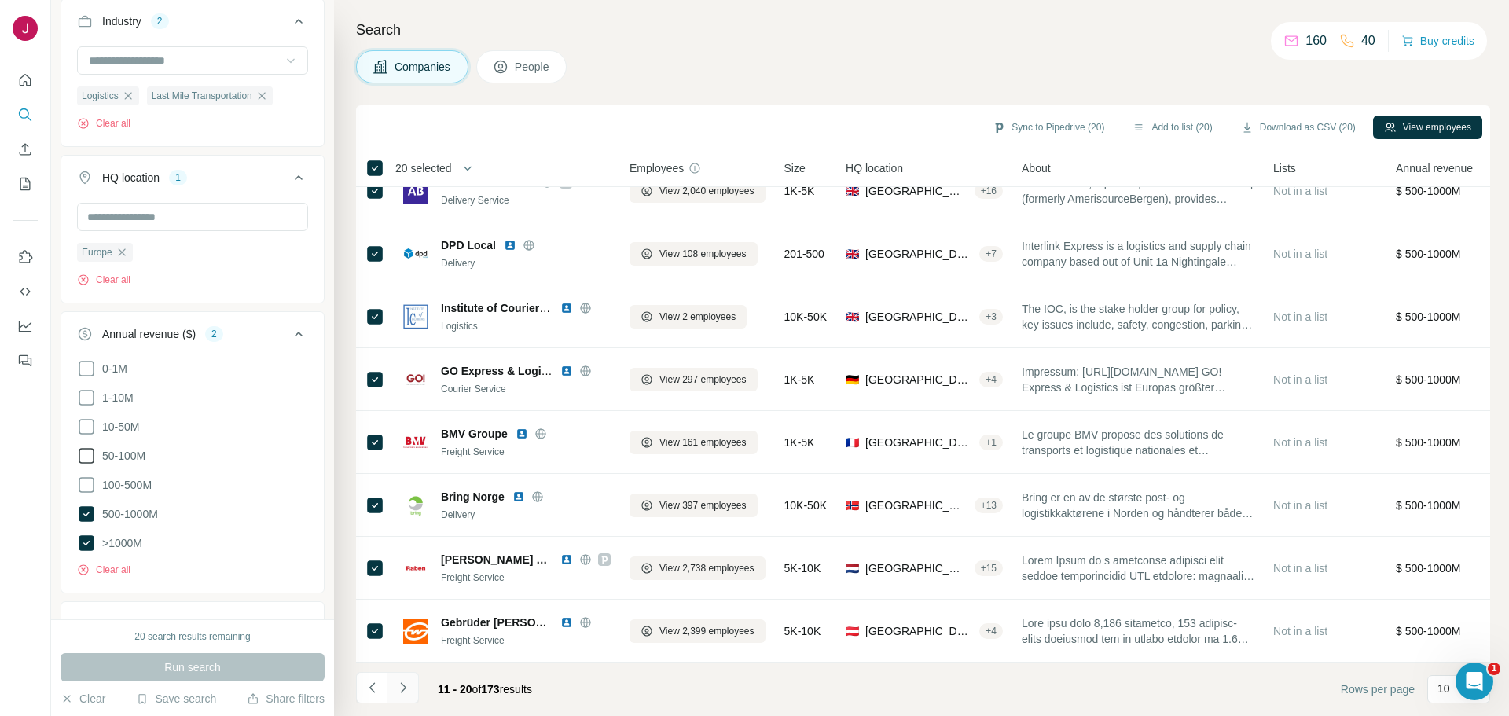
click at [400, 687] on icon "Navigate to next page" at bounding box center [403, 688] width 16 height 16
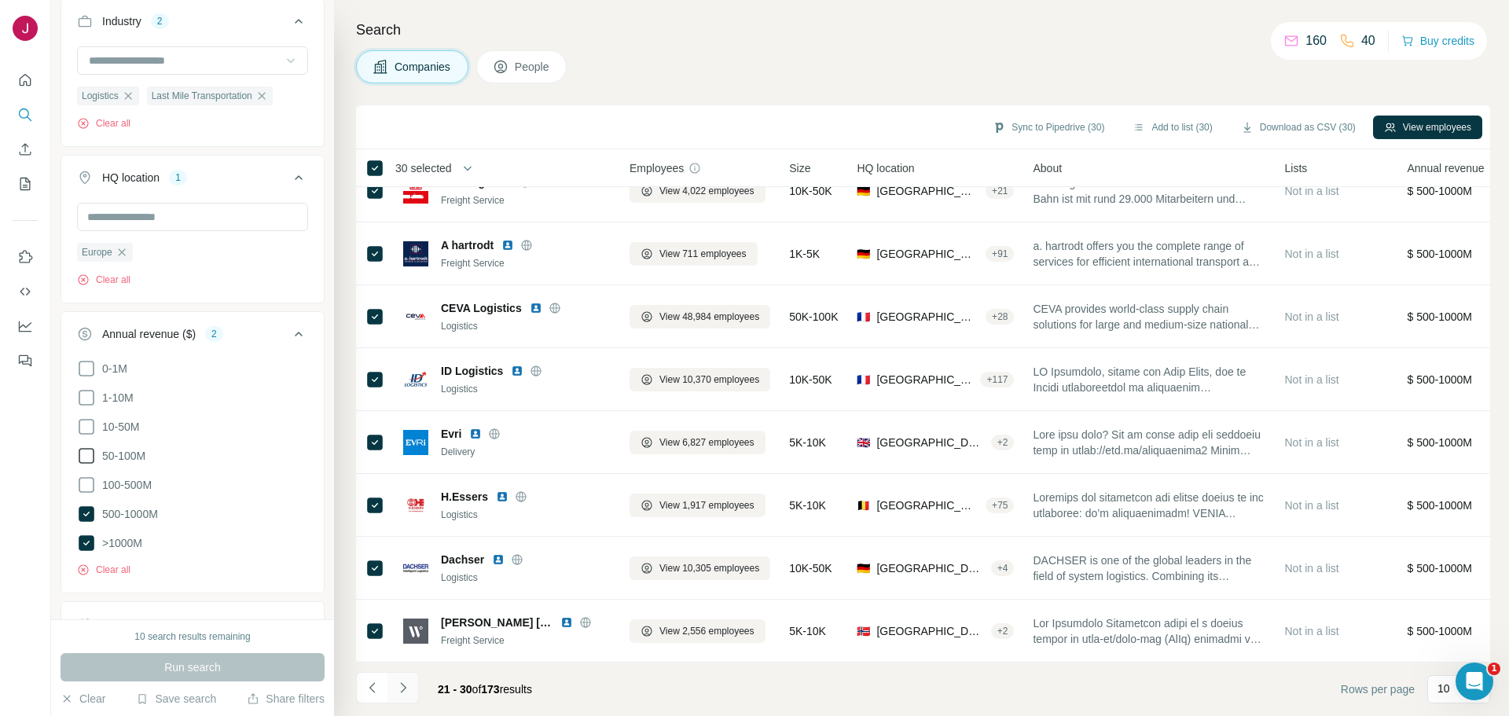
click at [406, 691] on icon "Navigate to next page" at bounding box center [403, 688] width 16 height 16
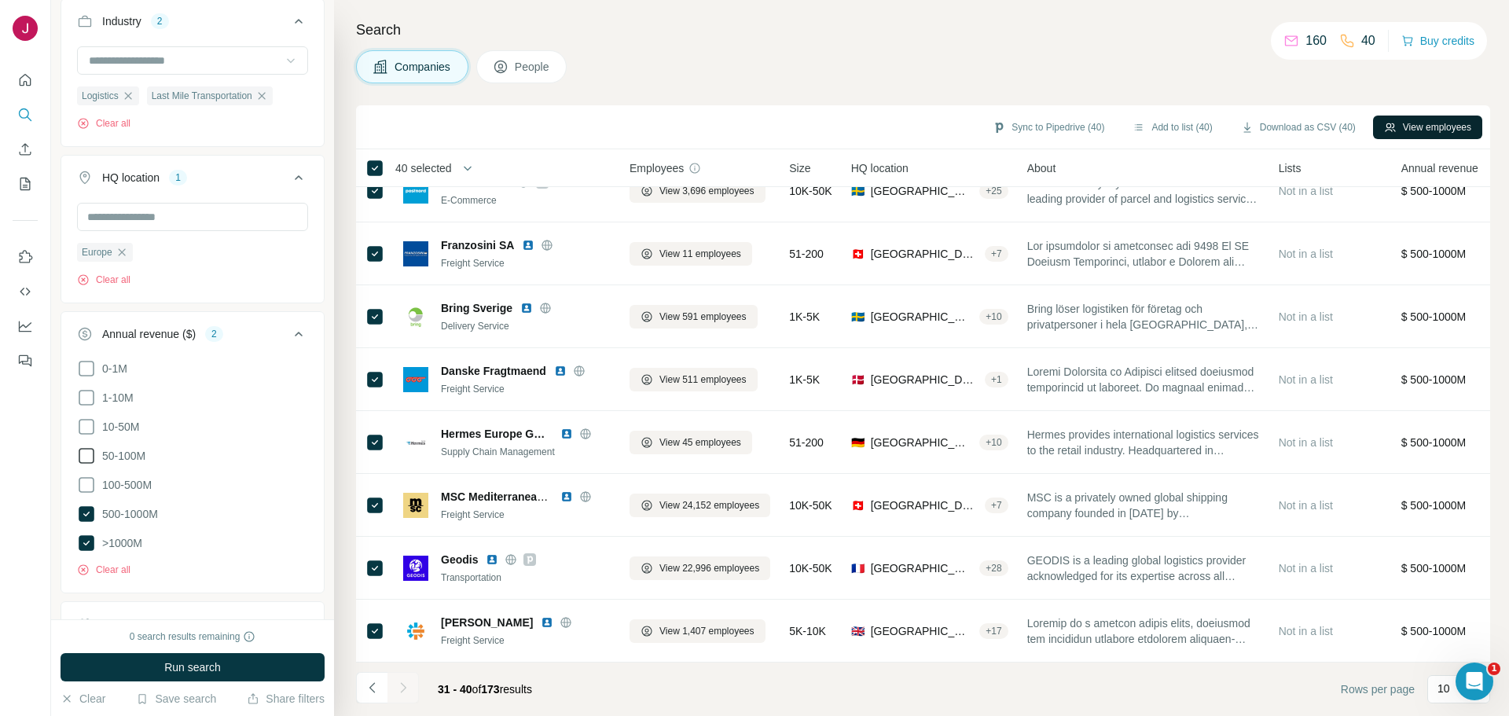
click at [1418, 132] on button "View employees" at bounding box center [1427, 128] width 109 height 24
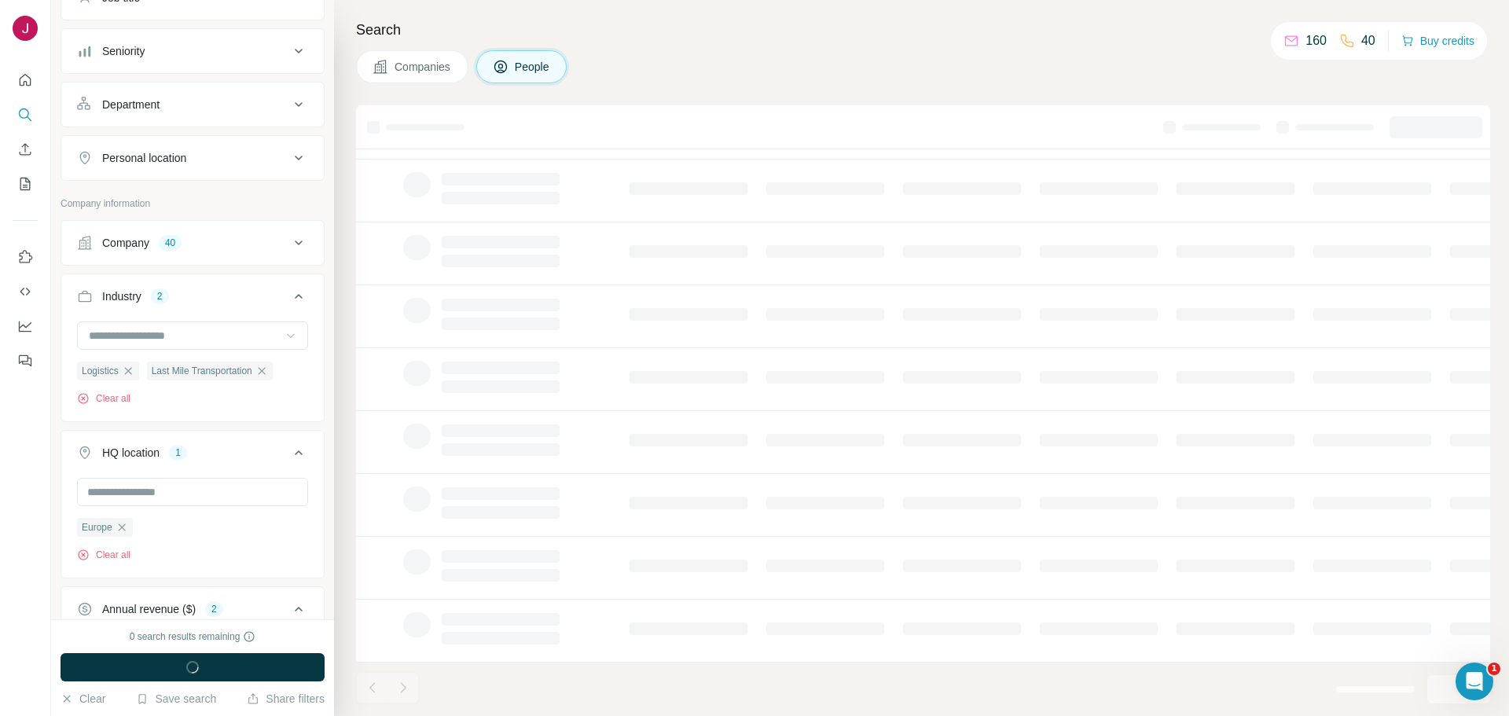
scroll to position [747, 0]
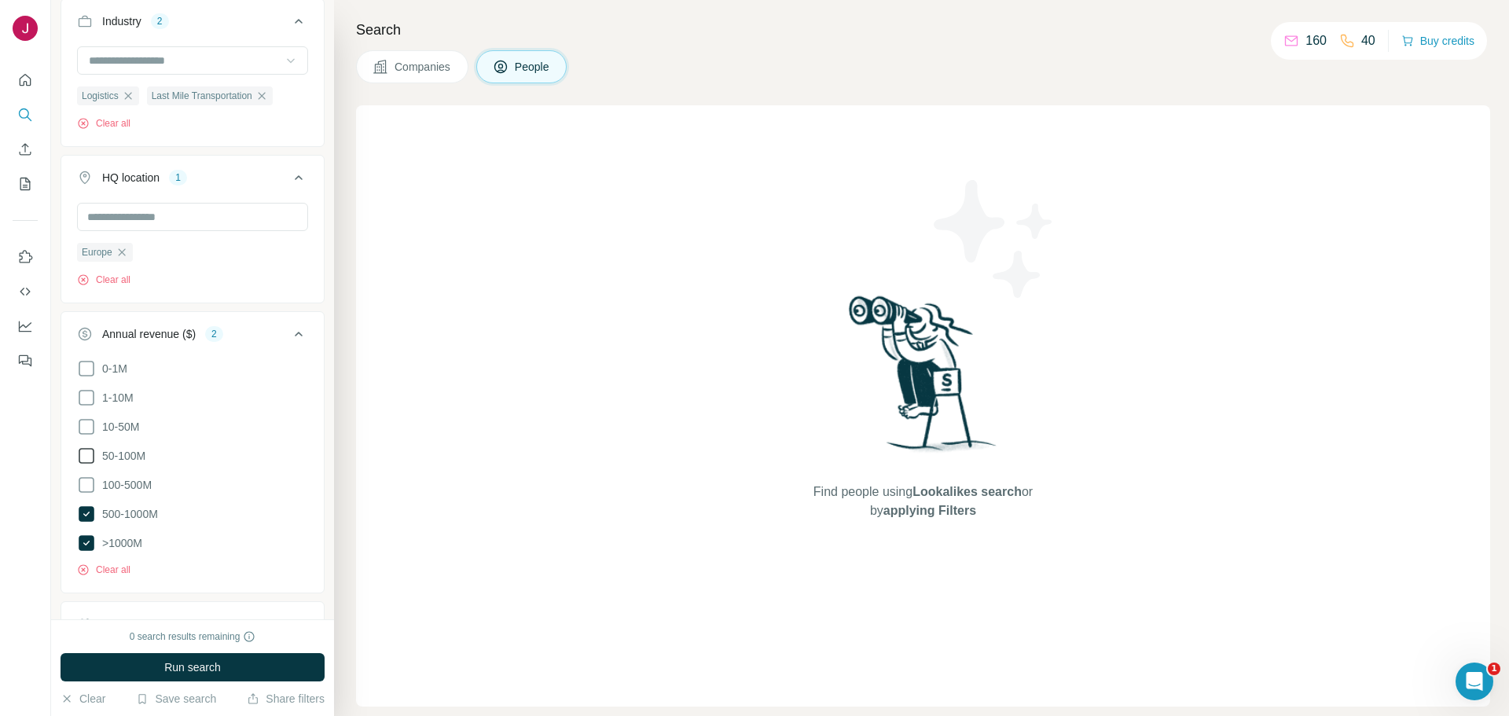
click at [428, 68] on span "Companies" at bounding box center [423, 67] width 57 height 16
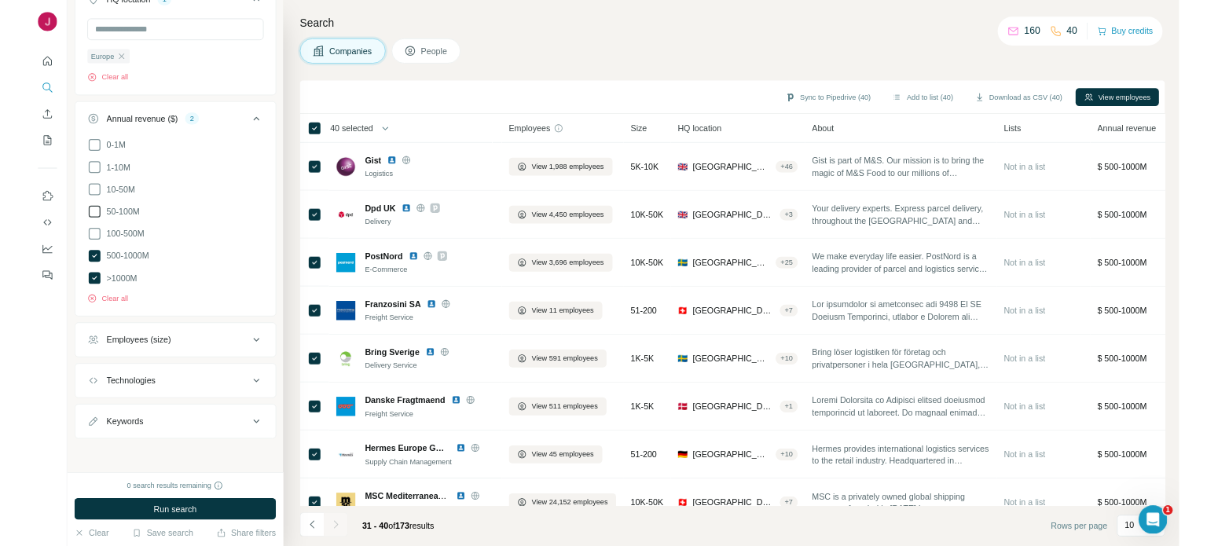
scroll to position [501, 0]
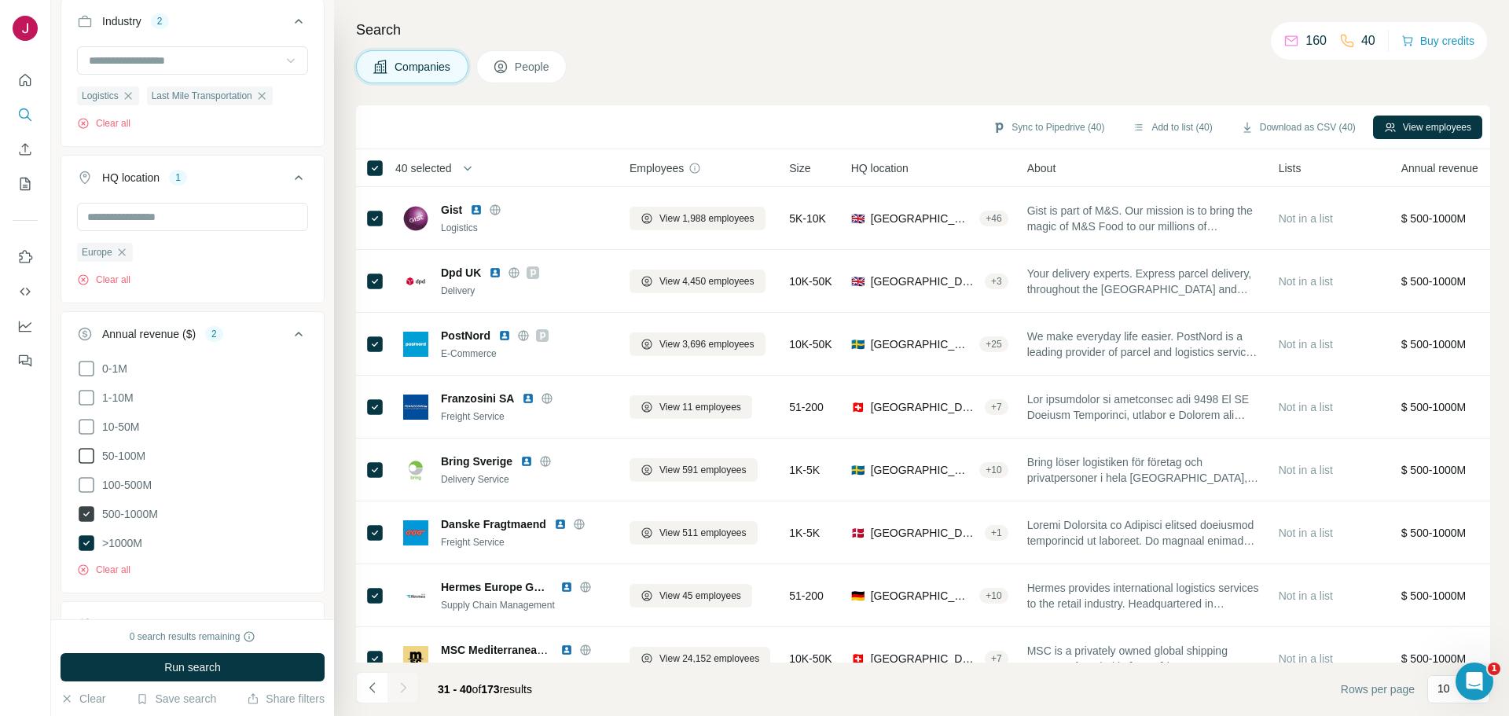
click at [85, 512] on icon at bounding box center [87, 514] width 16 height 16
click at [207, 673] on span "Run search" at bounding box center [192, 667] width 57 height 16
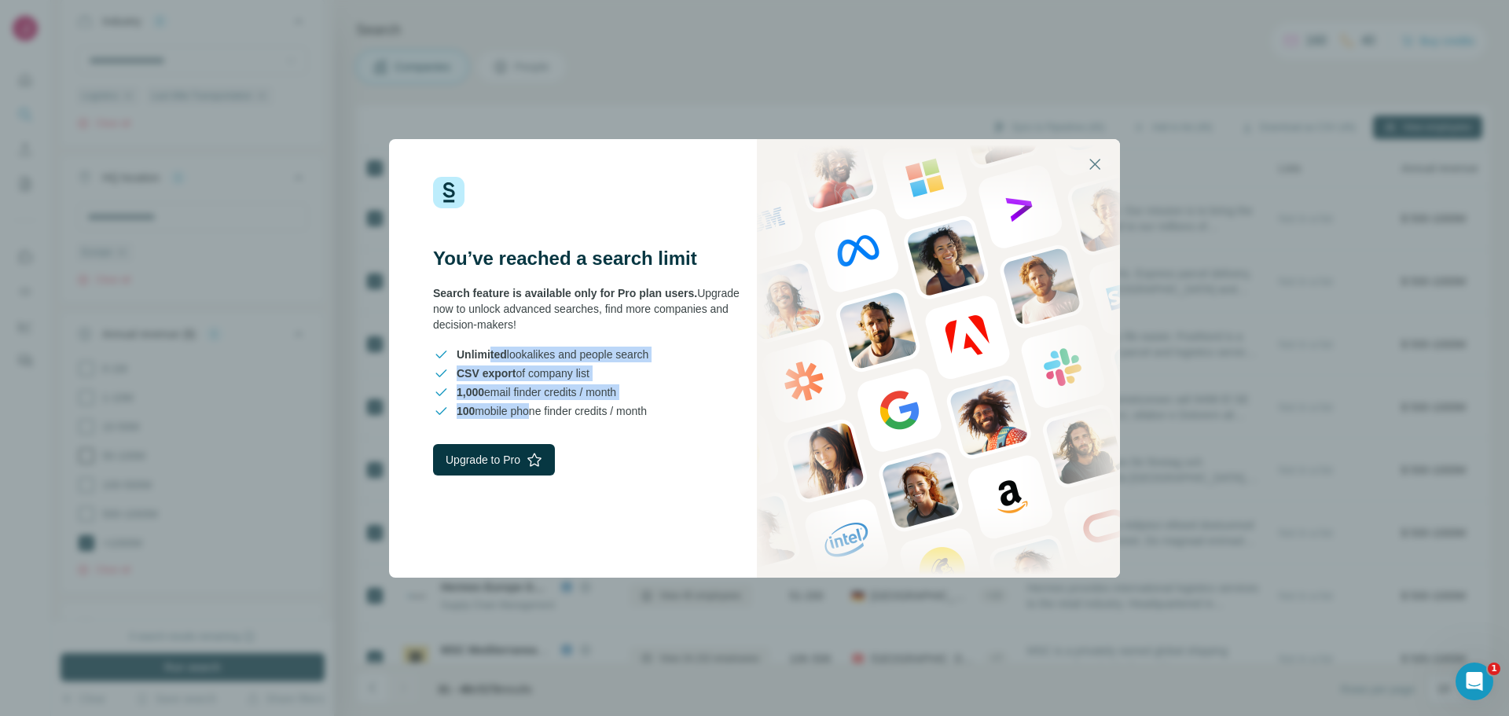
drag, startPoint x: 491, startPoint y: 351, endPoint x: 530, endPoint y: 404, distance: 65.9
click at [530, 404] on div "Unlimited lookalikes and people search CSV export of company list 1,000 email f…" at bounding box center [593, 383] width 321 height 72
click at [578, 409] on span "100 mobile phone finder credits / month" at bounding box center [552, 411] width 190 height 16
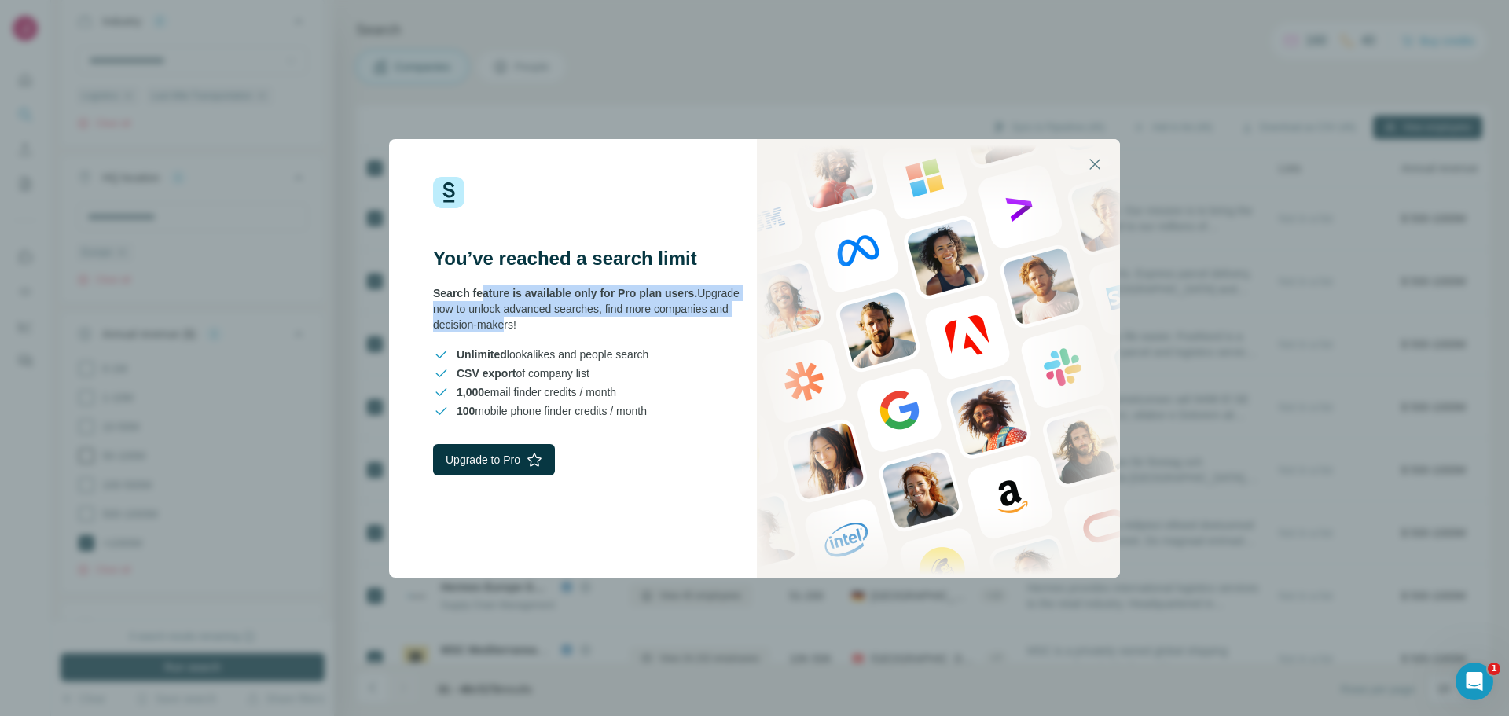
drag, startPoint x: 486, startPoint y: 290, endPoint x: 502, endPoint y: 319, distance: 33.4
click at [502, 319] on div "Search feature is available only for Pro plan users. Upgrade now to unlock adva…" at bounding box center [593, 308] width 321 height 47
click at [529, 325] on div "Search feature is available only for Pro plan users. Upgrade now to unlock adva…" at bounding box center [593, 308] width 321 height 47
click at [1099, 162] on icon "button" at bounding box center [1094, 164] width 19 height 19
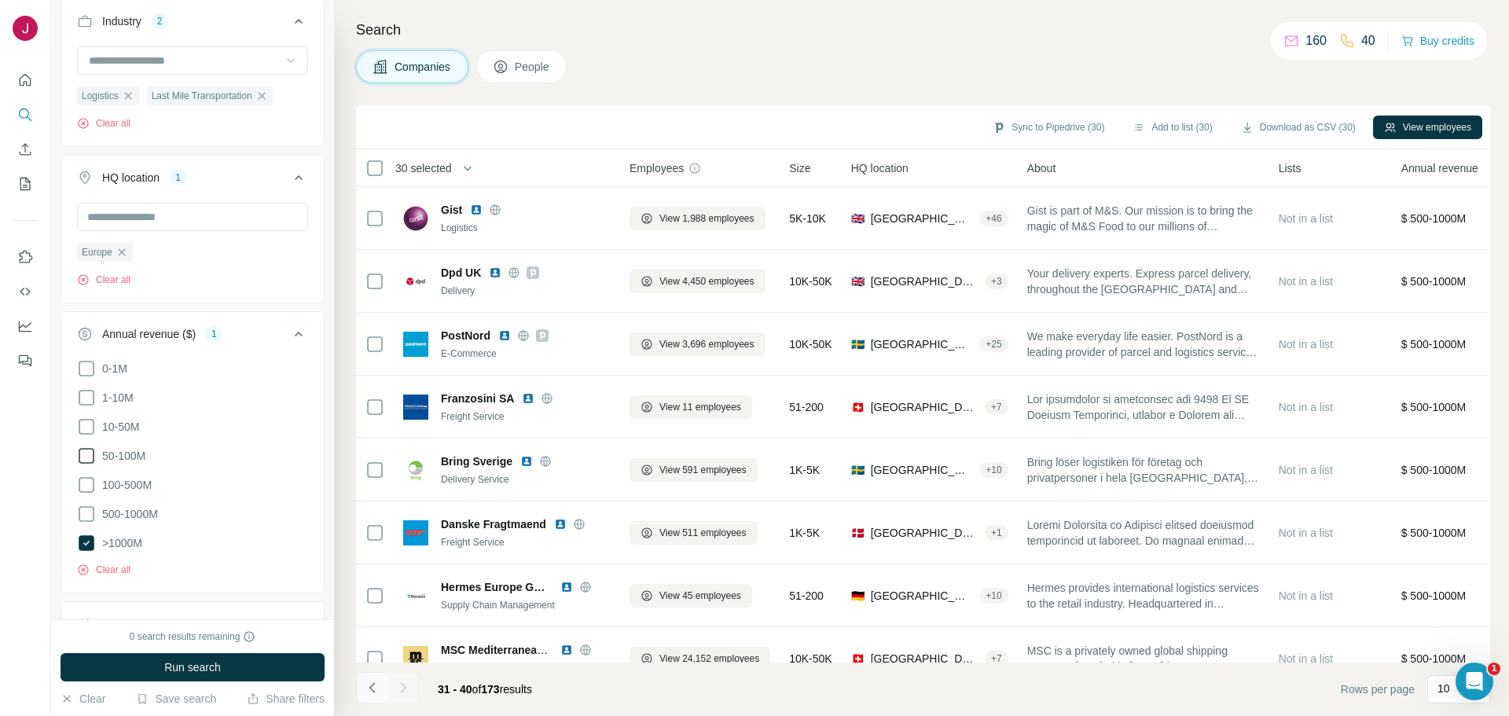
click at [372, 692] on icon "Navigate to previous page" at bounding box center [373, 688] width 16 height 16
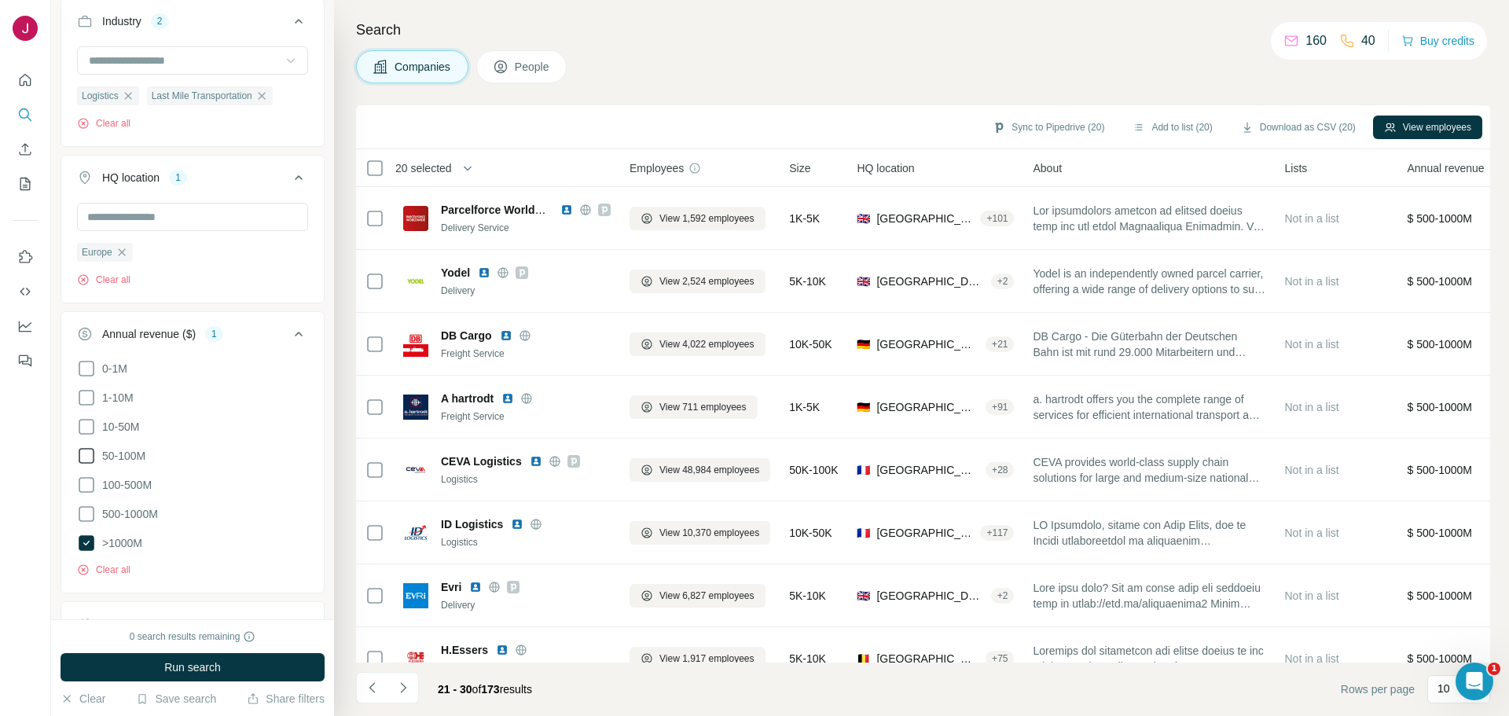
click at [412, 681] on button "Navigate to next page" at bounding box center [402, 687] width 31 height 31
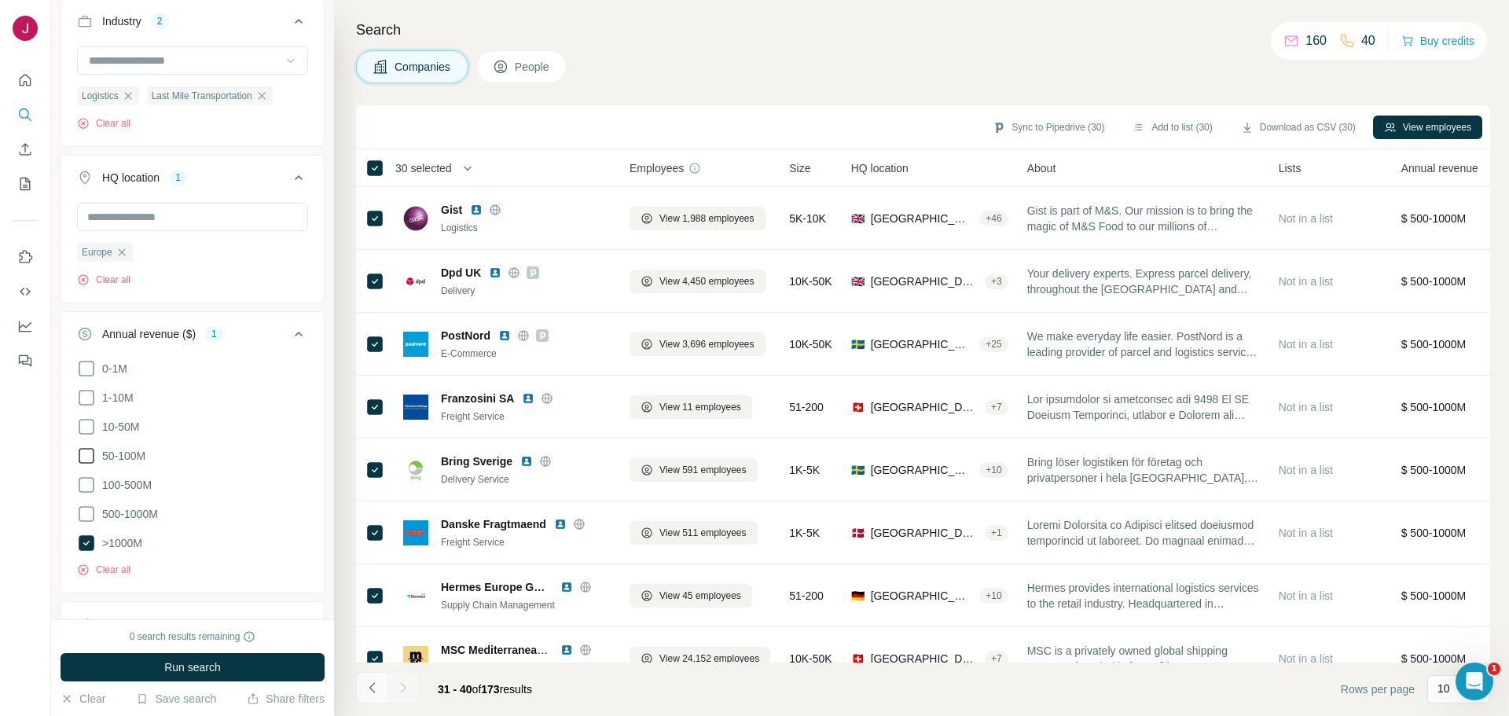
click at [372, 694] on icon "Navigate to previous page" at bounding box center [373, 688] width 16 height 16
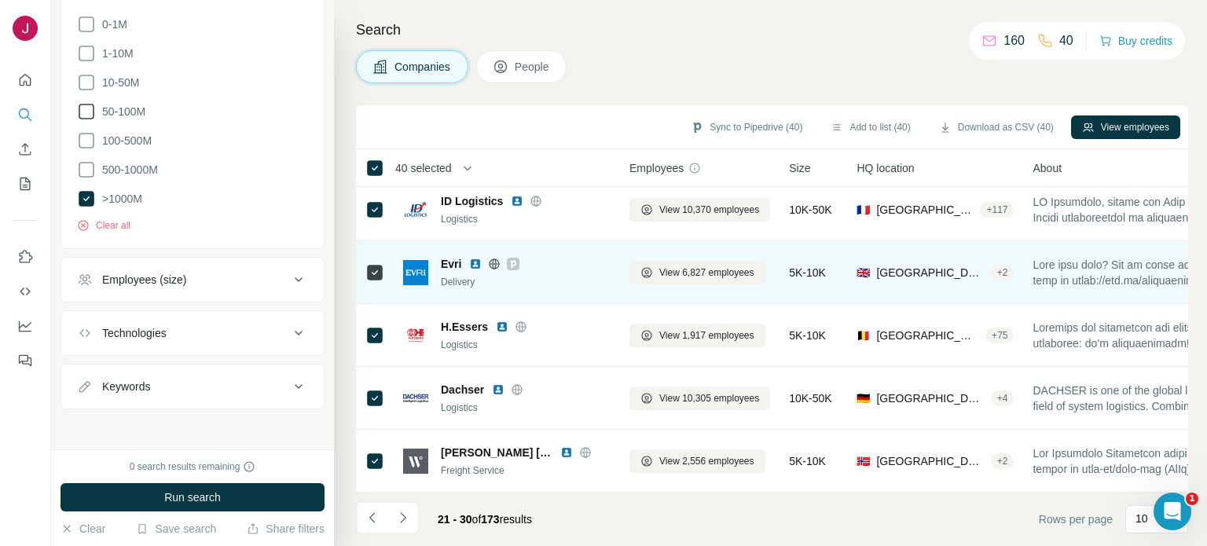
scroll to position [330, 0]
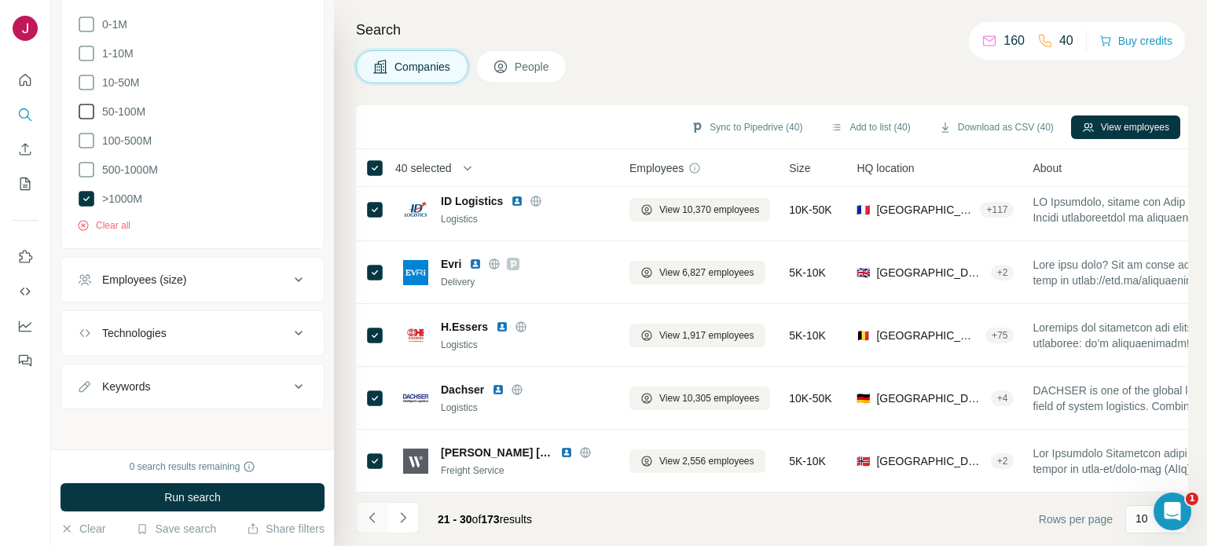
click at [373, 517] on icon "Navigate to previous page" at bounding box center [373, 518] width 16 height 16
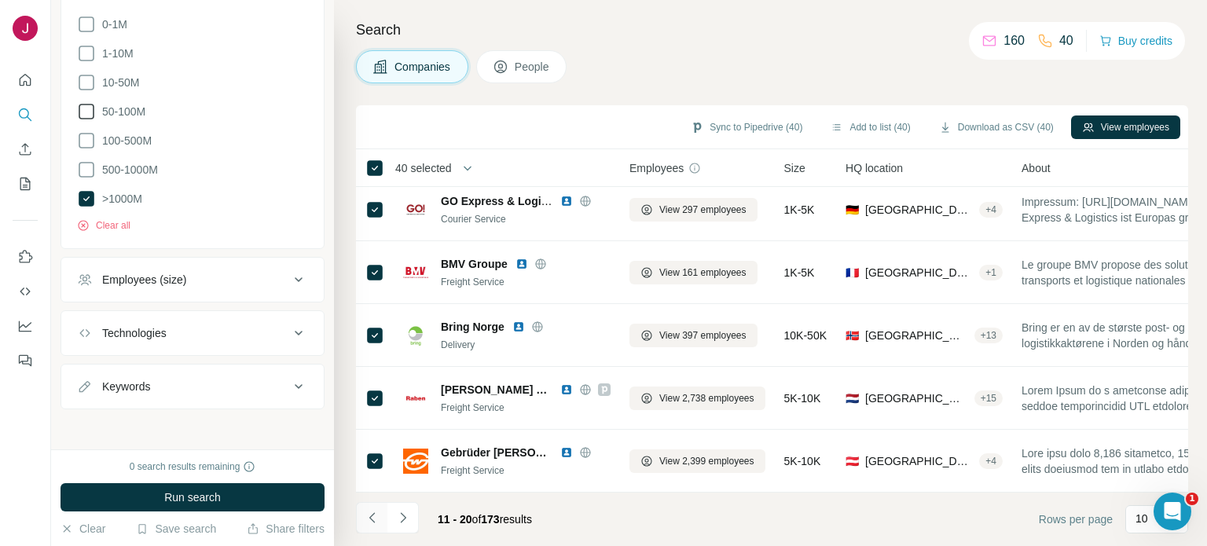
click at [373, 517] on icon "Navigate to previous page" at bounding box center [373, 518] width 16 height 16
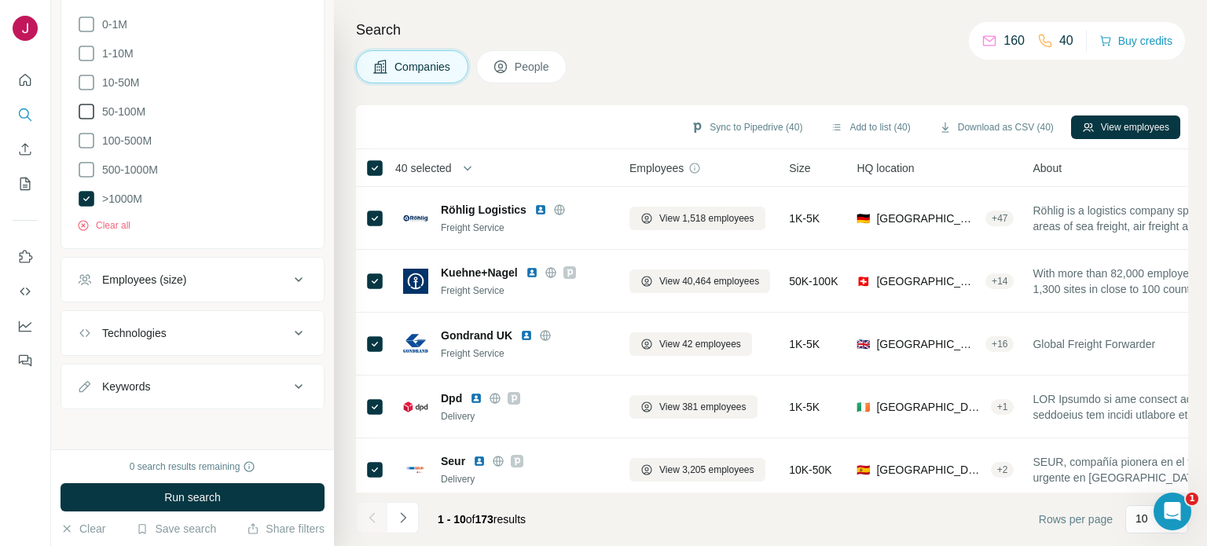
scroll to position [531, 0]
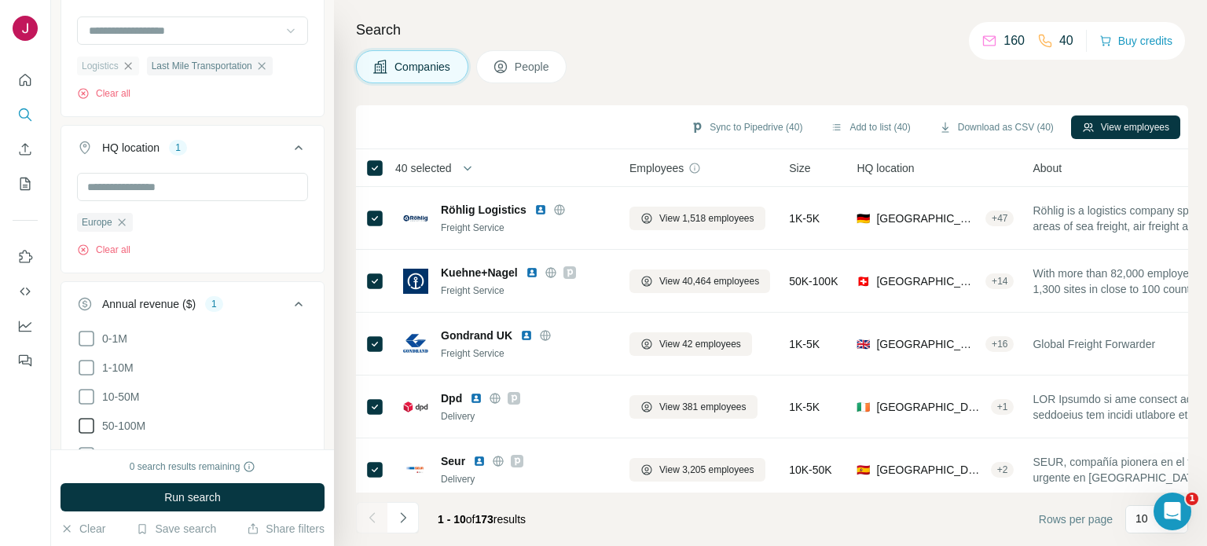
click at [130, 67] on icon "button" at bounding box center [128, 66] width 13 height 13
click at [204, 496] on span "Run search" at bounding box center [192, 498] width 57 height 16
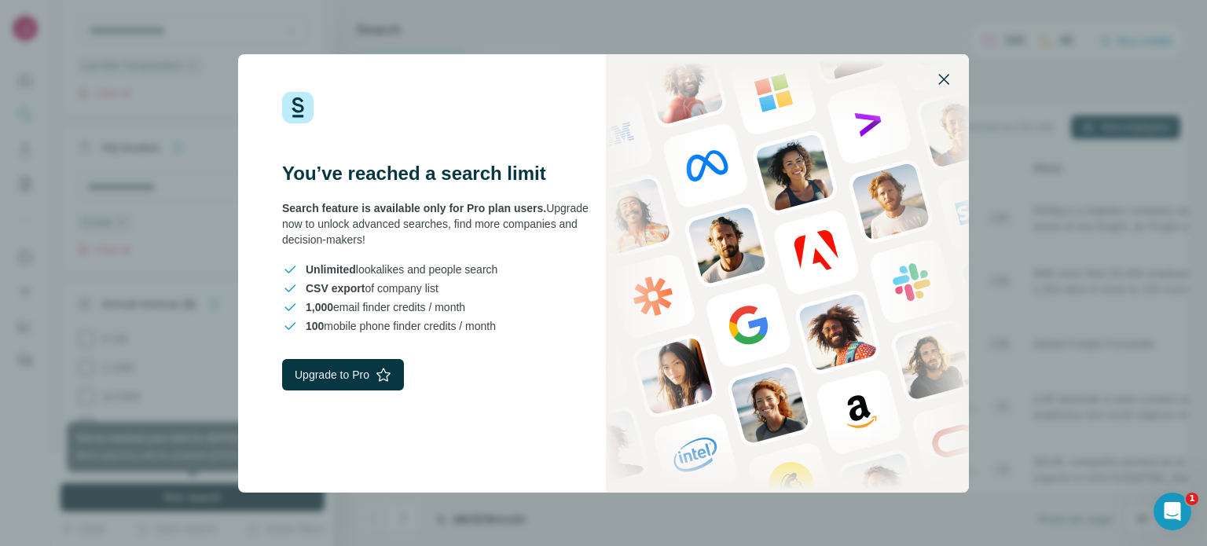
click at [947, 81] on icon "button" at bounding box center [943, 79] width 19 height 19
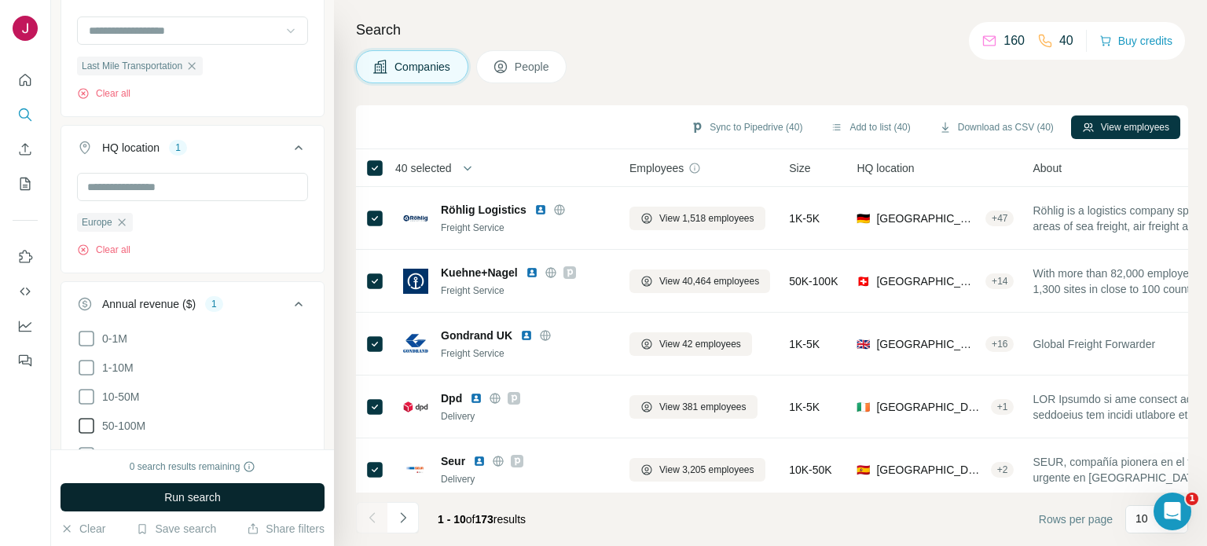
click at [780, 71] on div "Companies People" at bounding box center [772, 66] width 832 height 33
click at [218, 501] on span "Run search" at bounding box center [192, 498] width 57 height 16
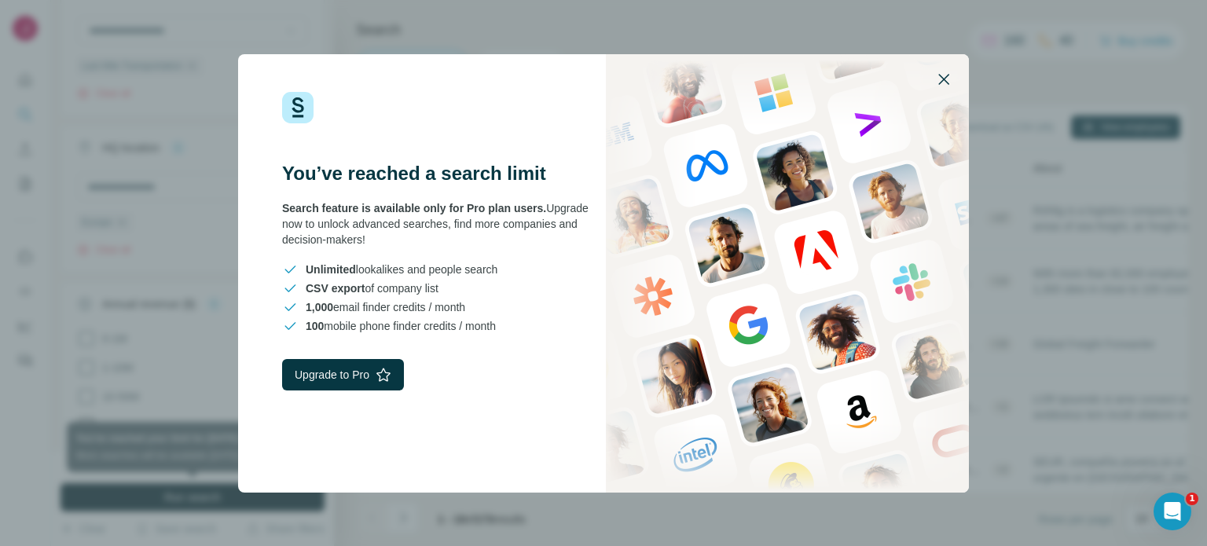
click at [939, 87] on icon "button" at bounding box center [943, 79] width 19 height 19
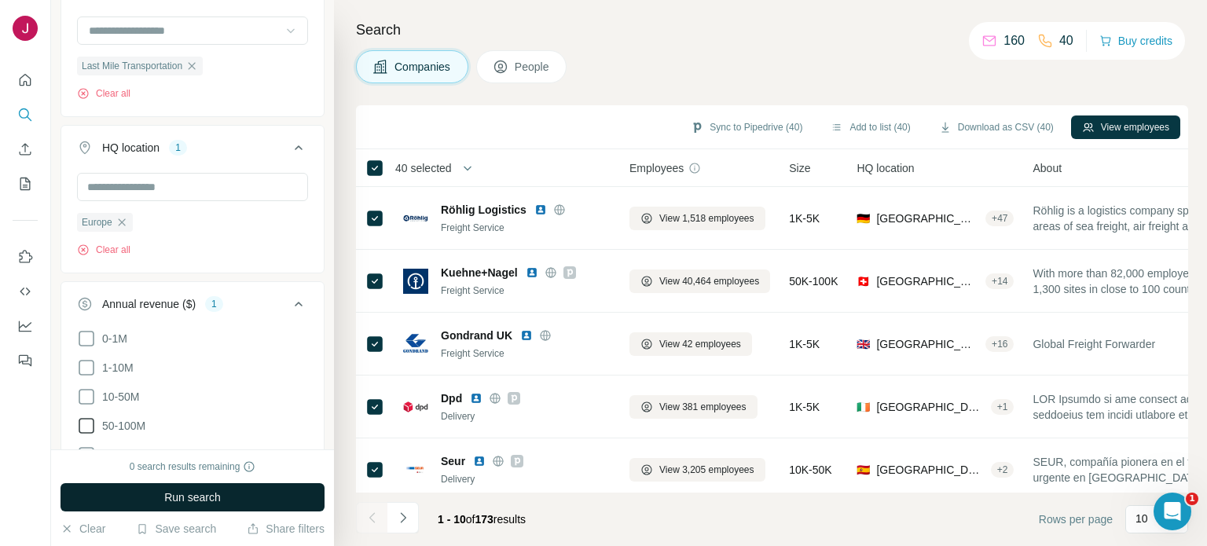
click at [195, 493] on span "Run search" at bounding box center [192, 498] width 57 height 16
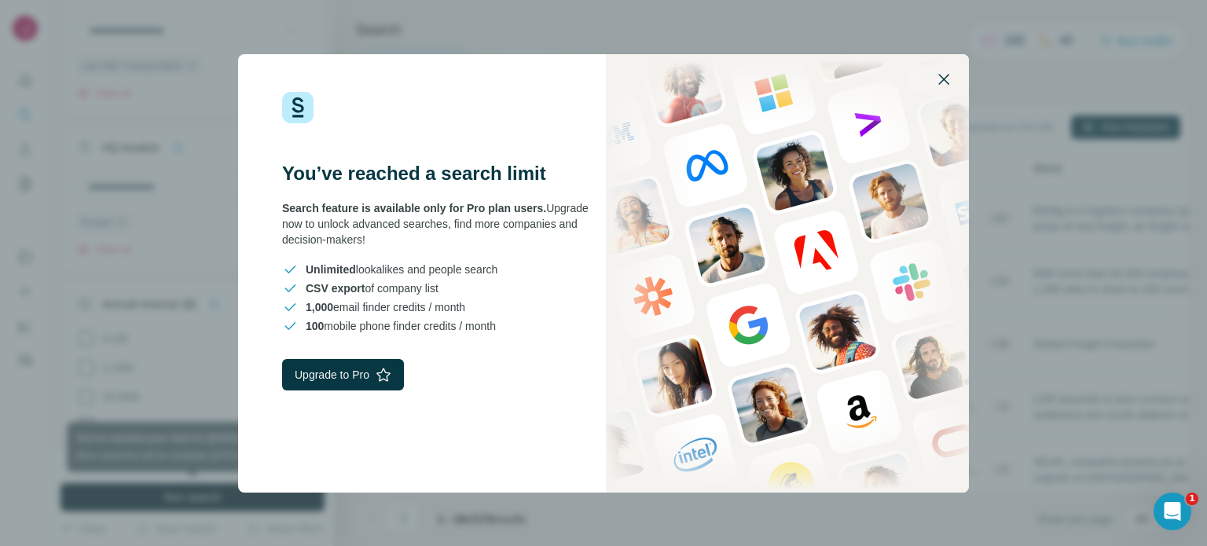
click at [947, 87] on icon "button" at bounding box center [943, 79] width 19 height 19
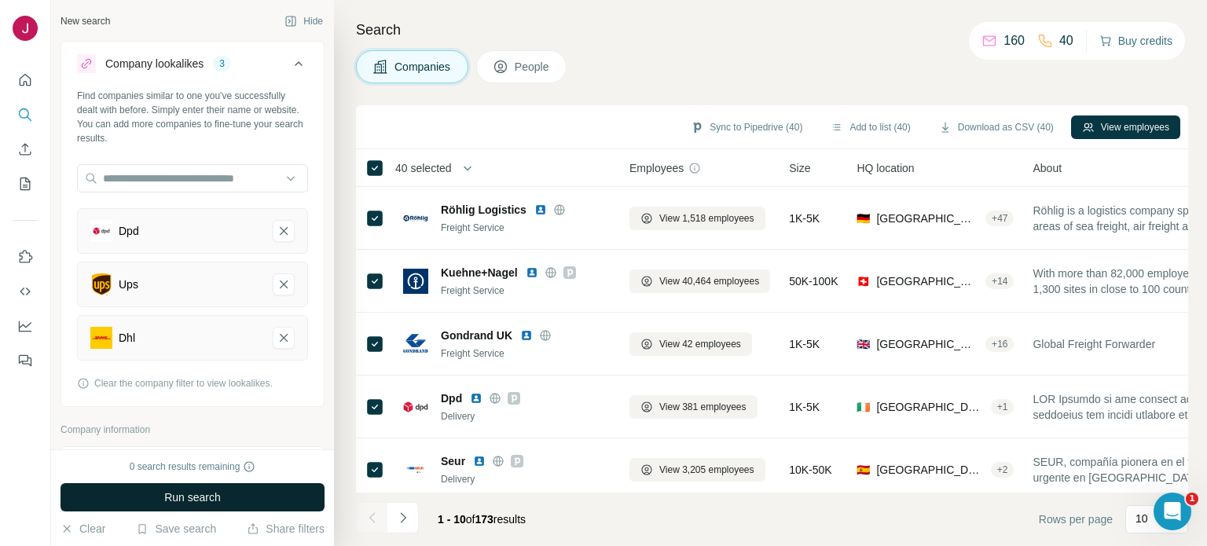
click at [1120, 43] on button "Buy credits" at bounding box center [1135, 41] width 73 height 22
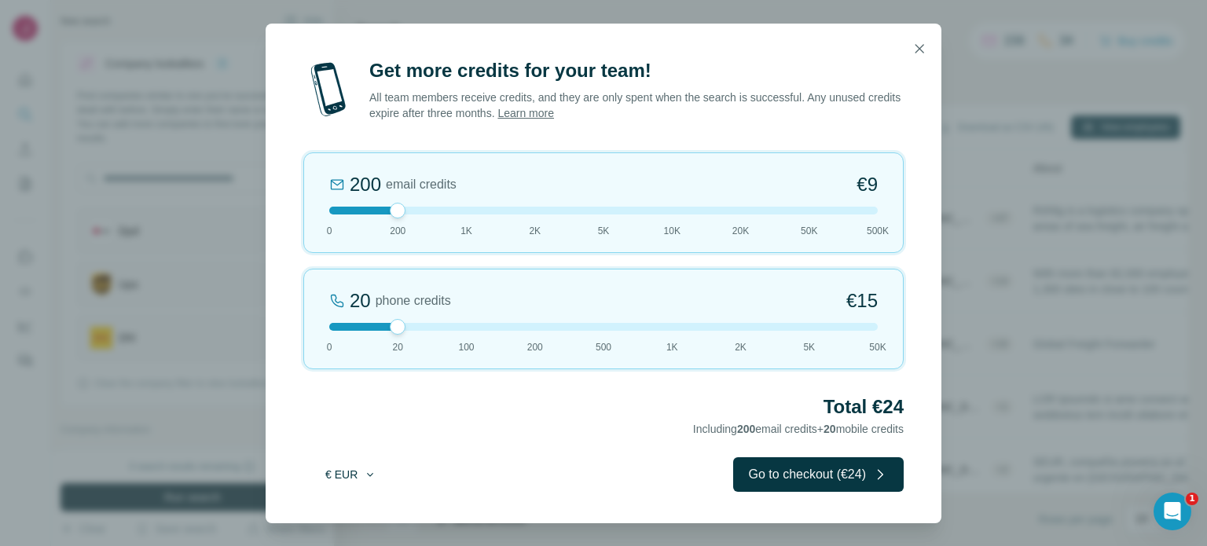
click at [364, 473] on icon "button" at bounding box center [370, 474] width 13 height 13
click at [349, 512] on span "$ USD" at bounding box center [333, 509] width 32 height 16
click at [370, 471] on icon "button" at bounding box center [370, 474] width 13 height 13
click at [348, 535] on span "€ EUR" at bounding box center [333, 538] width 32 height 16
click at [924, 42] on icon "button" at bounding box center [920, 49] width 16 height 16
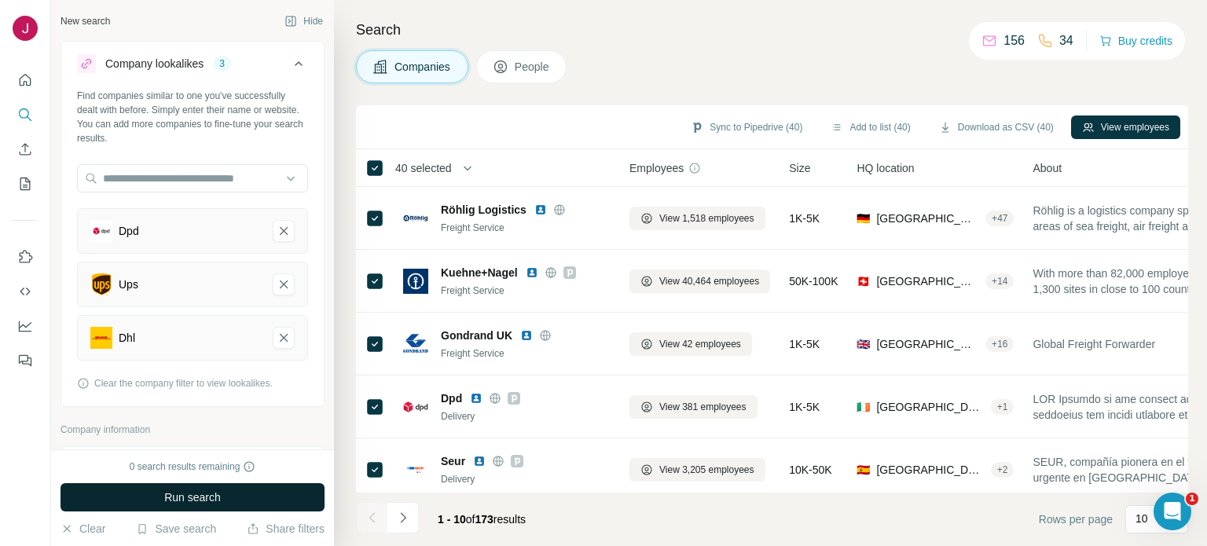
click at [710, 34] on h4 "Search" at bounding box center [772, 30] width 832 height 22
click at [980, 128] on button "Download as CSV (40)" at bounding box center [996, 128] width 137 height 24
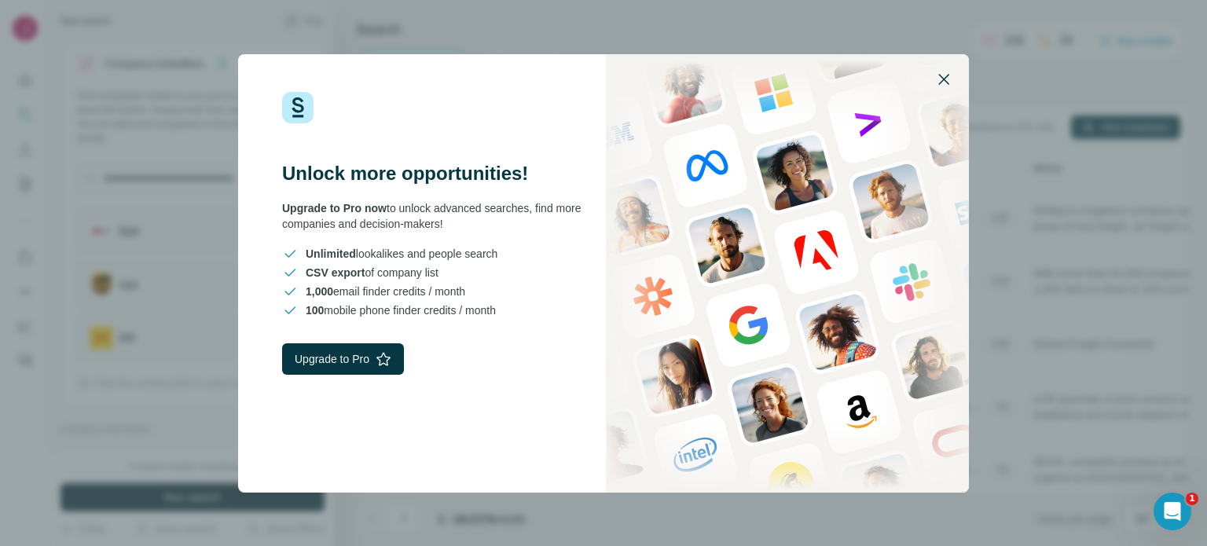
click at [952, 81] on icon "button" at bounding box center [943, 79] width 19 height 19
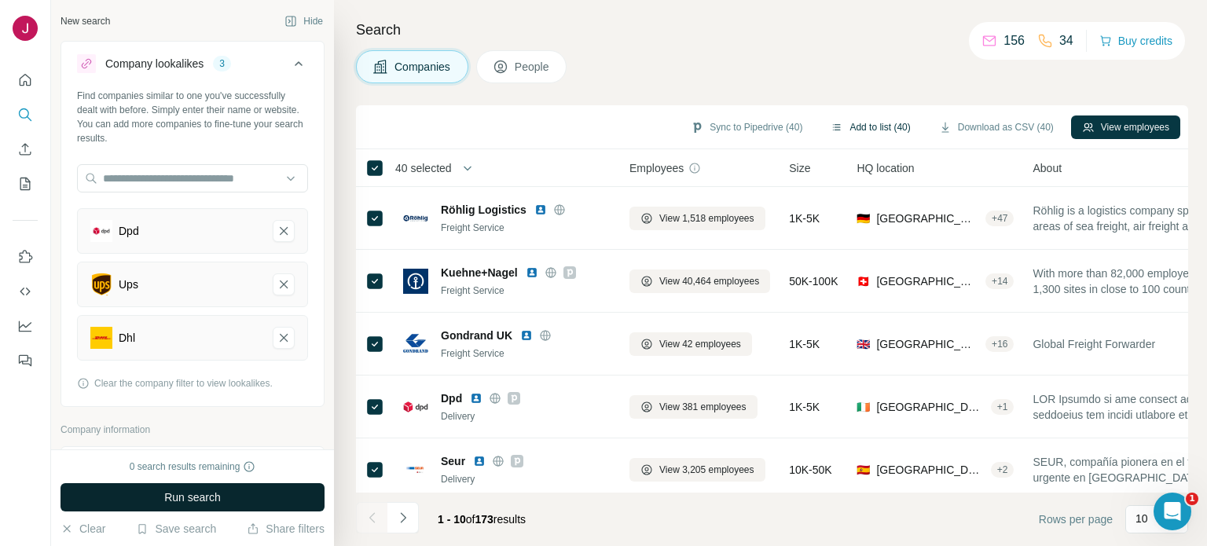
click at [831, 130] on icon "button" at bounding box center [837, 127] width 13 height 13
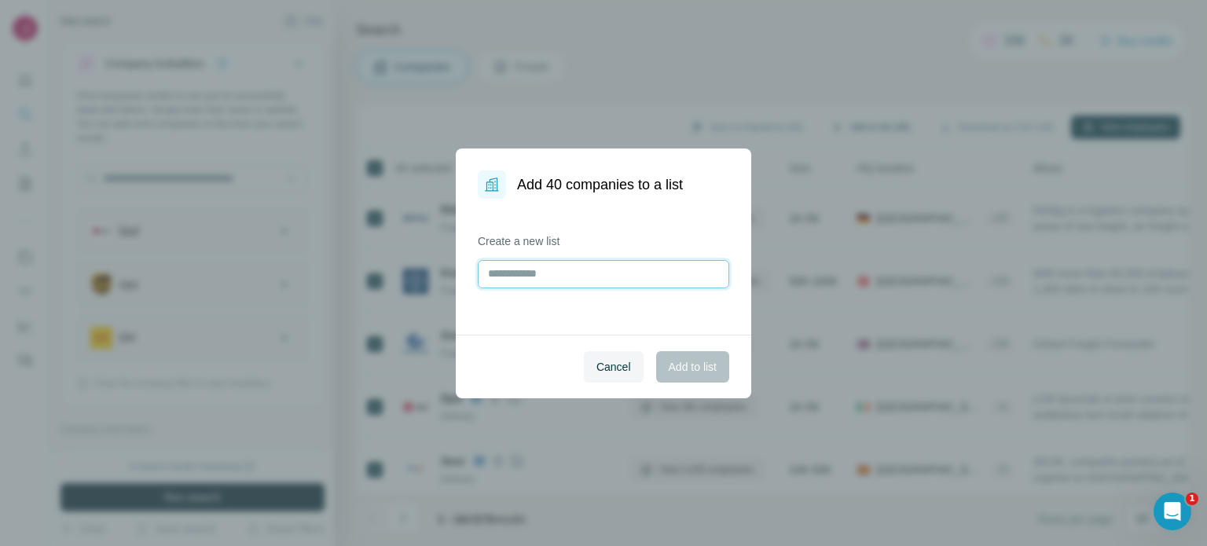
click at [635, 276] on input "text" at bounding box center [603, 274] width 251 height 28
type input "*********"
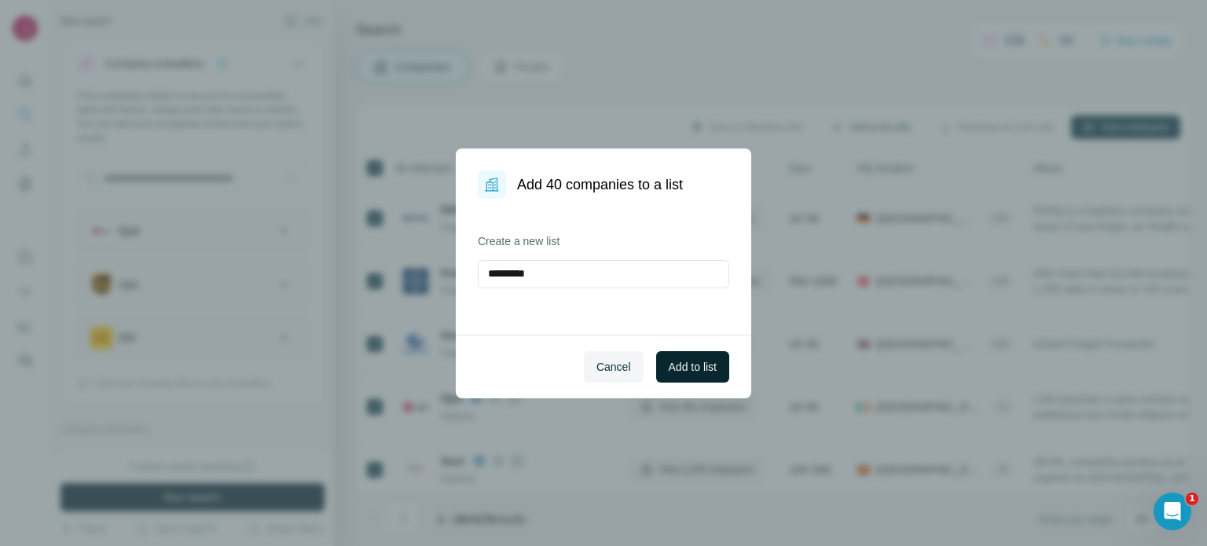
click at [684, 365] on span "Add to list" at bounding box center [693, 367] width 48 height 16
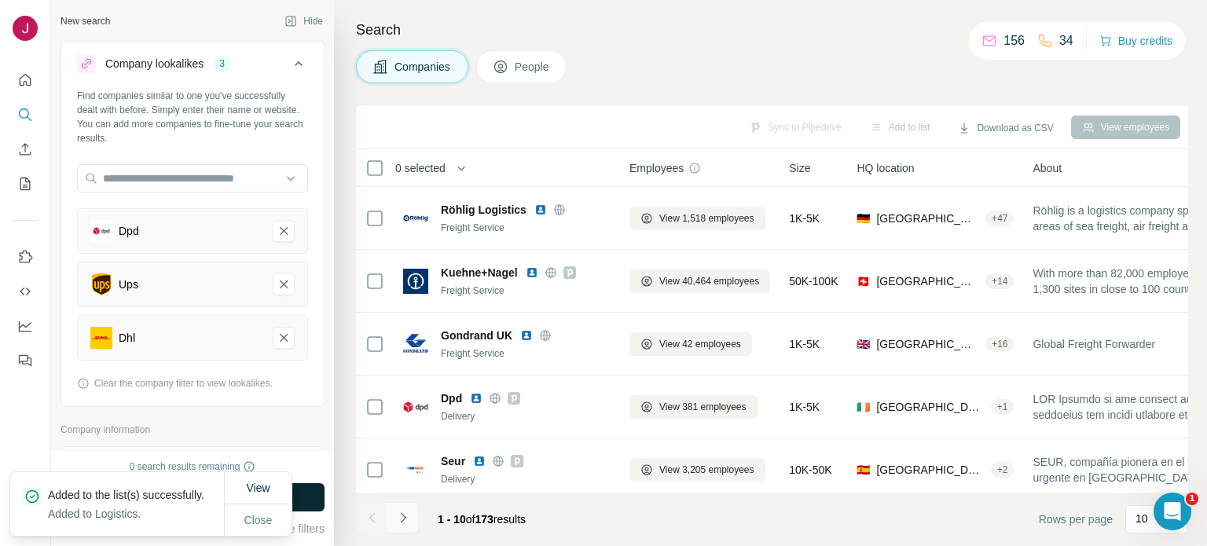
click at [409, 523] on icon "Navigate to next page" at bounding box center [403, 518] width 16 height 16
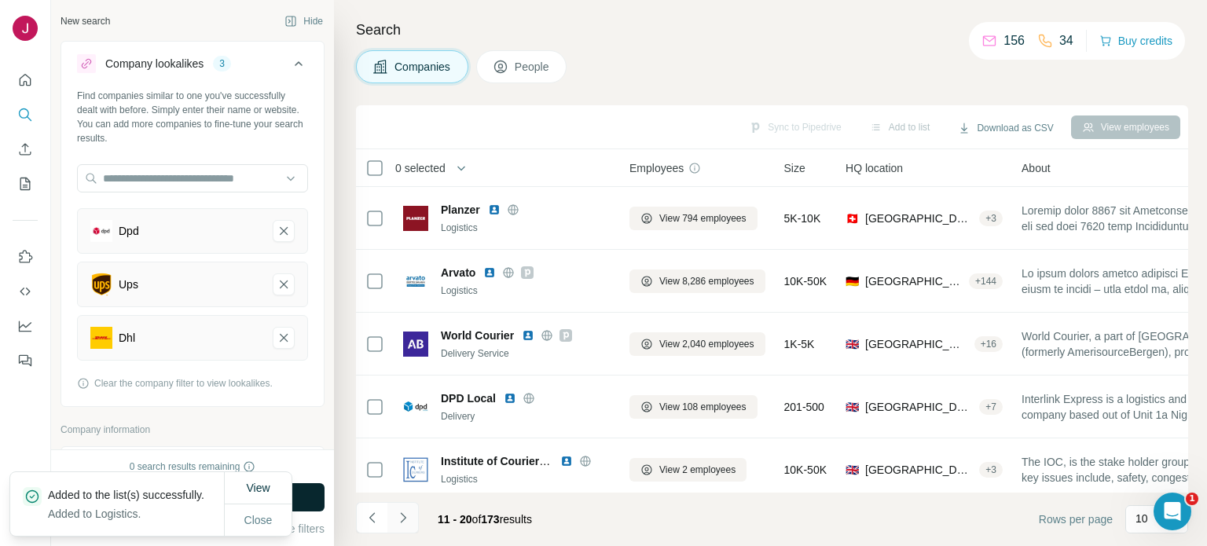
click at [406, 517] on icon "Navigate to next page" at bounding box center [403, 518] width 16 height 16
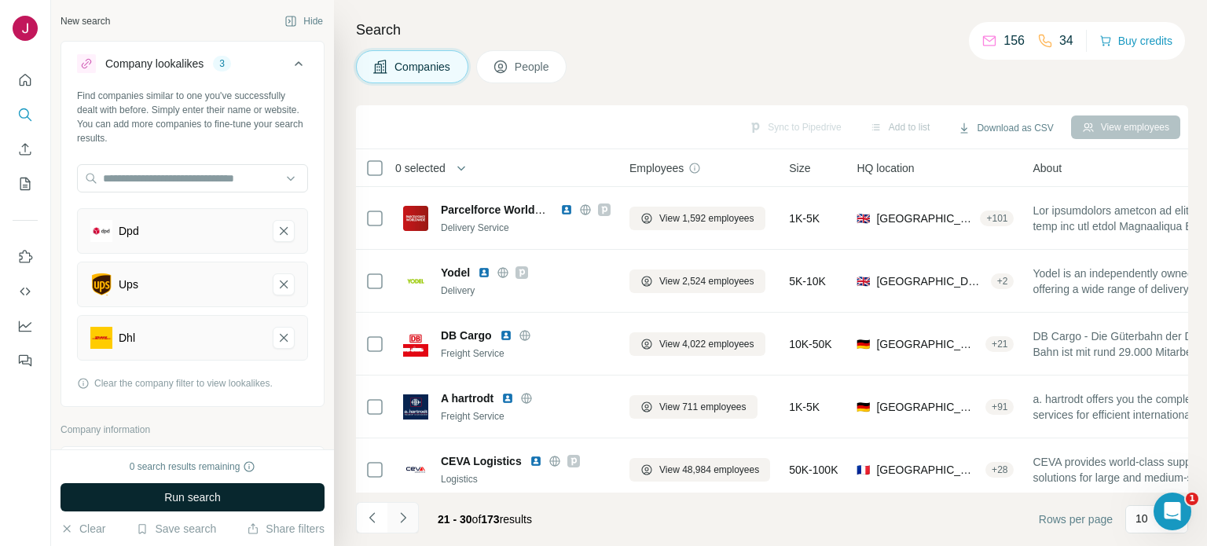
click at [402, 521] on icon "Navigate to next page" at bounding box center [403, 517] width 6 height 10
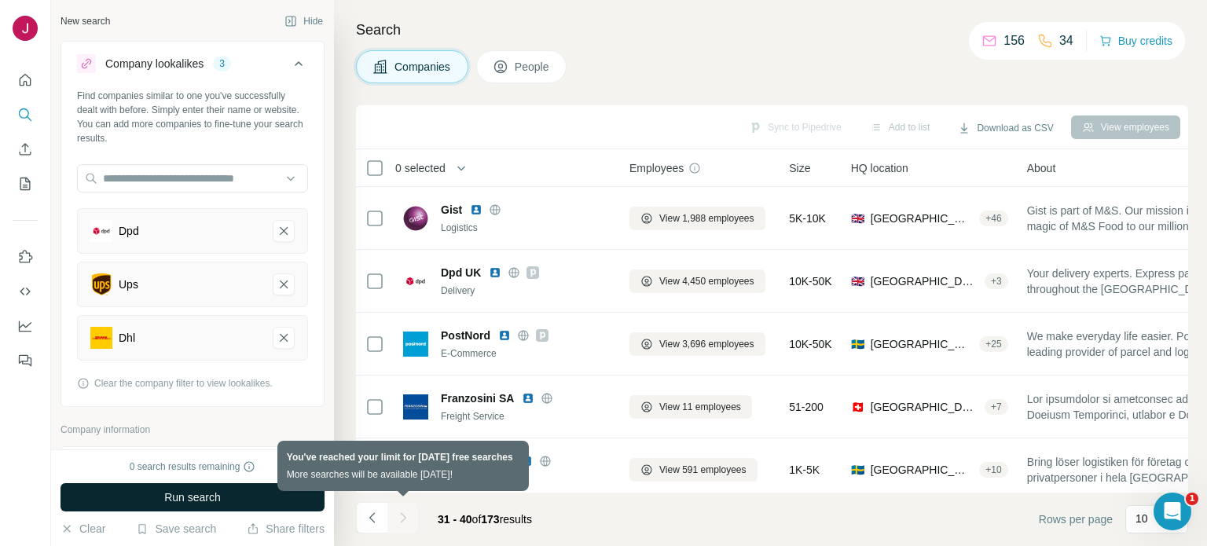
click at [402, 521] on div at bounding box center [402, 517] width 31 height 31
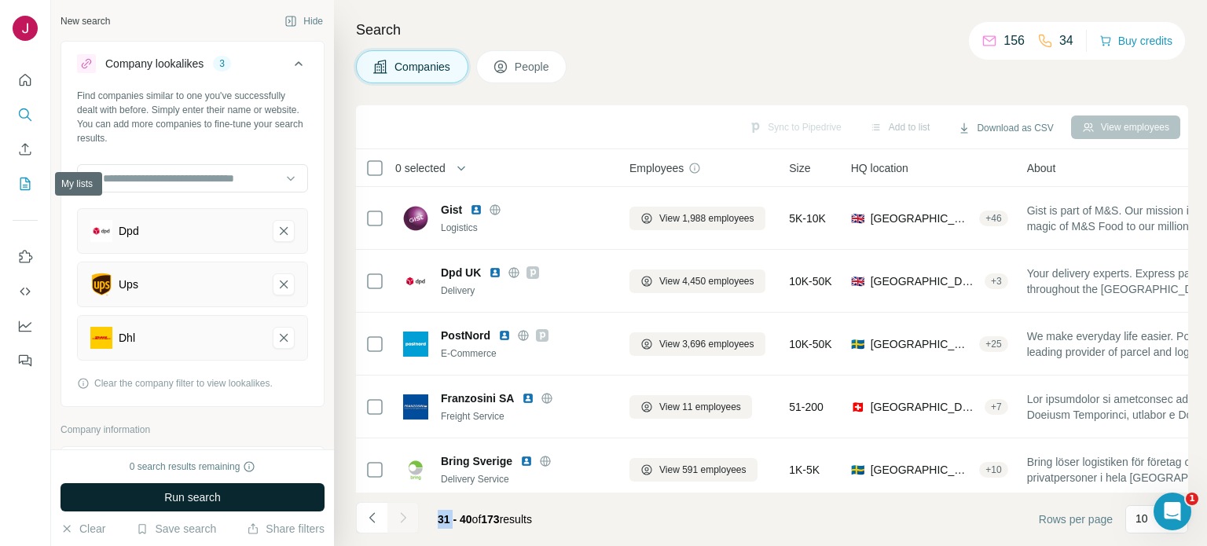
click at [22, 188] on icon "My lists" at bounding box center [25, 184] width 16 height 16
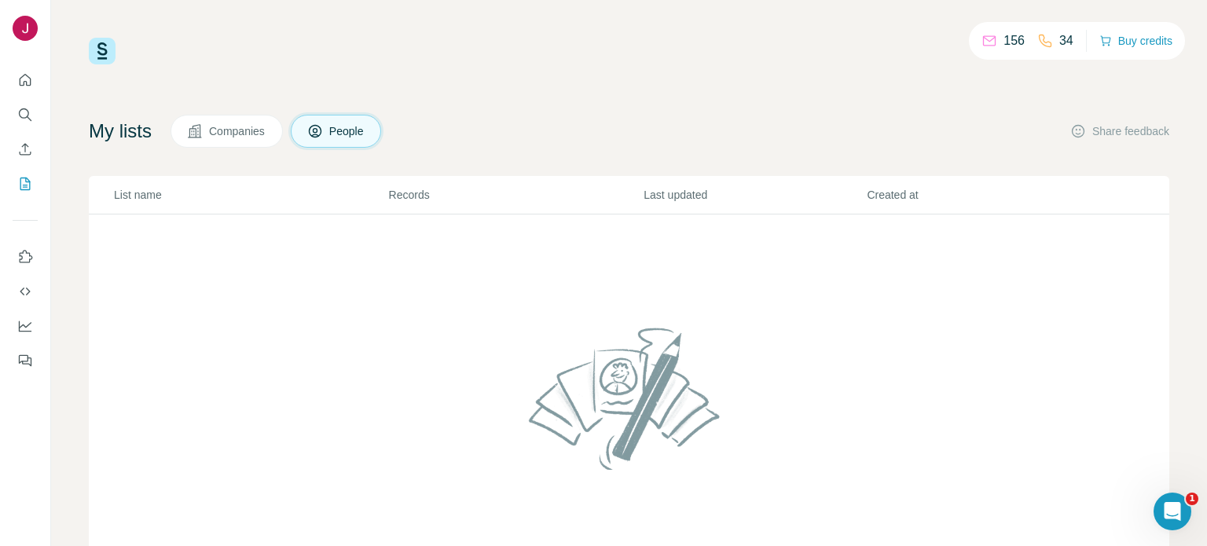
click at [216, 127] on span "Companies" at bounding box center [237, 131] width 57 height 16
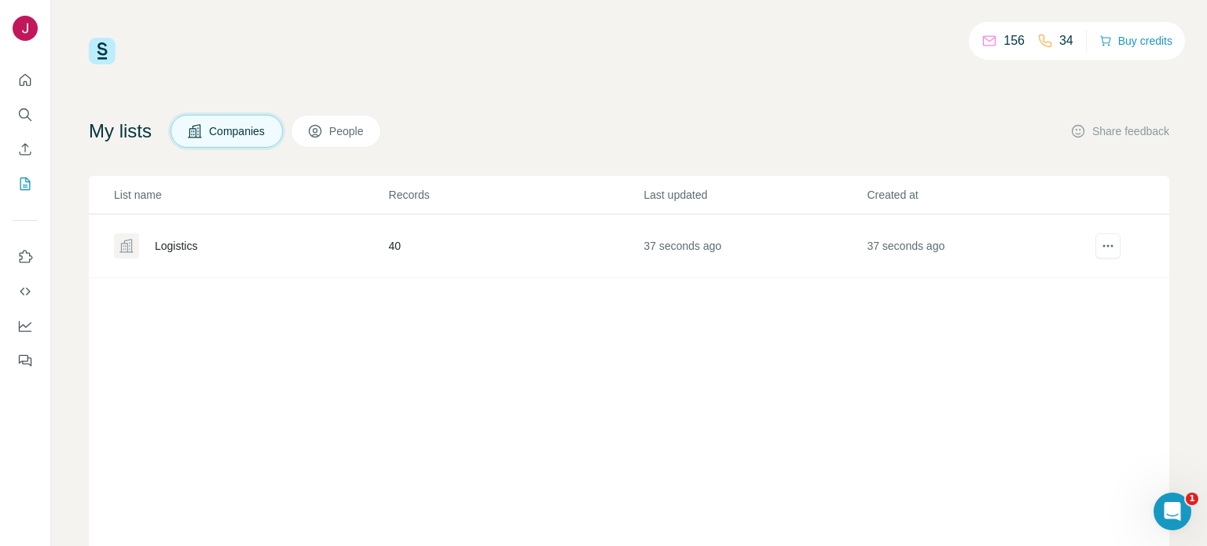
click at [171, 244] on div "Logistics" at bounding box center [176, 246] width 42 height 16
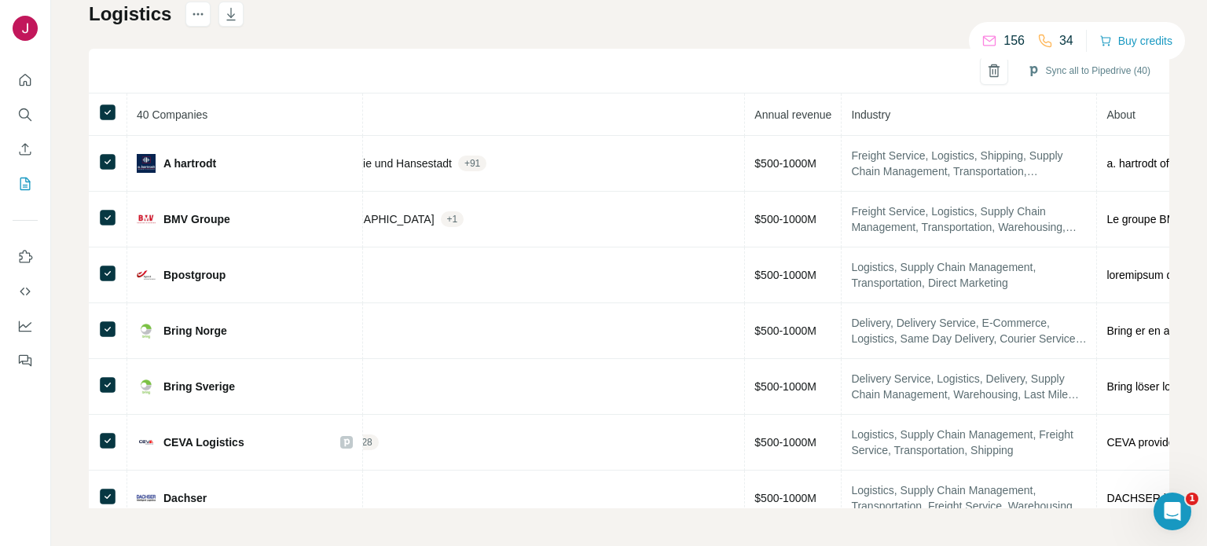
scroll to position [0, 971]
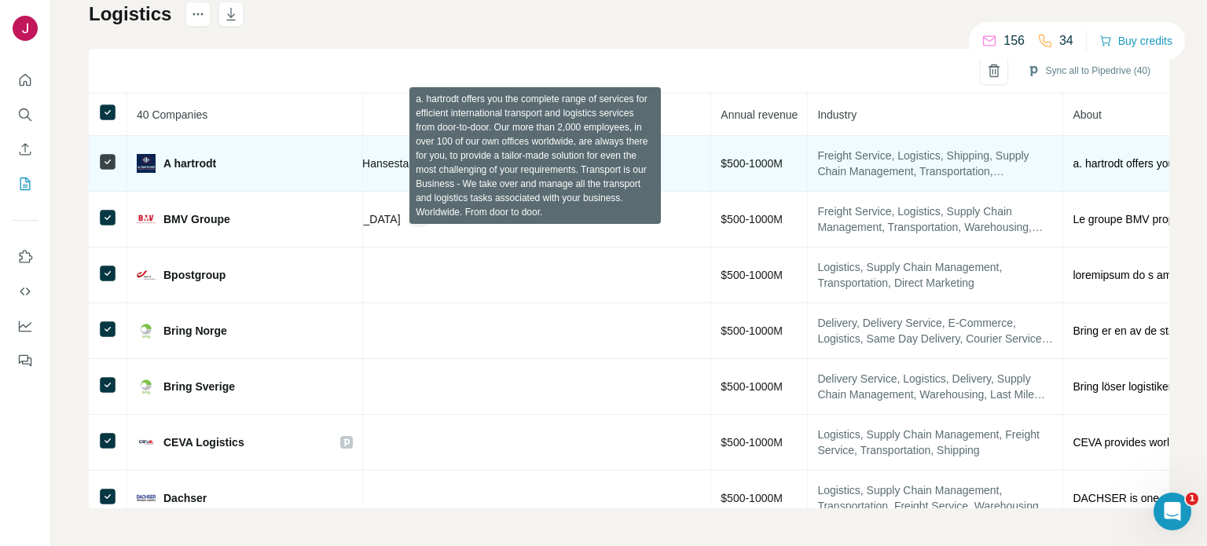
click at [1073, 163] on span "a. hartrodt offers you the complete range of services for efficient internation…" at bounding box center [1186, 164] width 226 height 16
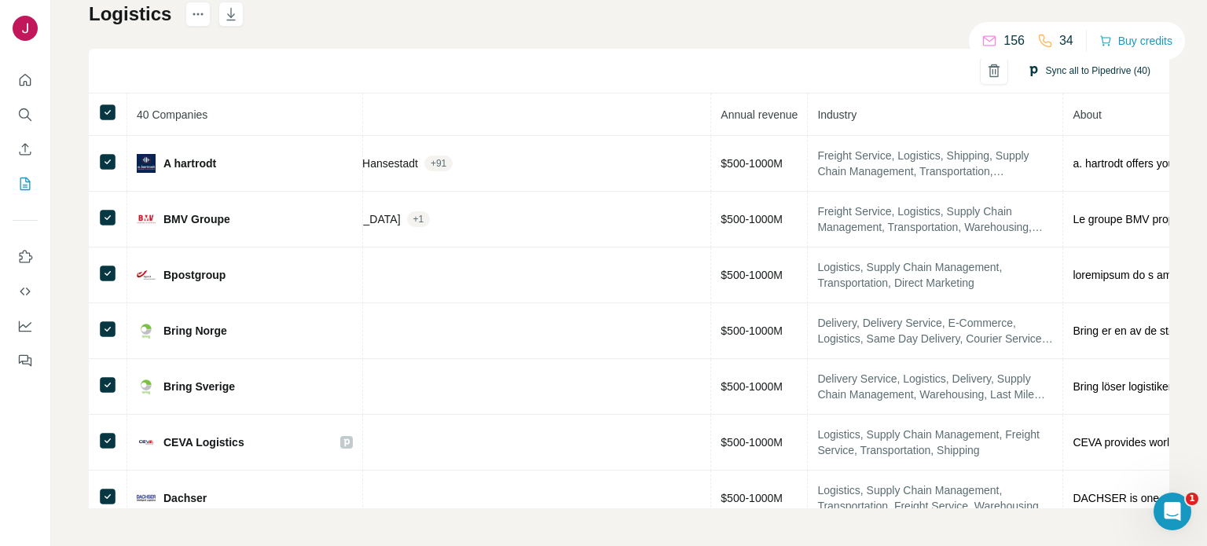
click at [1033, 75] on button "Sync all to Pipedrive (40)" at bounding box center [1088, 71] width 145 height 24
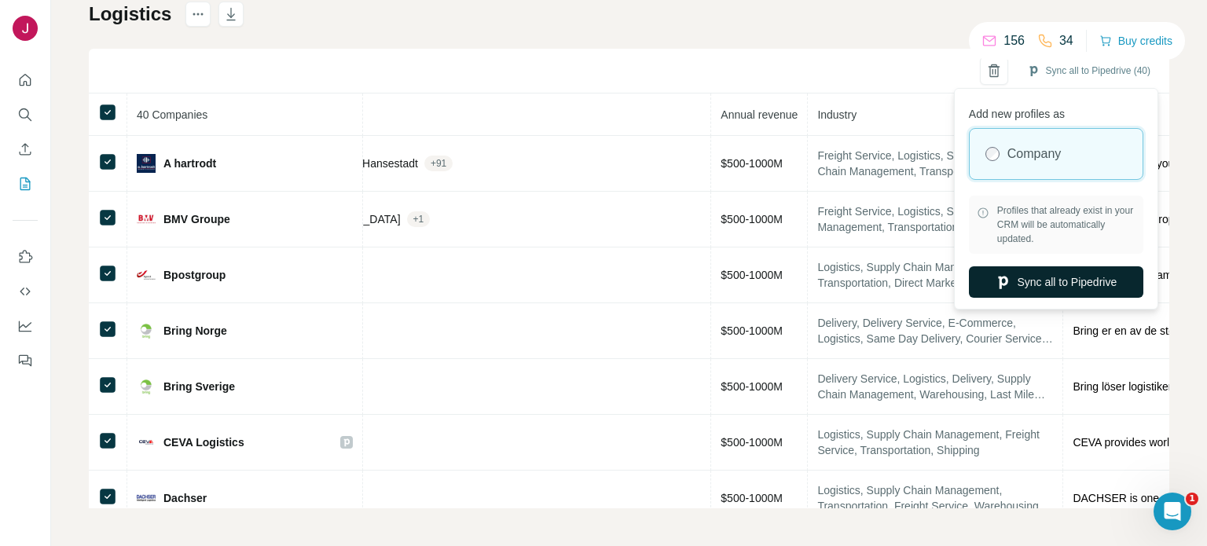
click at [1022, 284] on button "Sync all to Pipedrive" at bounding box center [1056, 281] width 174 height 31
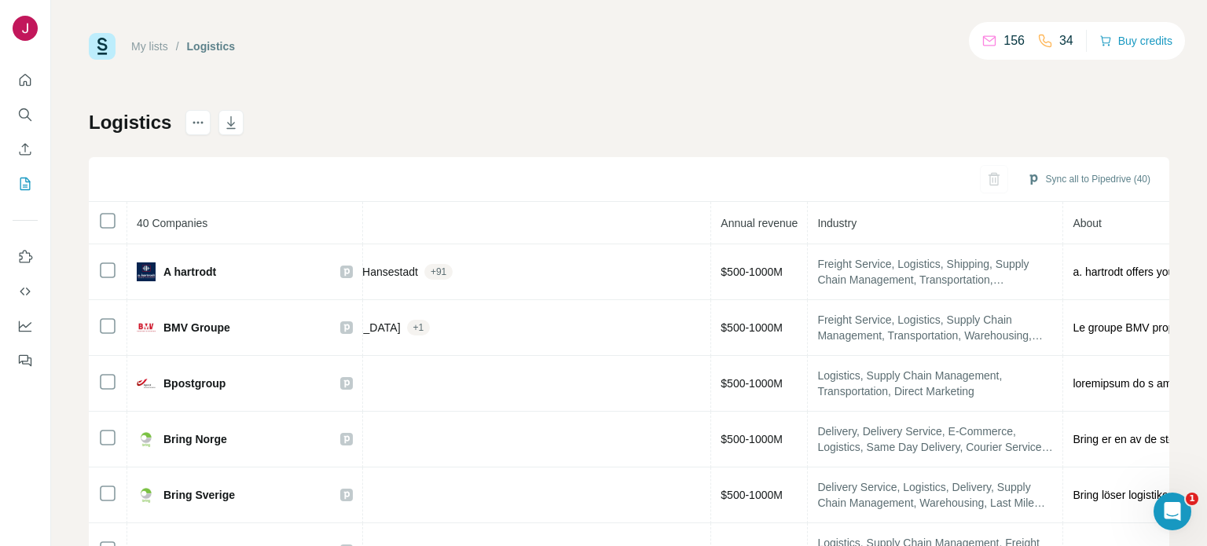
scroll to position [0, 0]
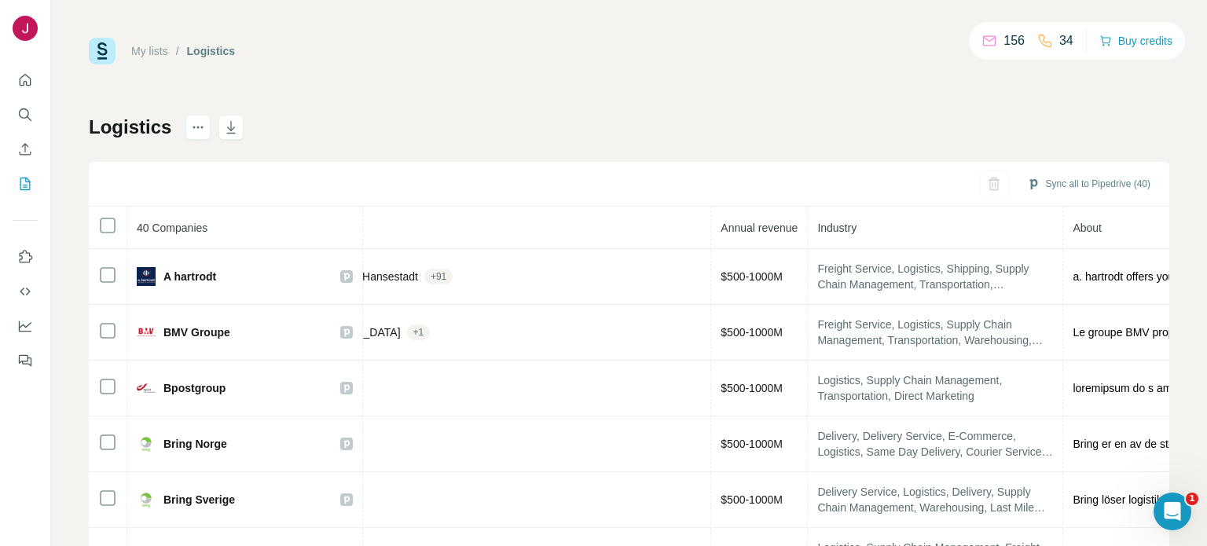
click at [371, 105] on div "My lists / Logistics 156 34 Buy credits Logistics Sync all to Pipedrive (40) 40…" at bounding box center [629, 330] width 1081 height 584
click at [425, 102] on div "My lists / Logistics 156 34 Buy credits Logistics Sync all to Pipedrive (40) 40…" at bounding box center [629, 330] width 1081 height 584
click at [377, 138] on div "Logistics Sync all to Pipedrive (40) 40 Companies Website LinkedIn Employees on…" at bounding box center [629, 368] width 1081 height 507
click at [525, 108] on div "My lists / Logistics 156 34 Buy credits Logistics Sync all to Pipedrive (40) 40…" at bounding box center [629, 330] width 1081 height 584
click at [538, 132] on div "Logistics Sync all to Pipedrive (40) 40 Companies Website LinkedIn Employees on…" at bounding box center [629, 368] width 1081 height 507
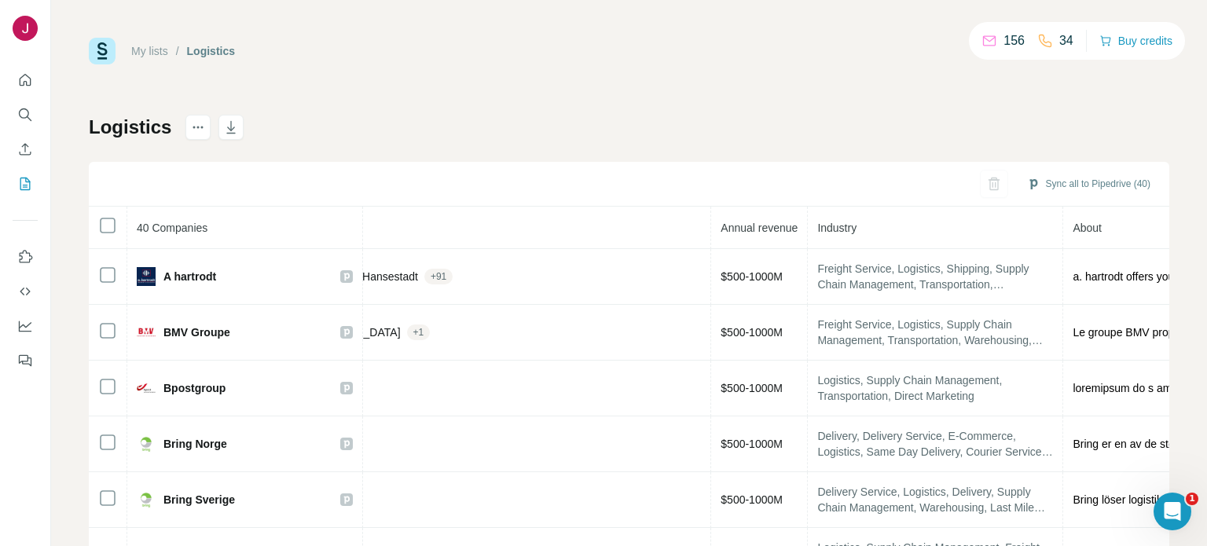
click at [483, 69] on div "My lists / Logistics 156 34 Buy credits Logistics Sync all to Pipedrive (40) 40…" at bounding box center [629, 330] width 1081 height 584
click at [25, 326] on icon "Dashboard" at bounding box center [25, 325] width 13 height 6
